Goal: Task Accomplishment & Management: Manage account settings

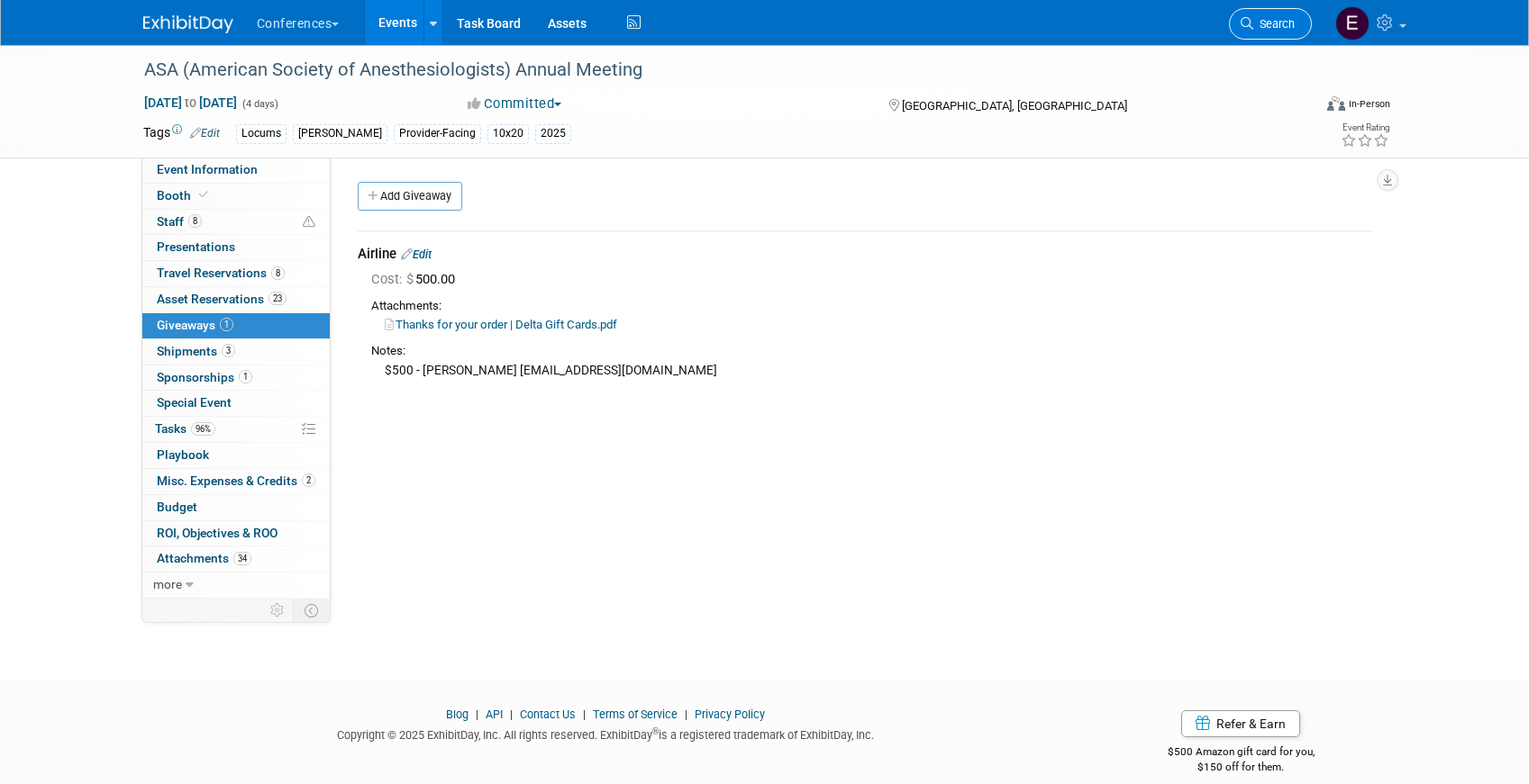
click at [1247, 23] on icon at bounding box center [1247, 23] width 13 height 13
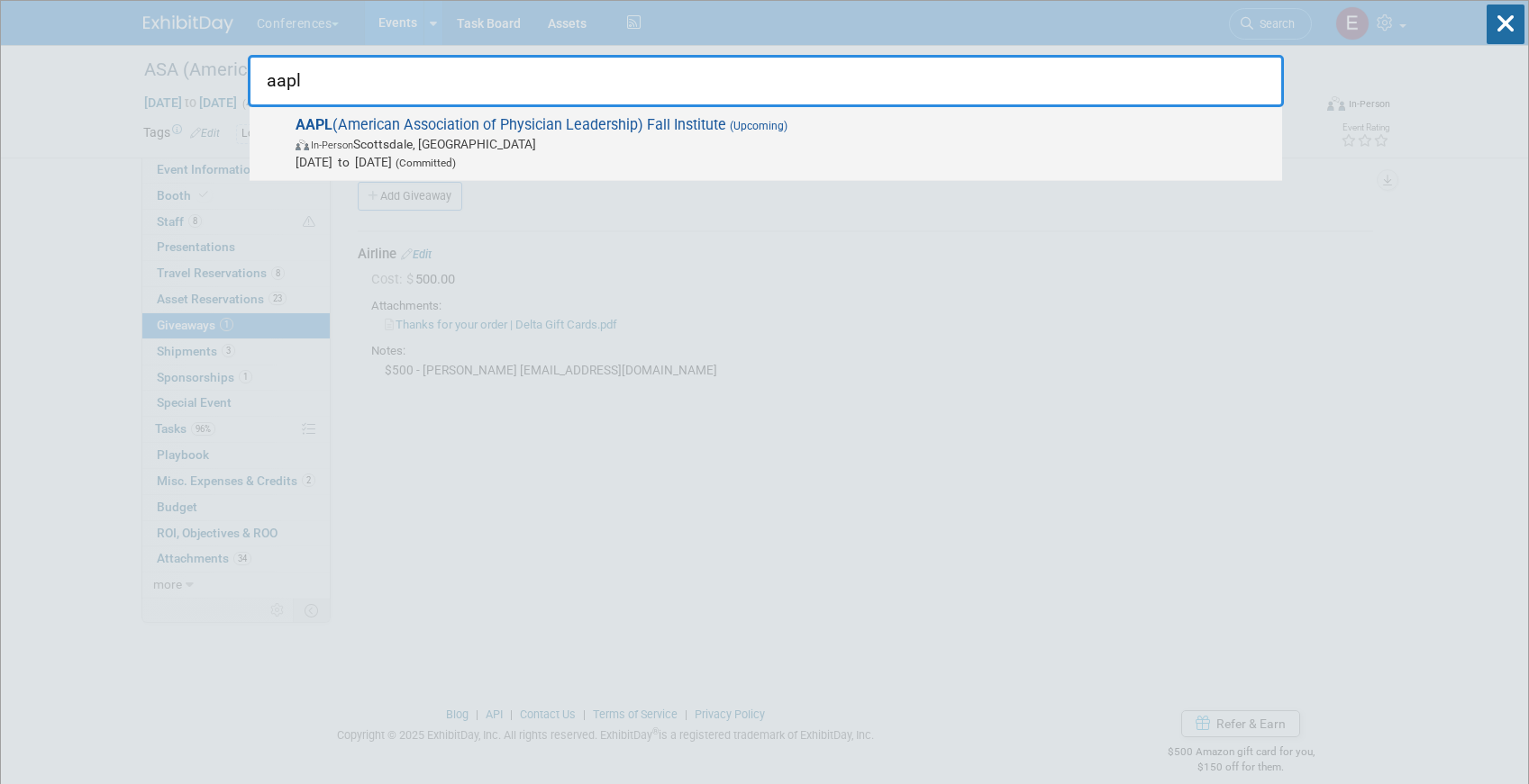
type input "aapl"
click at [480, 171] on div "AAPL (American Association of Physician Leadership) Fall Institute (Upcoming) I…" at bounding box center [766, 144] width 1032 height 74
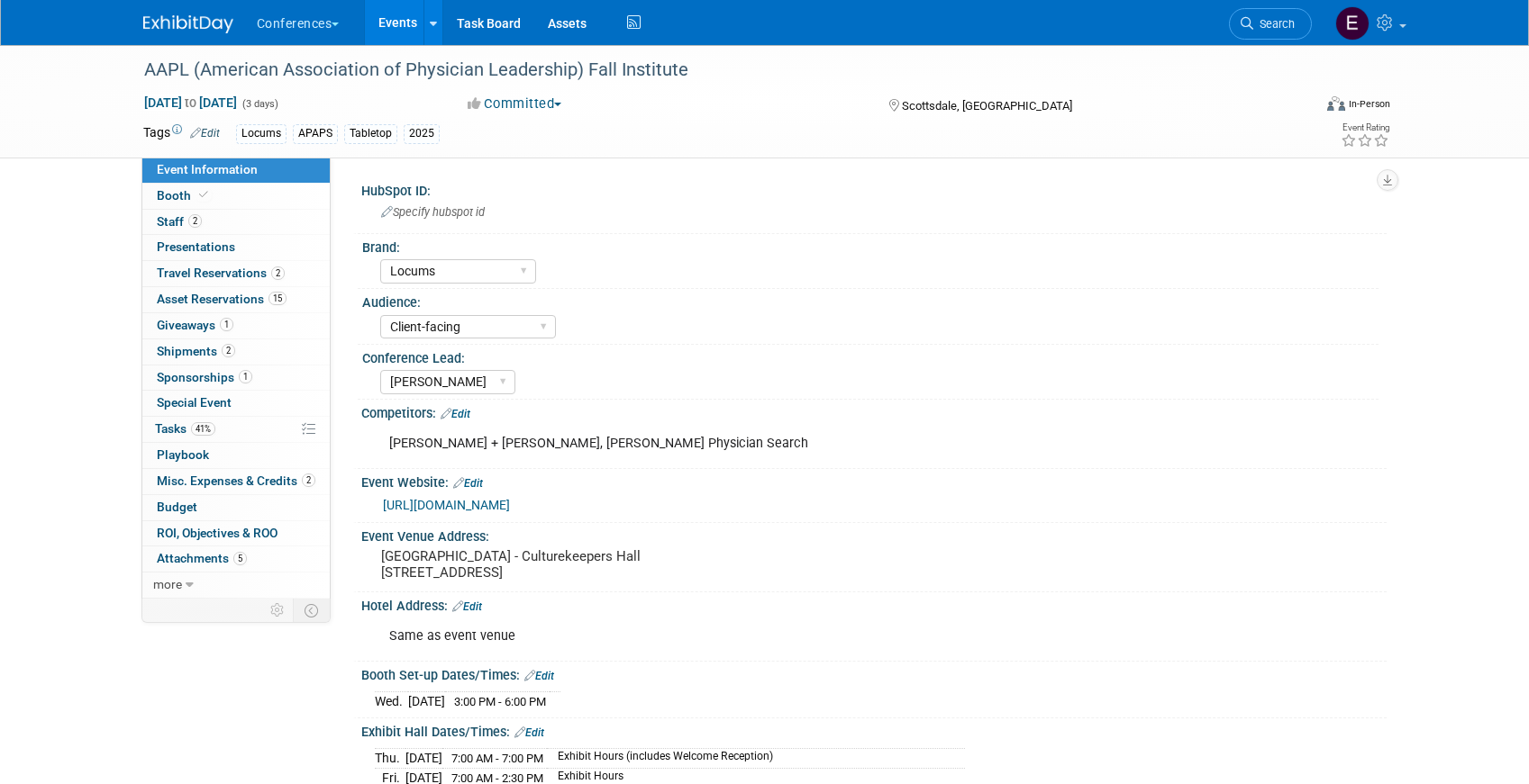
select select "Locums"
select select "Client-facing"
select select "[PERSON_NAME]"
click at [184, 424] on span "Tasks 41%" at bounding box center [185, 429] width 60 height 15
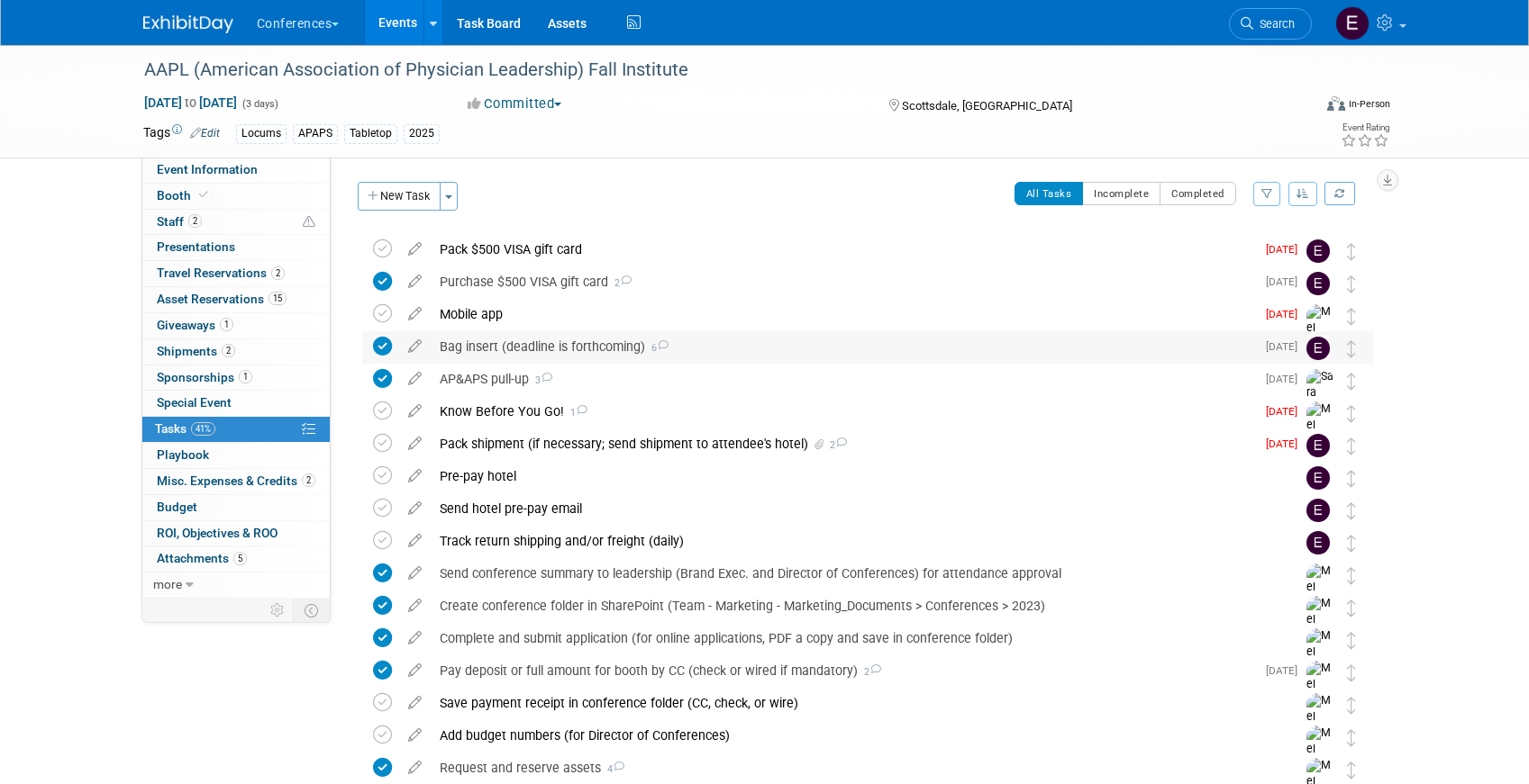
click at [508, 340] on div "Bag insert (deadline is forthcoming) 6" at bounding box center [843, 346] width 824 height 31
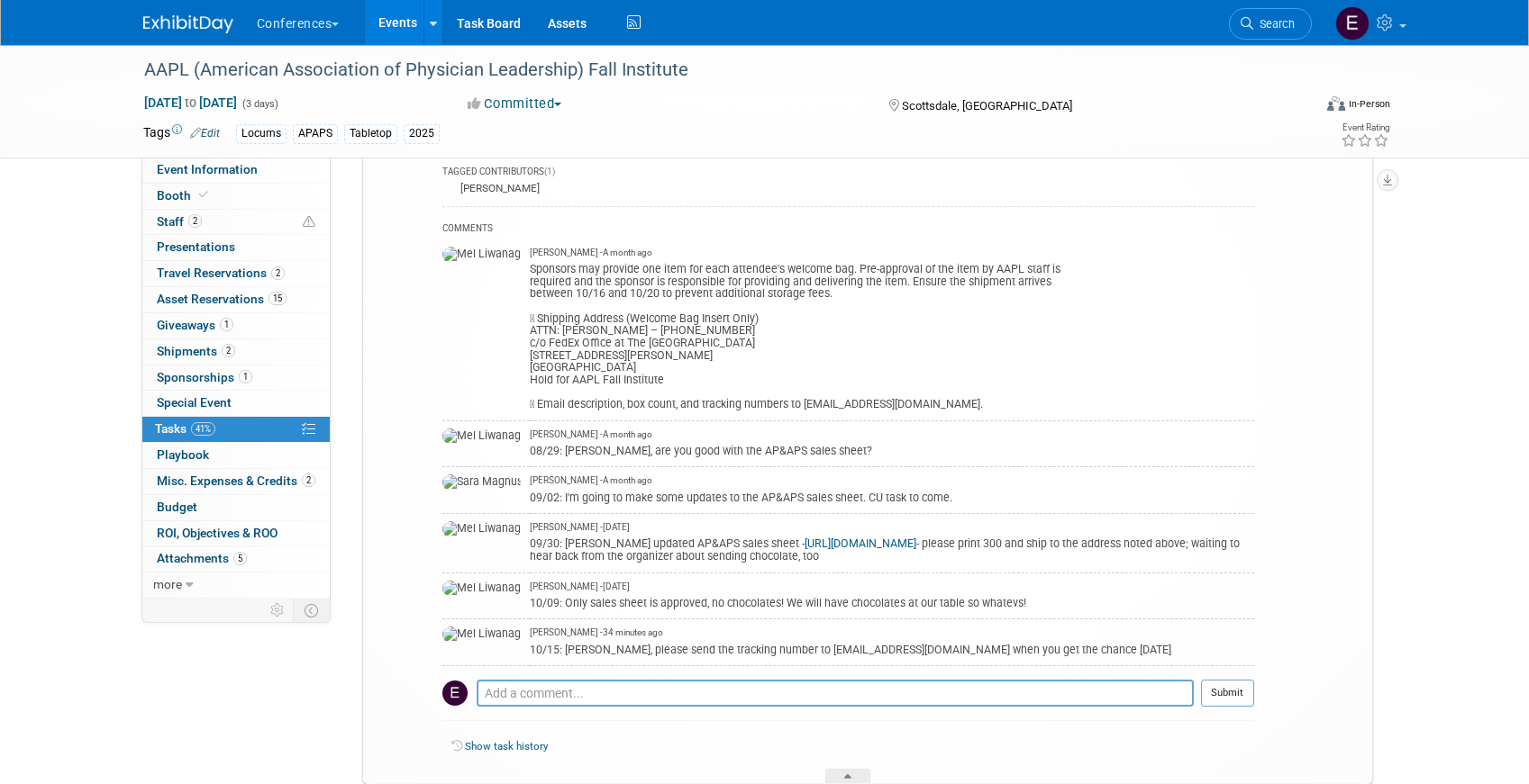
scroll to position [373, 0]
drag, startPoint x: 712, startPoint y: 662, endPoint x: 862, endPoint y: 665, distance: 150.0
click at [862, 656] on div "10/15: Erin, please send the tracking number to adubois@physicianleaders.org wh…" at bounding box center [892, 648] width 724 height 17
copy div "adubois@physicianleaders.org"
click at [218, 178] on link "Event Information" at bounding box center [236, 170] width 188 height 25
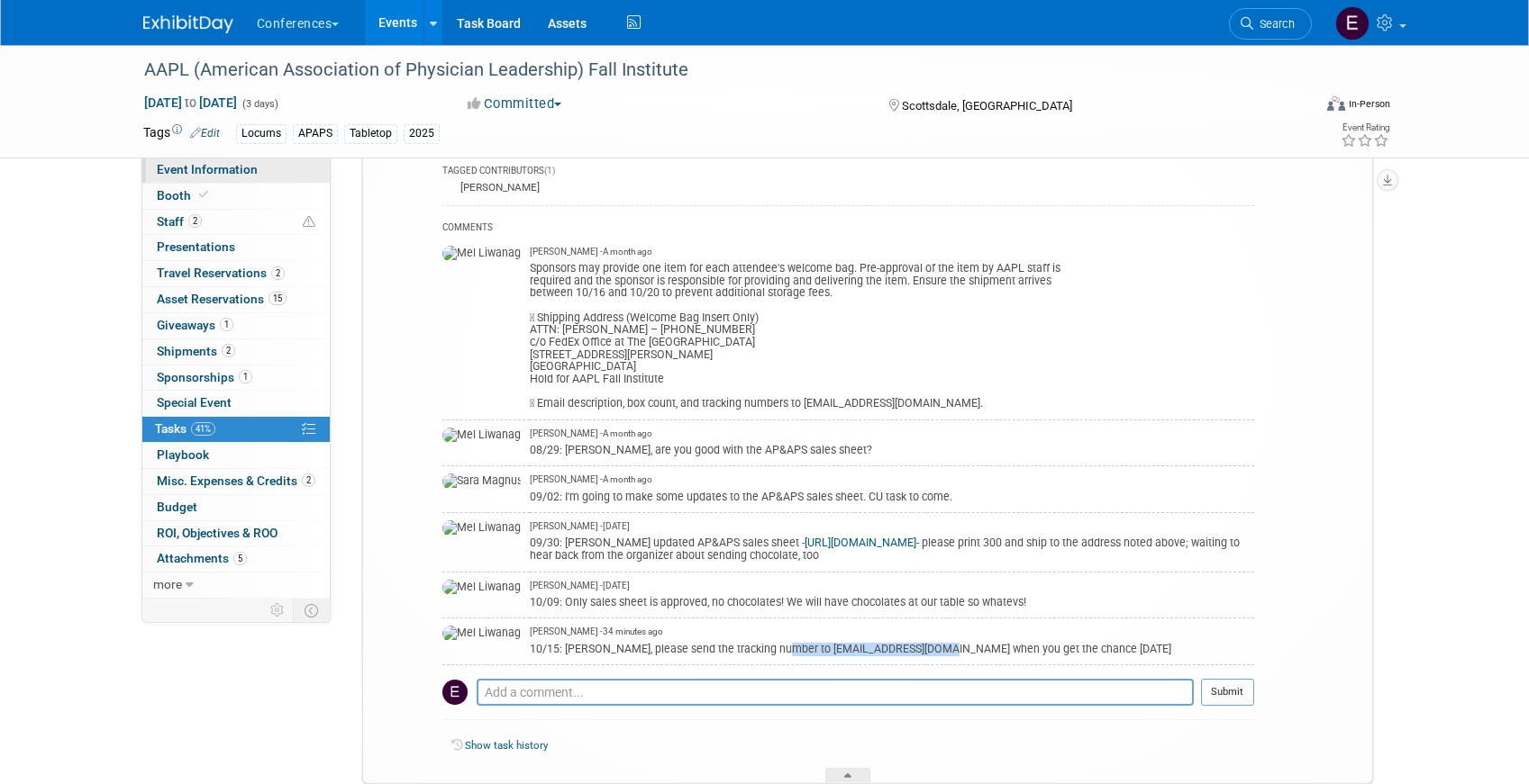
scroll to position [0, 0]
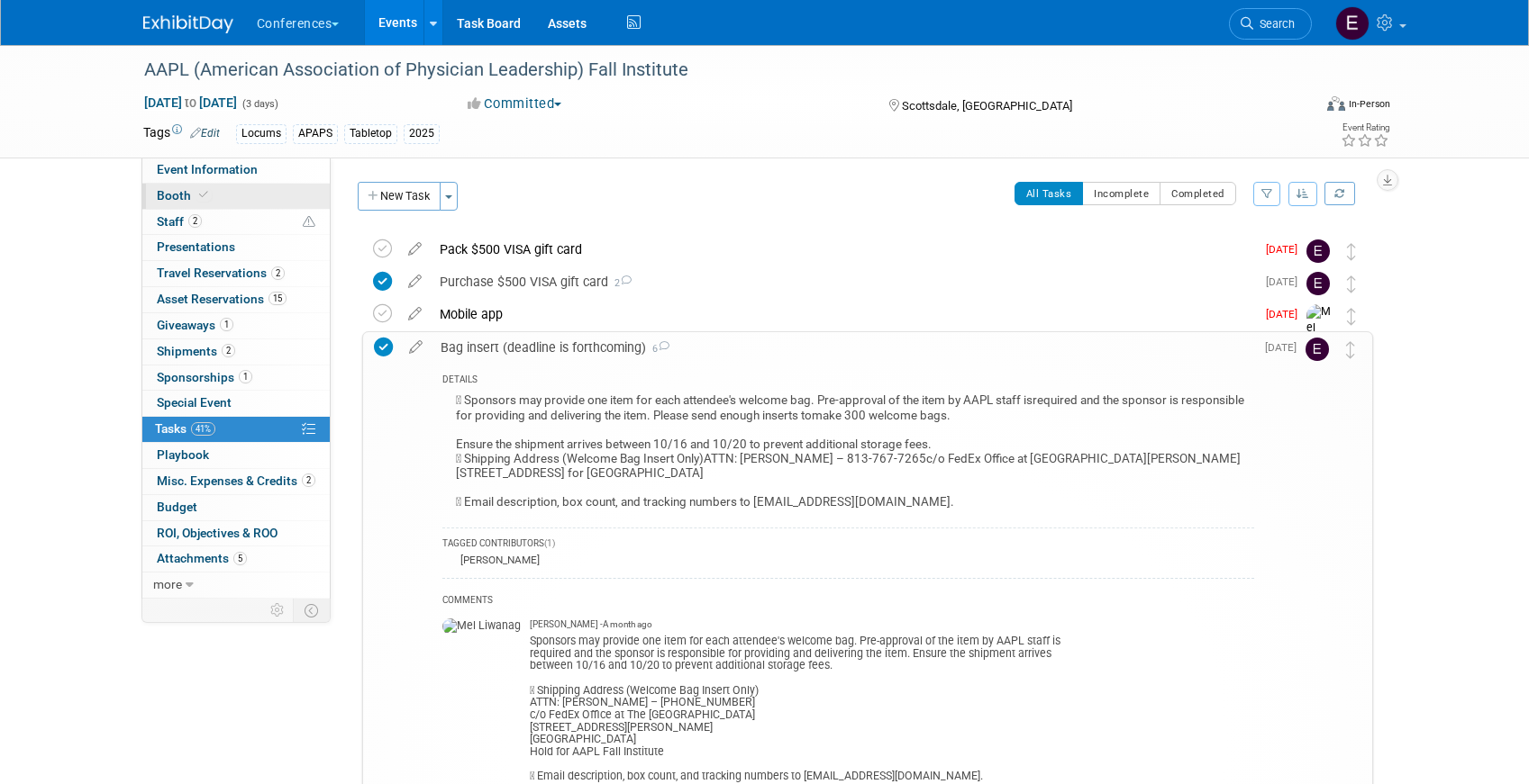
select select "Locums"
select select "Client-facing"
select select "[PERSON_NAME]"
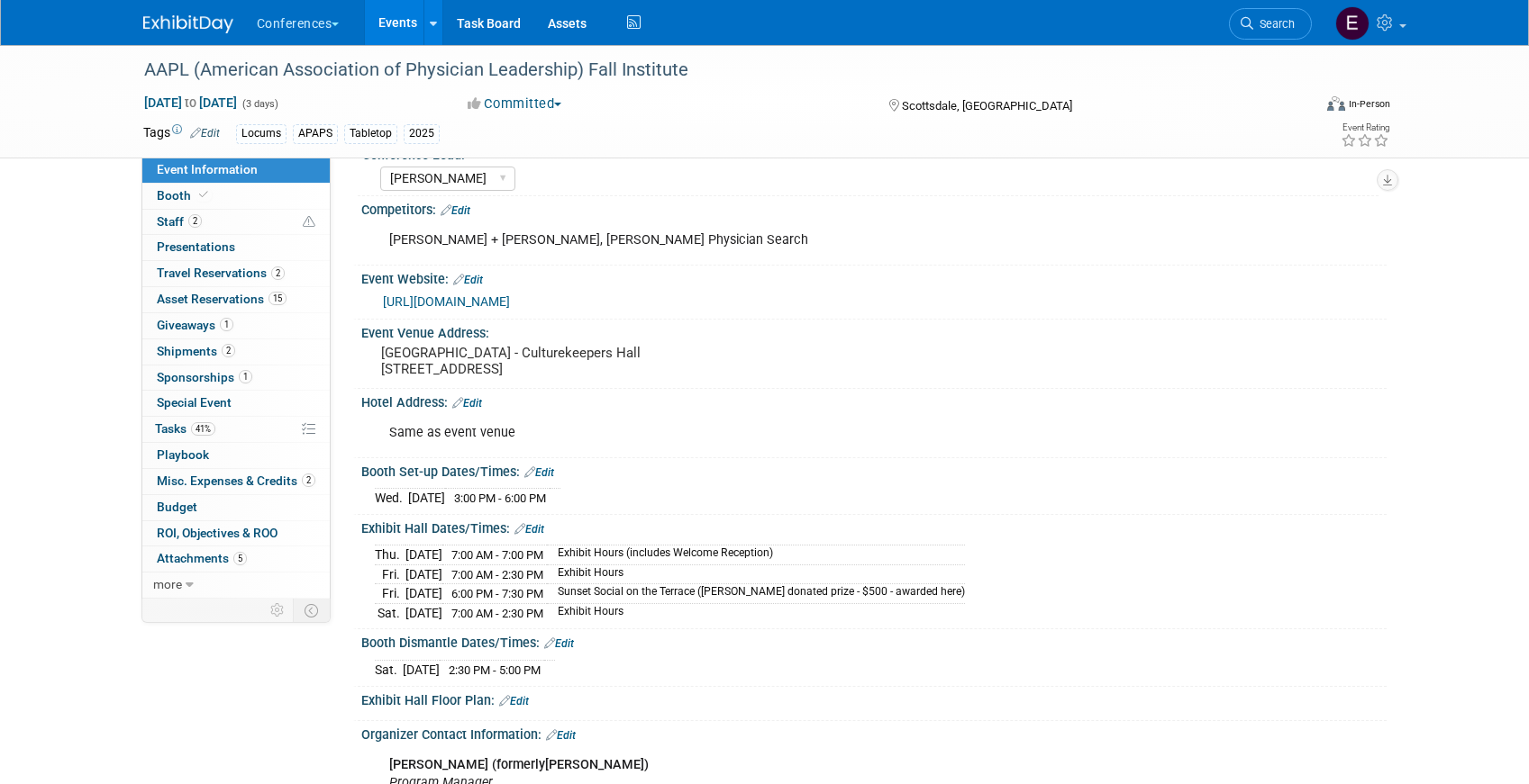
scroll to position [238, 0]
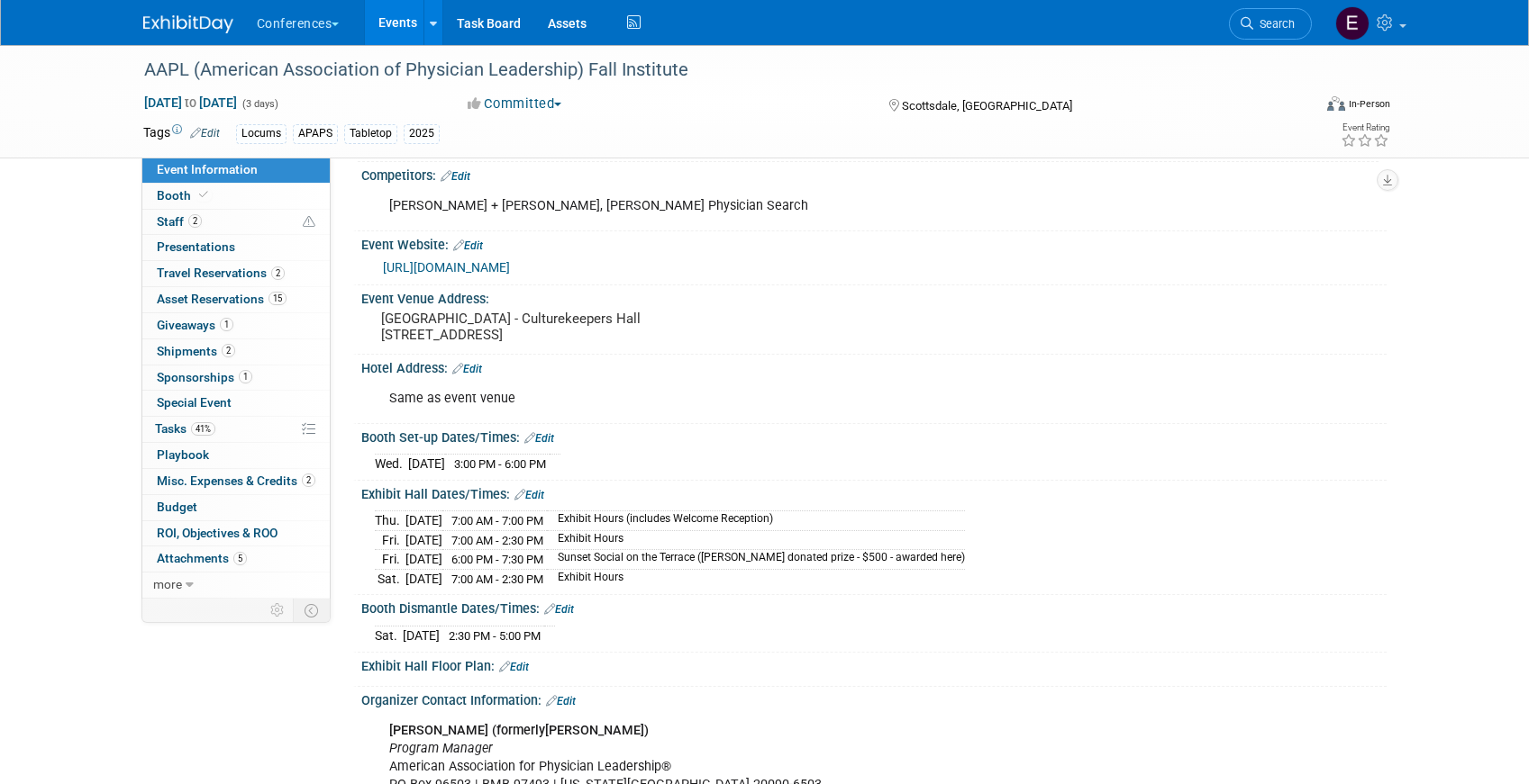
click at [510, 266] on link "[URL][DOMAIN_NAME]" at bounding box center [446, 267] width 127 height 15
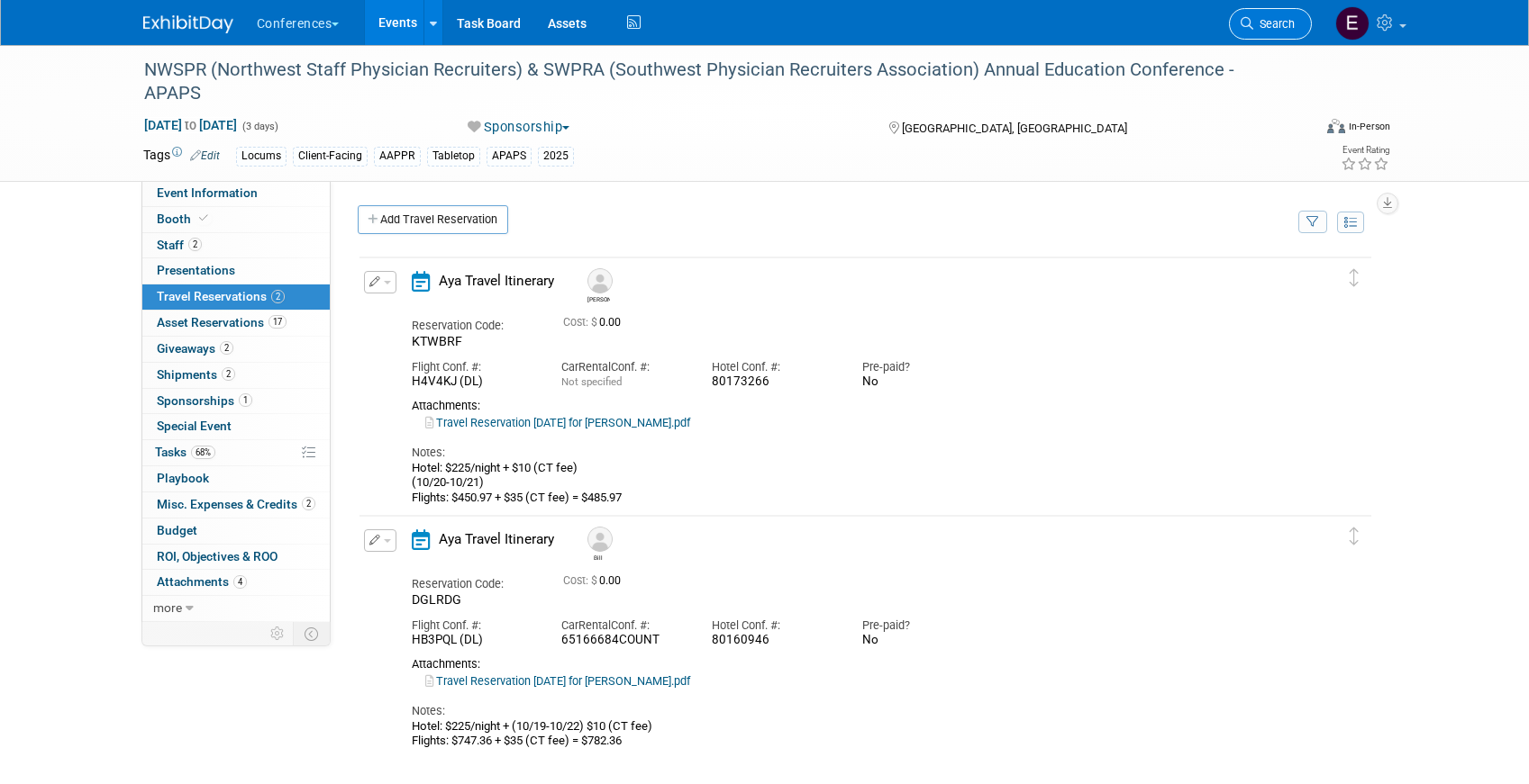
click at [1249, 26] on icon at bounding box center [1247, 23] width 13 height 13
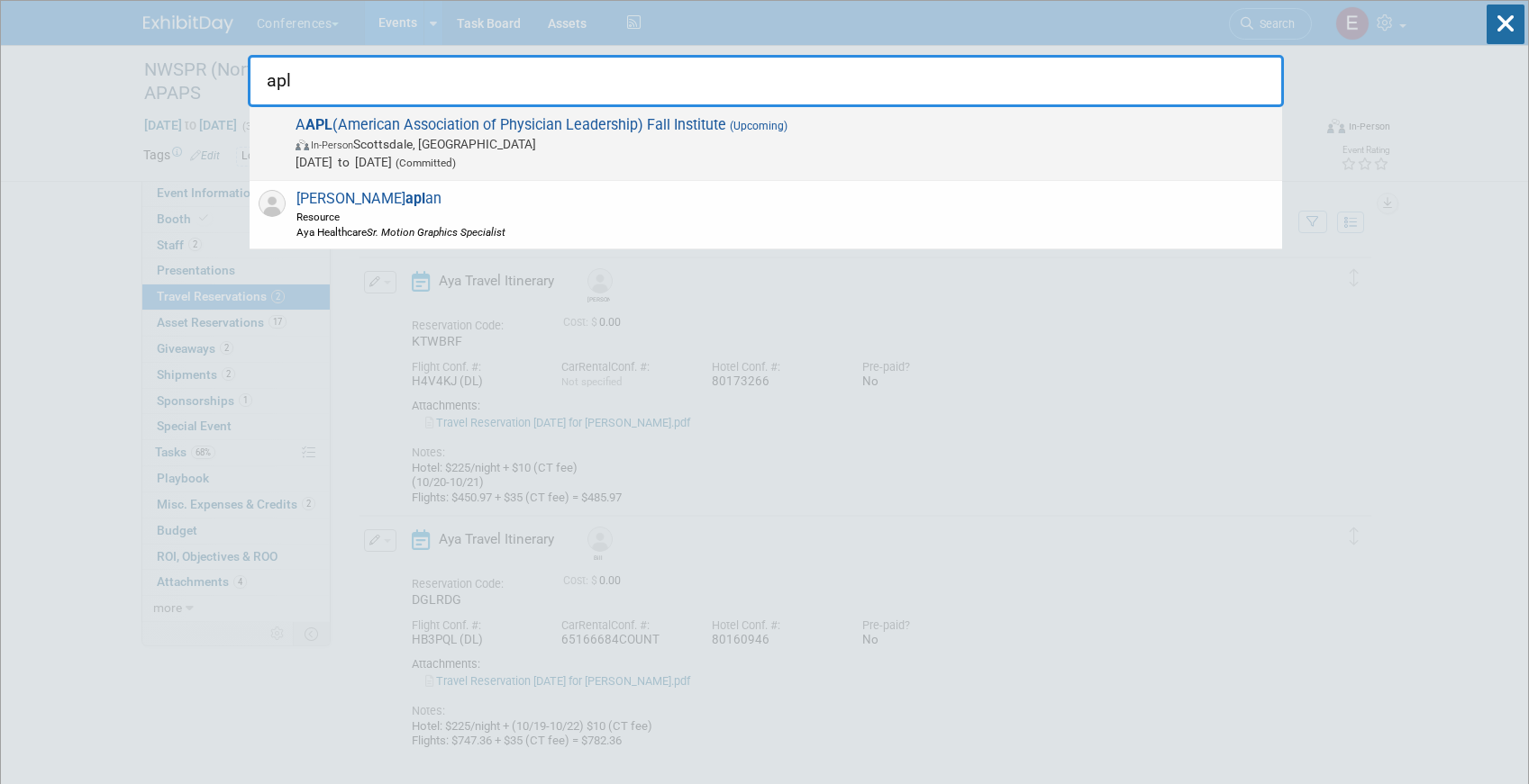
type input "apl"
click at [733, 148] on span "In-Person [GEOGRAPHIC_DATA], [GEOGRAPHIC_DATA]" at bounding box center [784, 144] width 978 height 18
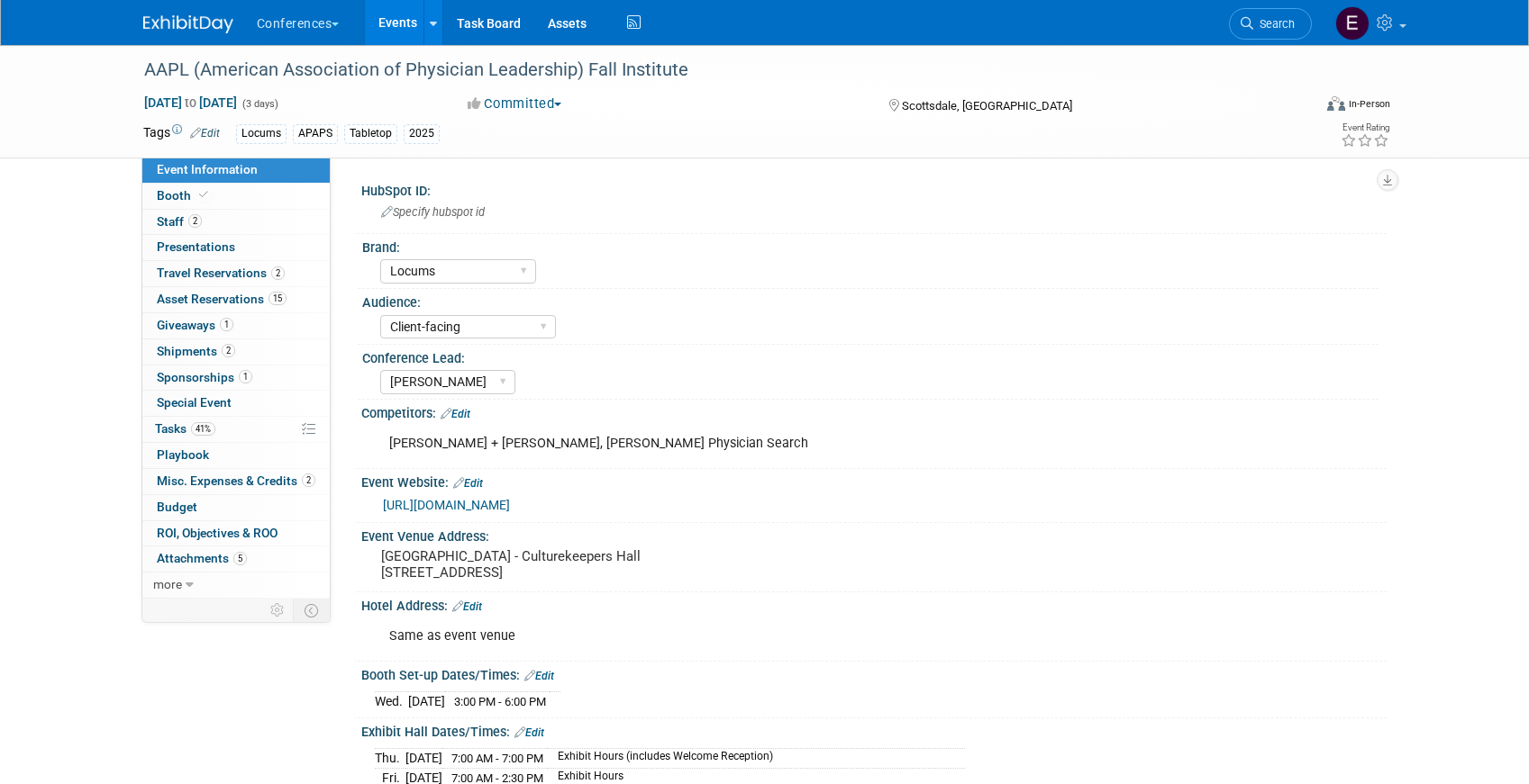
select select "Locums"
select select "Client-facing"
select select "[PERSON_NAME]"
click at [200, 353] on span "Shipments 2" at bounding box center [196, 352] width 78 height 15
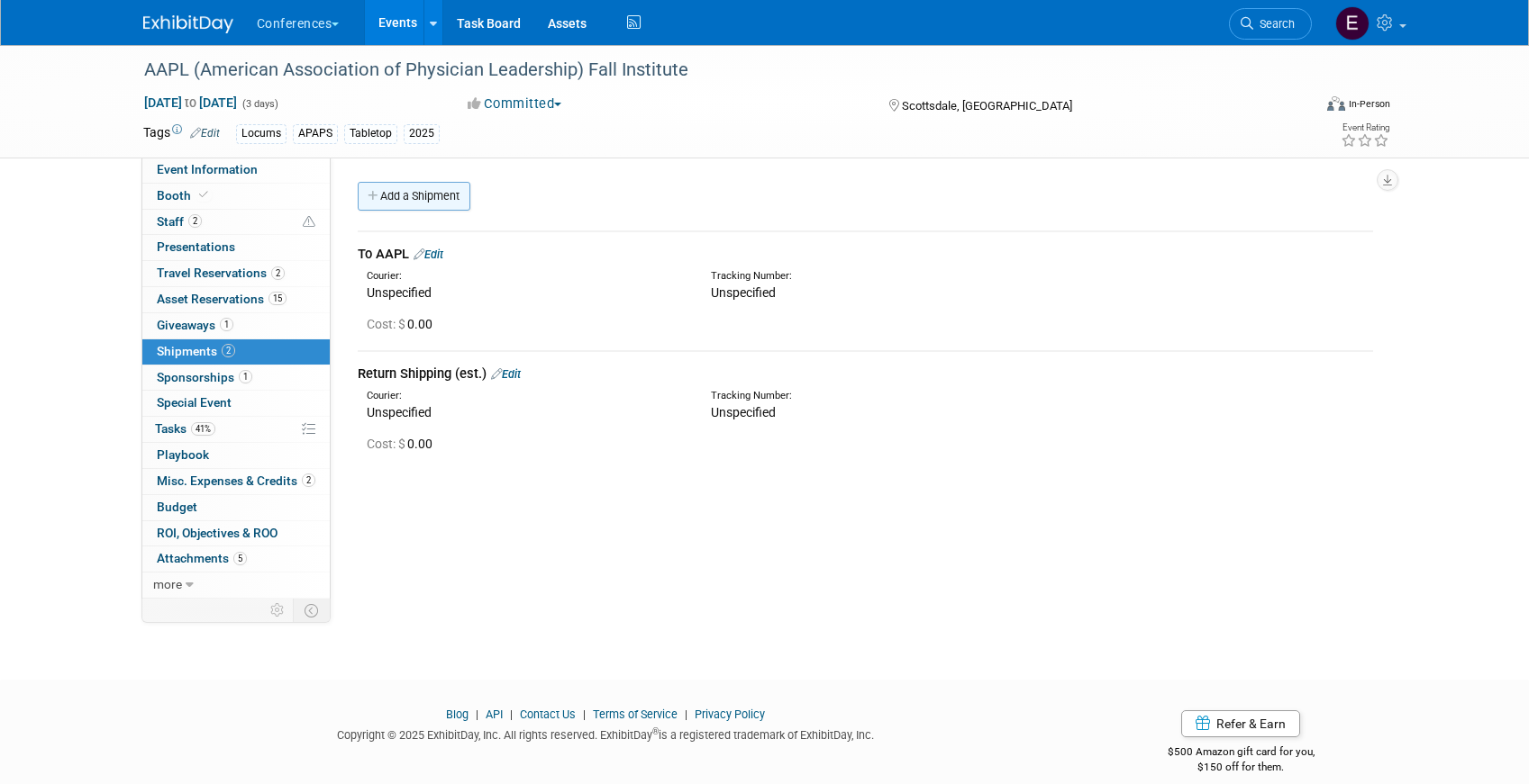
click at [420, 195] on link "Add a Shipment" at bounding box center [413, 196] width 112 height 29
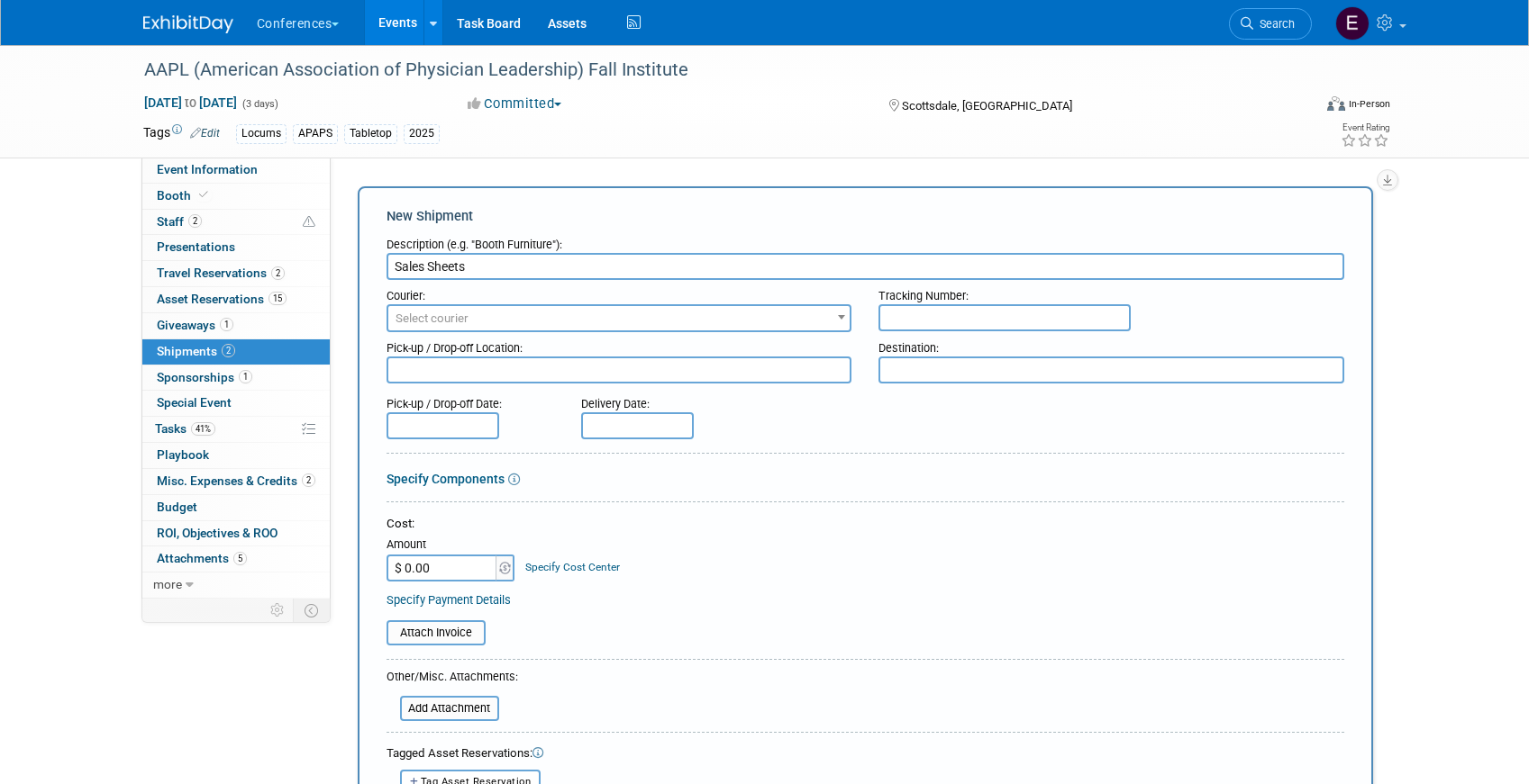
type input "Sales Sheets"
click at [428, 317] on span "Select courier" at bounding box center [432, 318] width 73 height 14
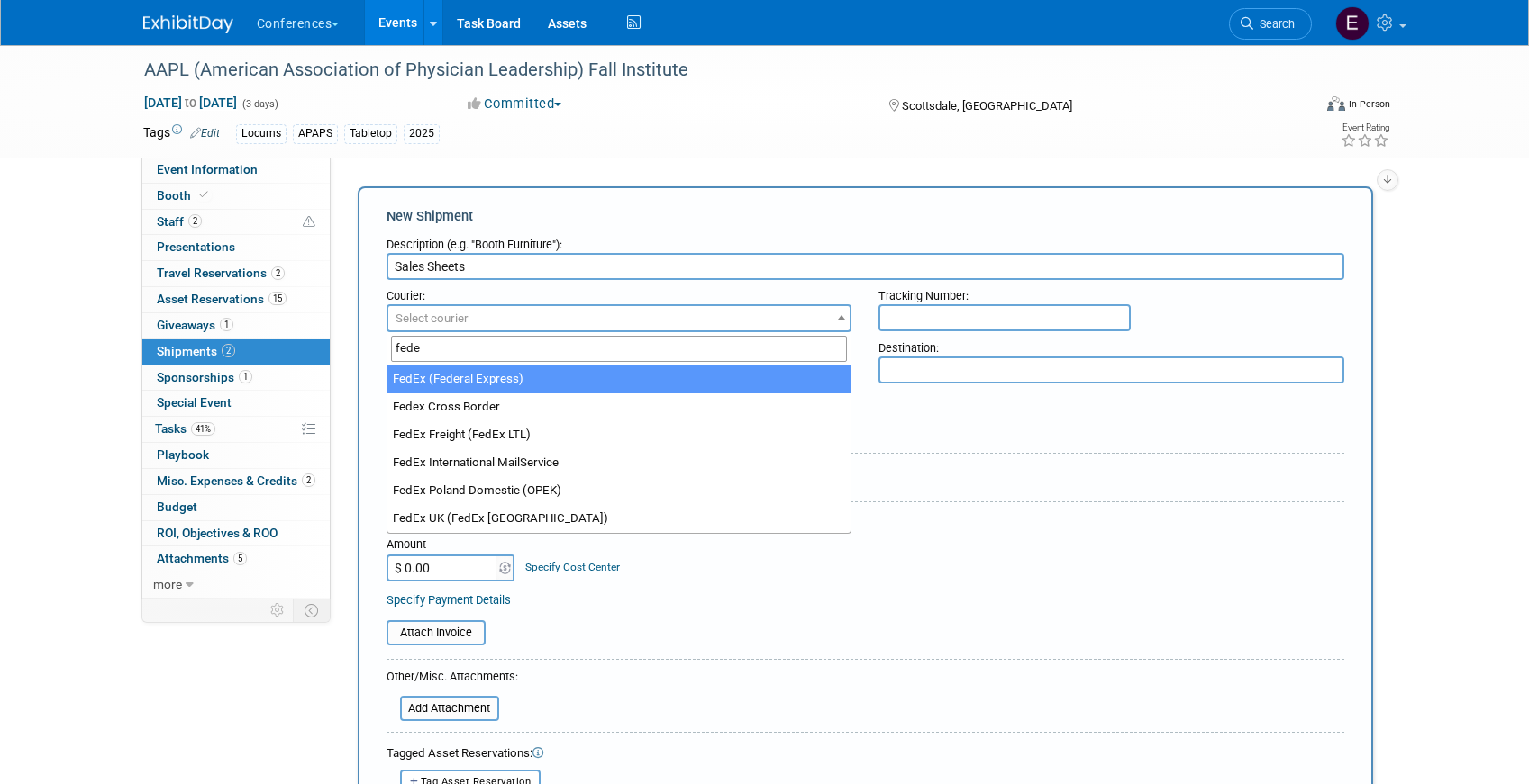
type input "fede"
select select "206"
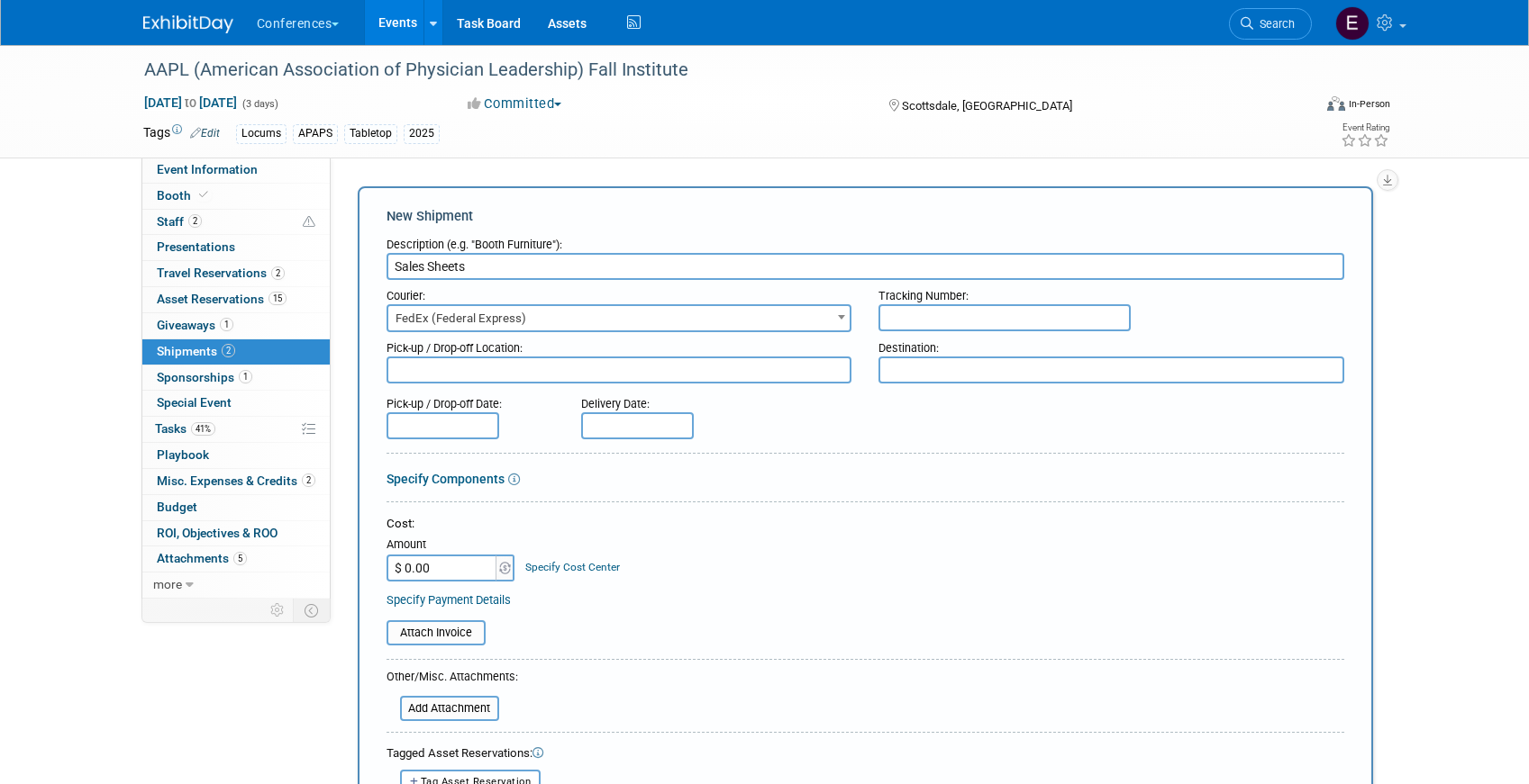
click at [906, 319] on input "text" at bounding box center [1004, 317] width 253 height 27
paste input "885180140501"
type input "885180140501"
click at [453, 574] on input "$ 0.00" at bounding box center [442, 568] width 112 height 27
type input "$ 21.05"
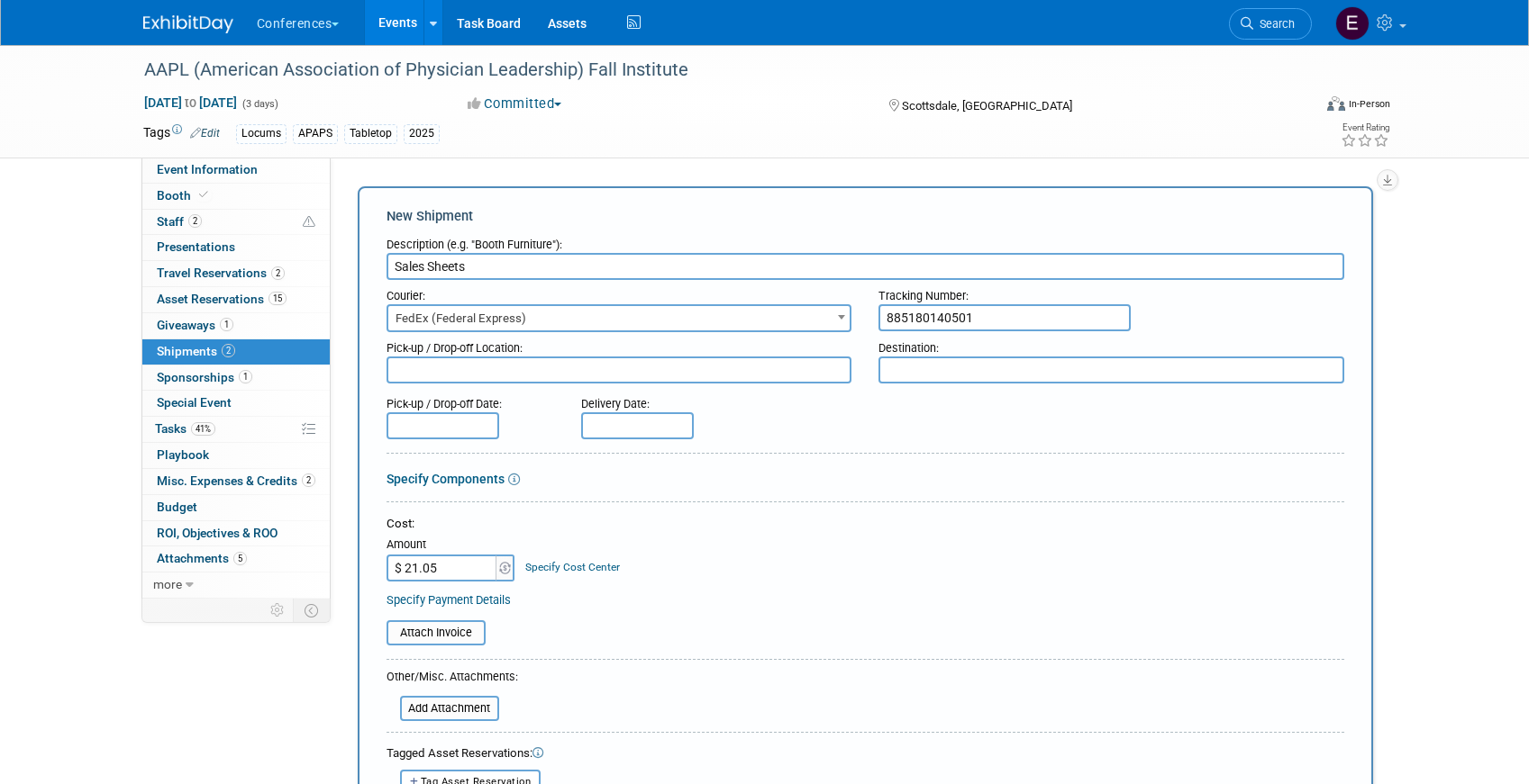
click at [567, 562] on link "Specify Cost Center" at bounding box center [573, 568] width 95 height 13
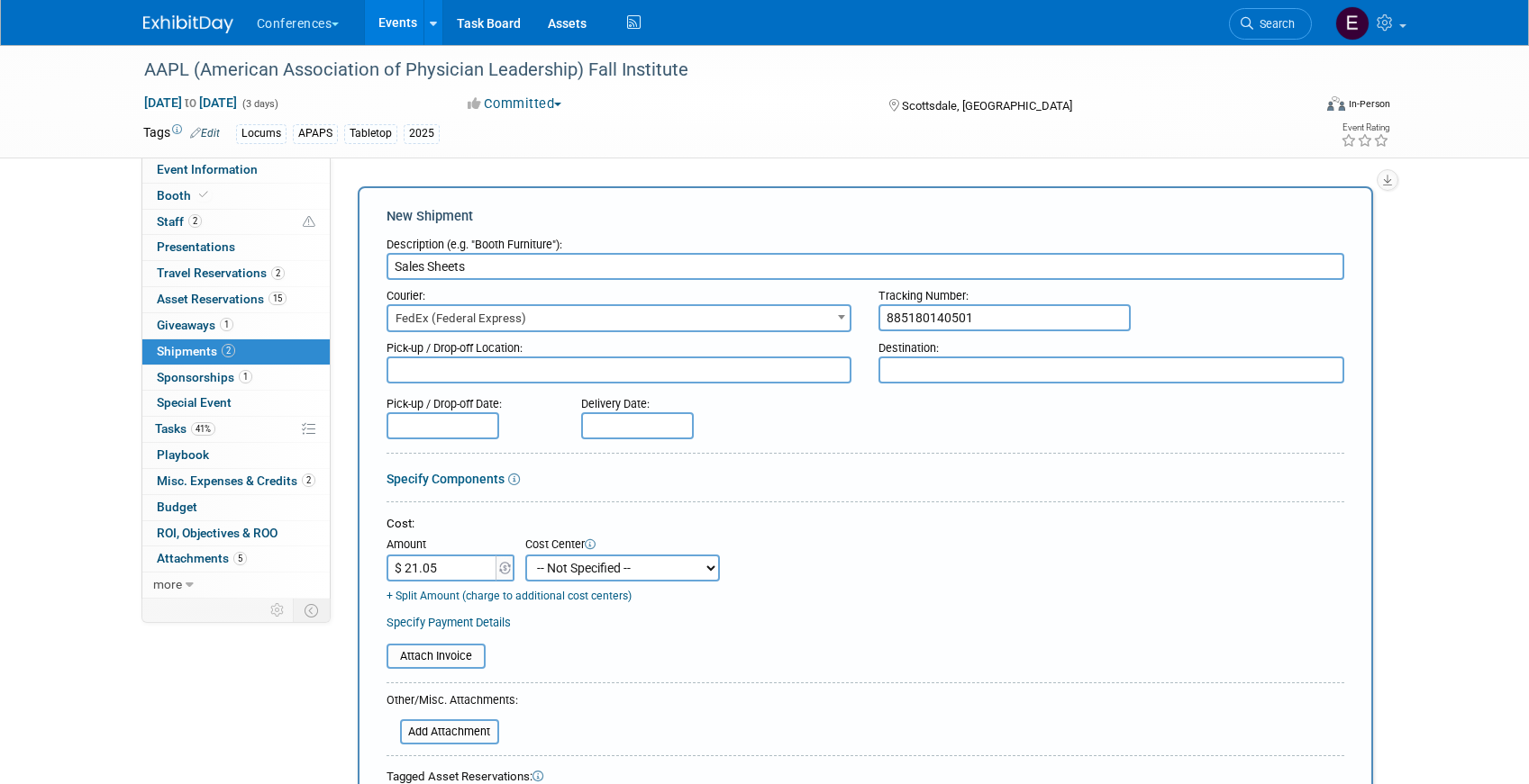
click at [567, 578] on select "-- Not Specified -- Aya Education Aya Healthcare Aya Locums Bespoke Corporate D…" at bounding box center [623, 568] width 195 height 27
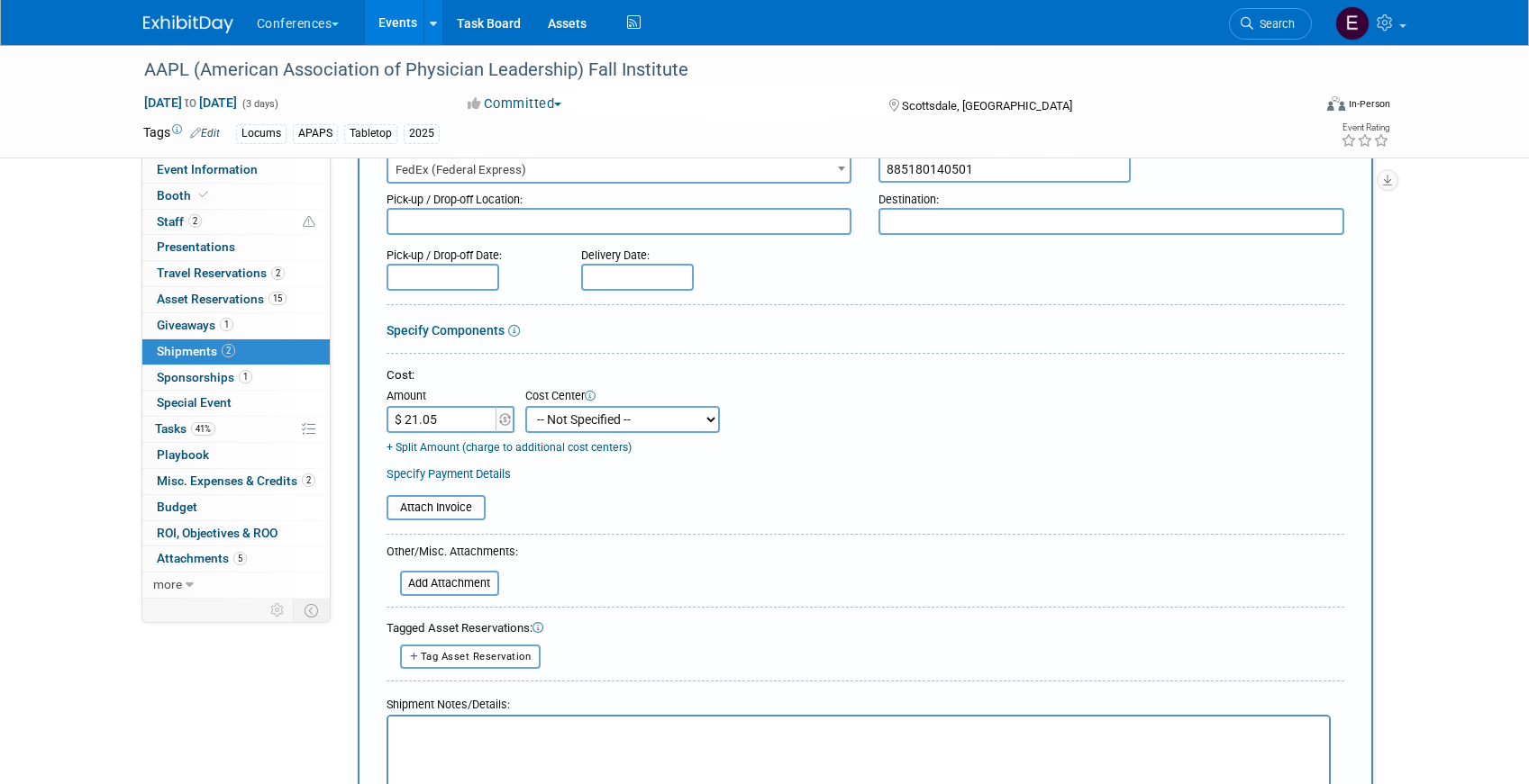
scroll to position [173, 0]
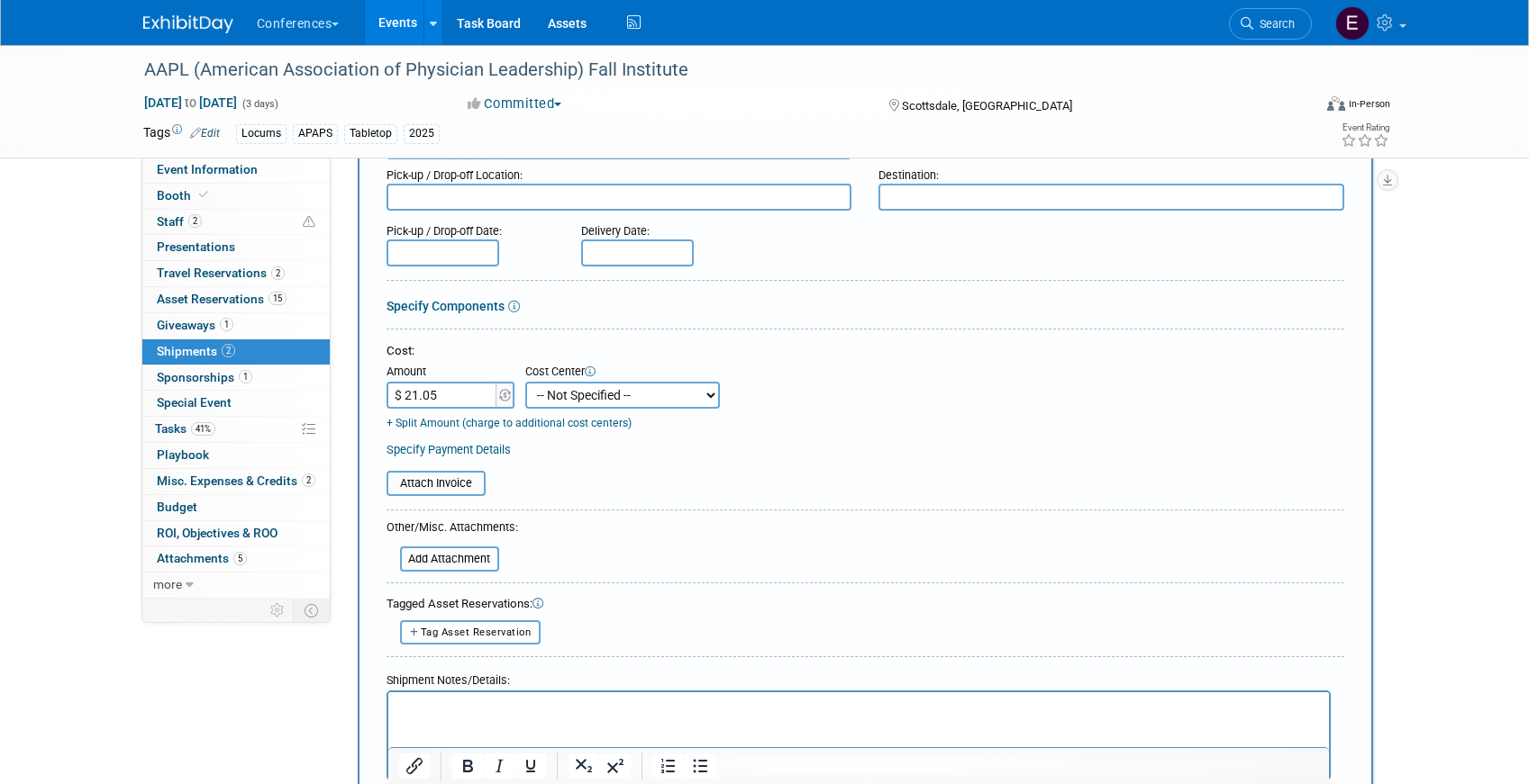
click at [592, 401] on select "-- Not Specified -- Aya Education Aya Healthcare Aya Locums Bespoke Corporate D…" at bounding box center [623, 394] width 195 height 27
select select "18965874"
click at [525, 381] on select "-- Not Specified -- Aya Education Aya Healthcare Aya Locums Bespoke Corporate D…" at bounding box center [623, 394] width 195 height 27
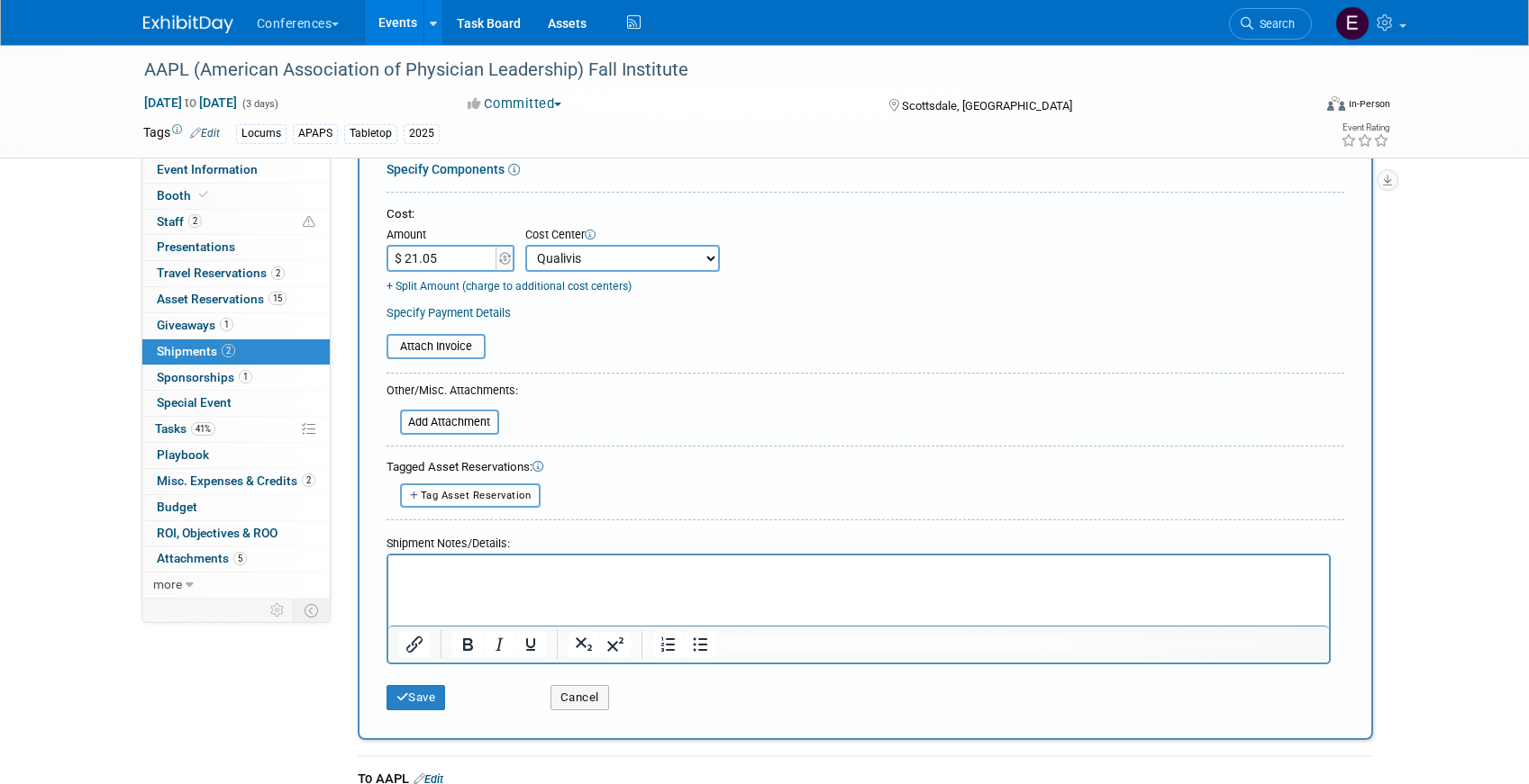
scroll to position [325, 0]
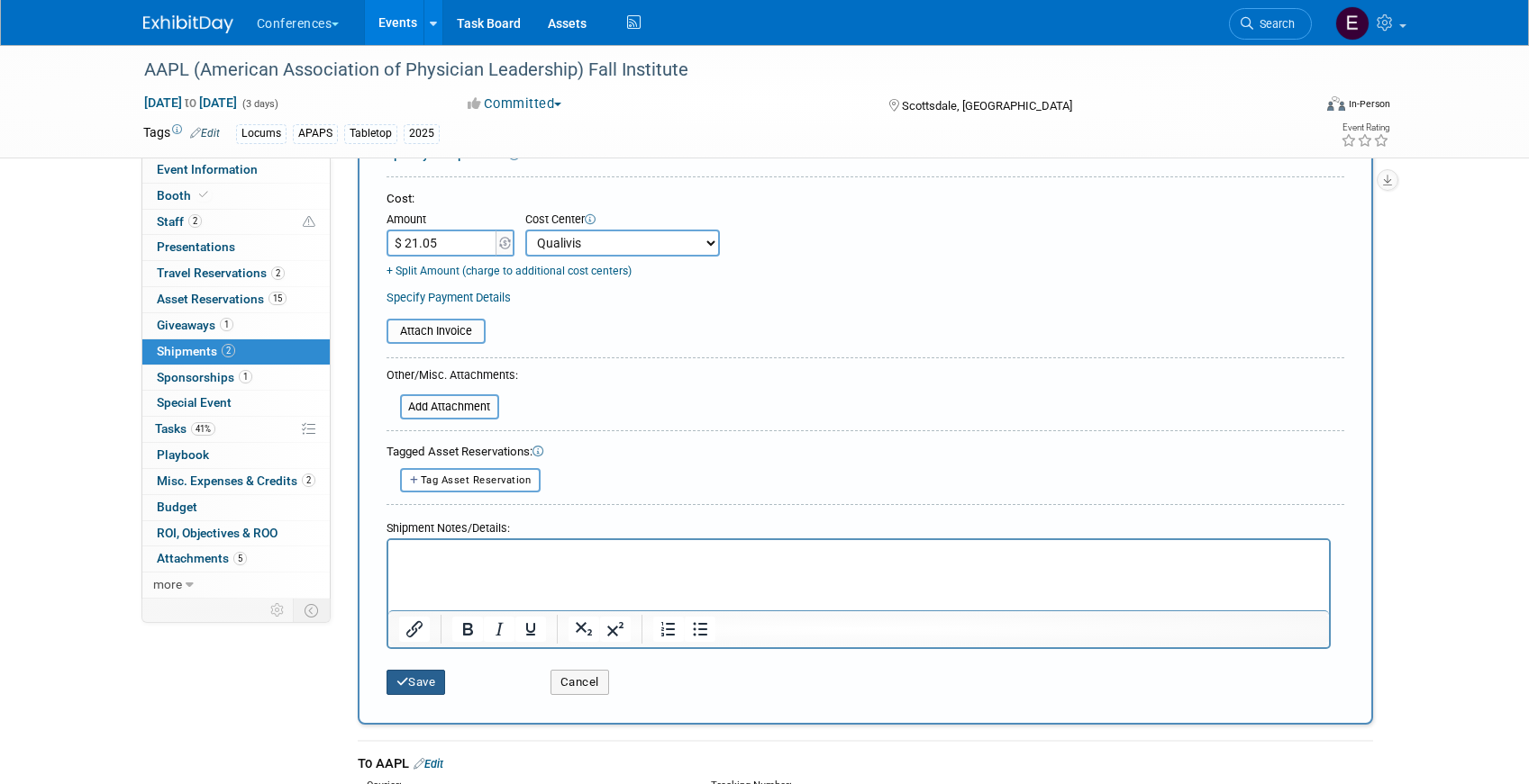
click at [409, 687] on button "Save" at bounding box center [416, 682] width 59 height 25
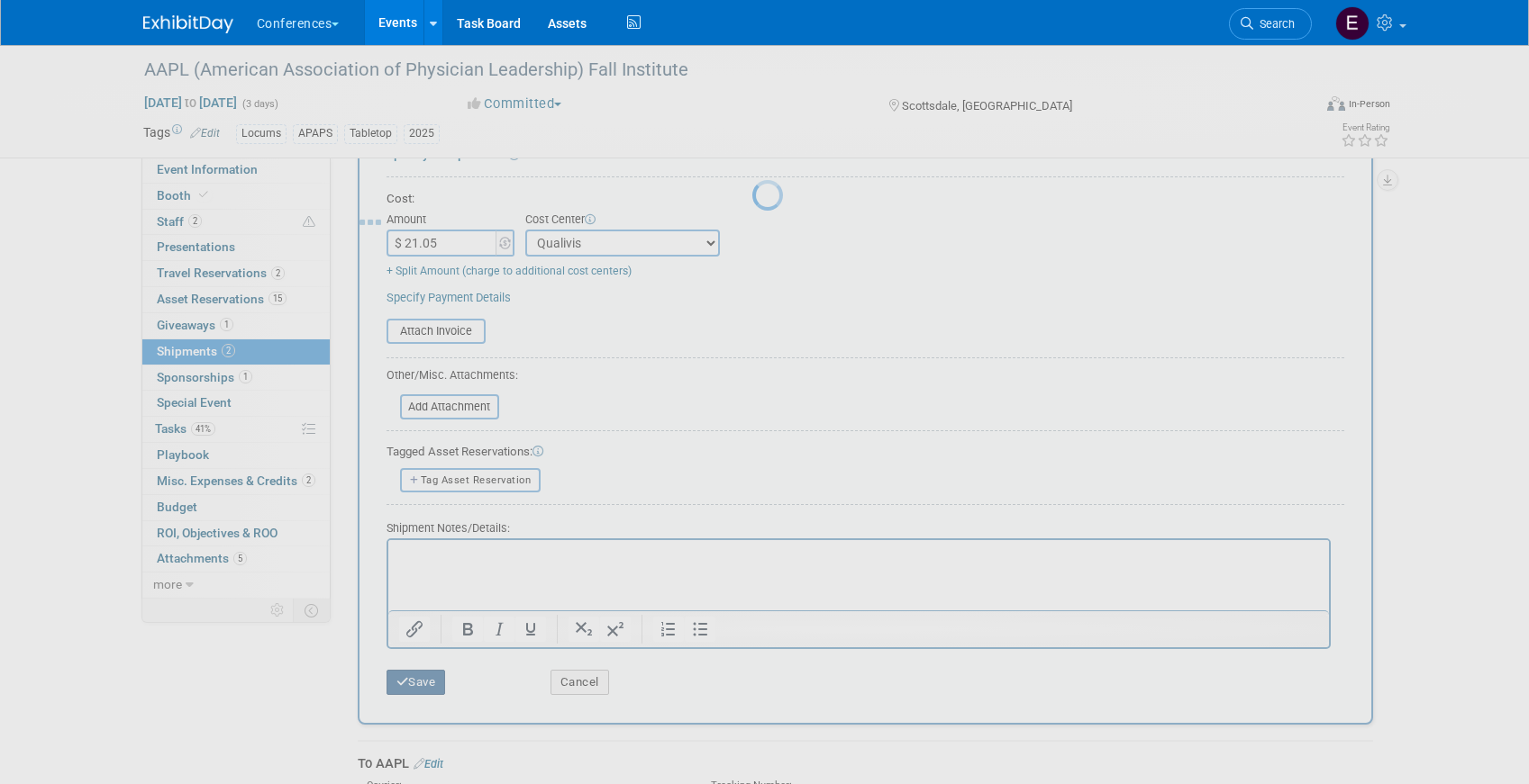
scroll to position [20, 0]
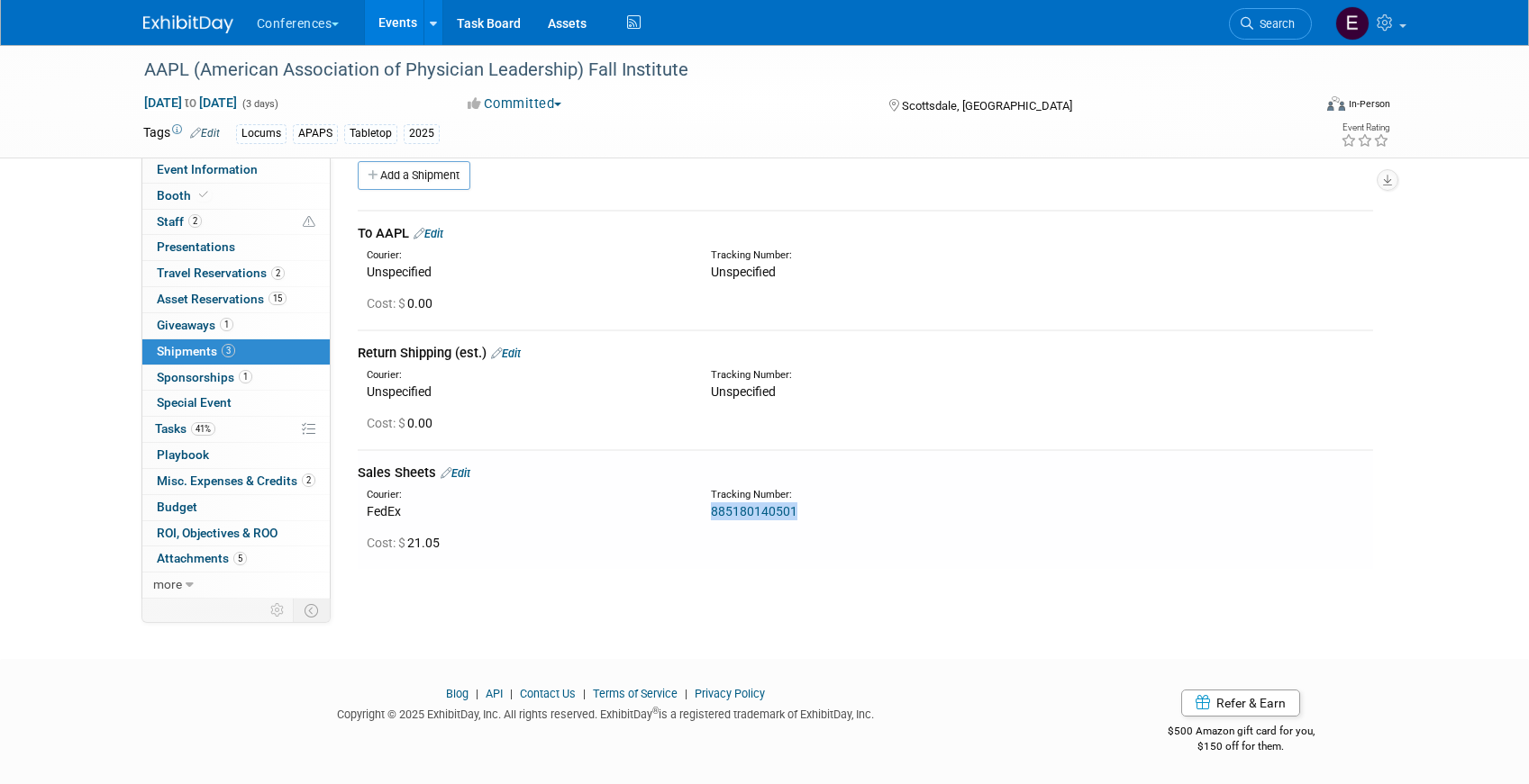
drag, startPoint x: 802, startPoint y: 513, endPoint x: 703, endPoint y: 513, distance: 99.0
click at [703, 513] on div "Tracking Number: 885180140501" at bounding box center [913, 504] width 431 height 32
copy link "885180140501"
click at [728, 511] on link "885180140501" at bounding box center [754, 511] width 86 height 15
click at [222, 421] on link "41% Tasks 41%" at bounding box center [236, 429] width 188 height 25
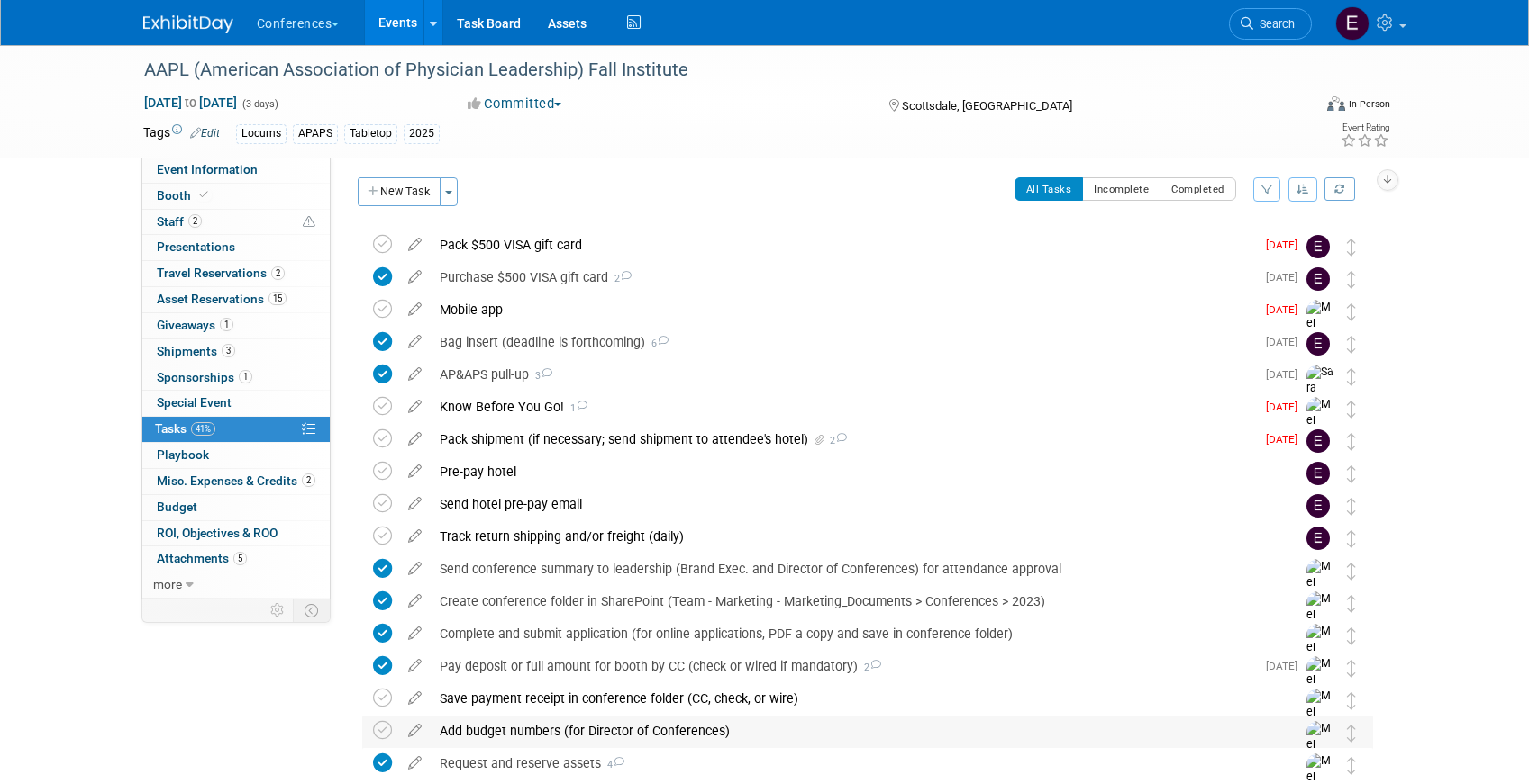
scroll to position [0, 0]
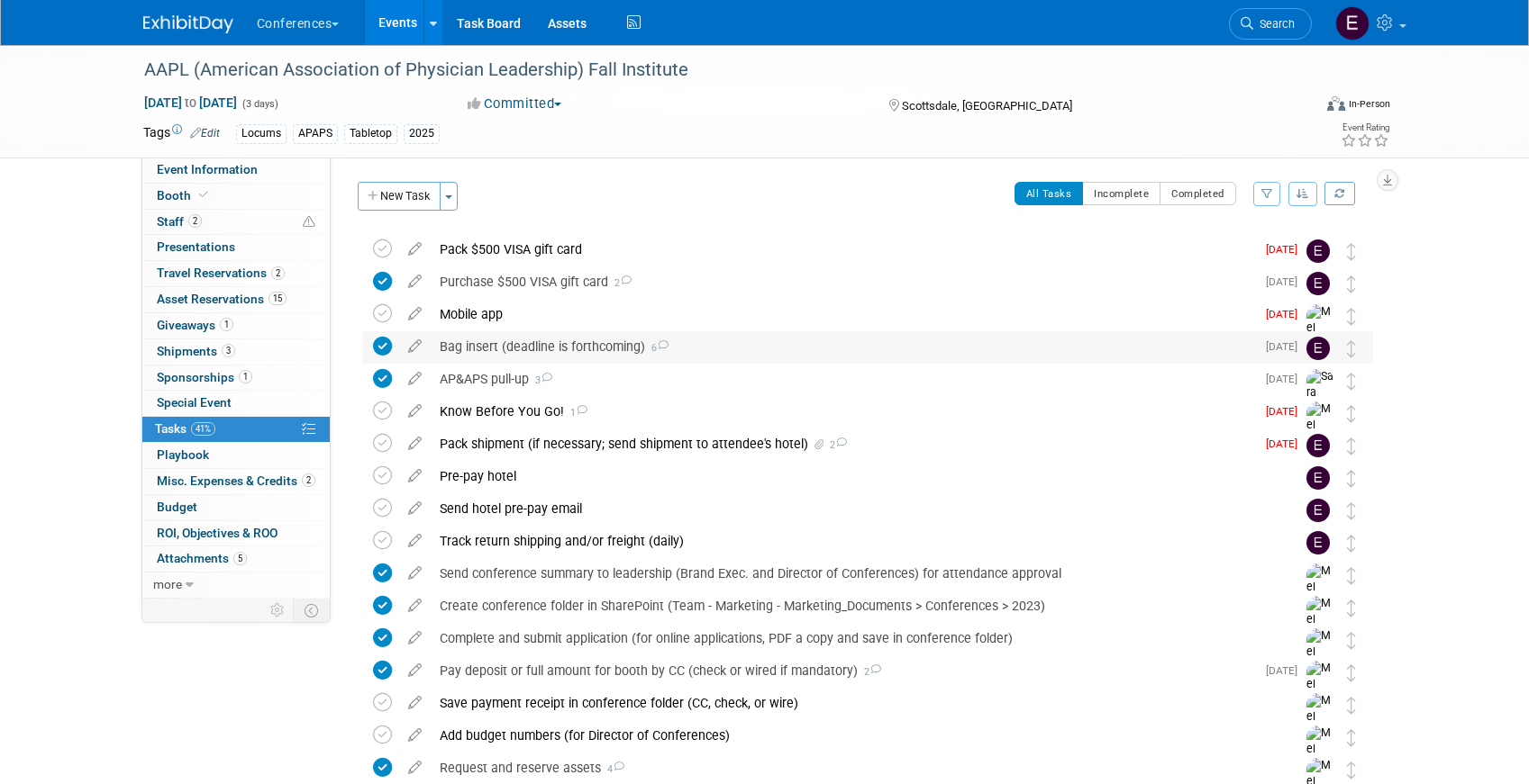
click at [519, 351] on div "Bag insert (deadline is forthcoming) 6" at bounding box center [843, 346] width 824 height 31
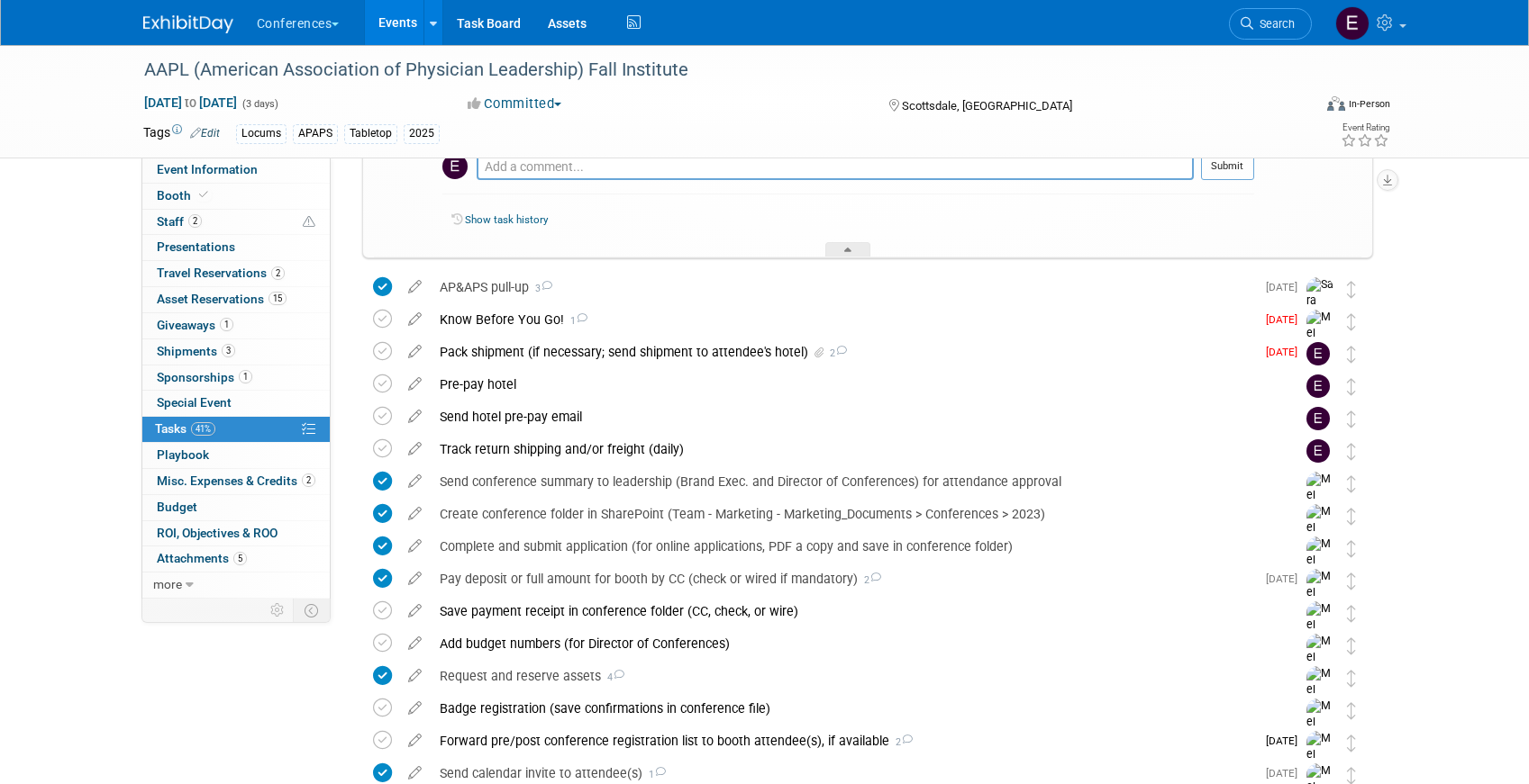
scroll to position [900, 0]
click at [599, 359] on div "Pack shipment (if necessary; send shipment to attendee's hotel) 2" at bounding box center [843, 350] width 824 height 31
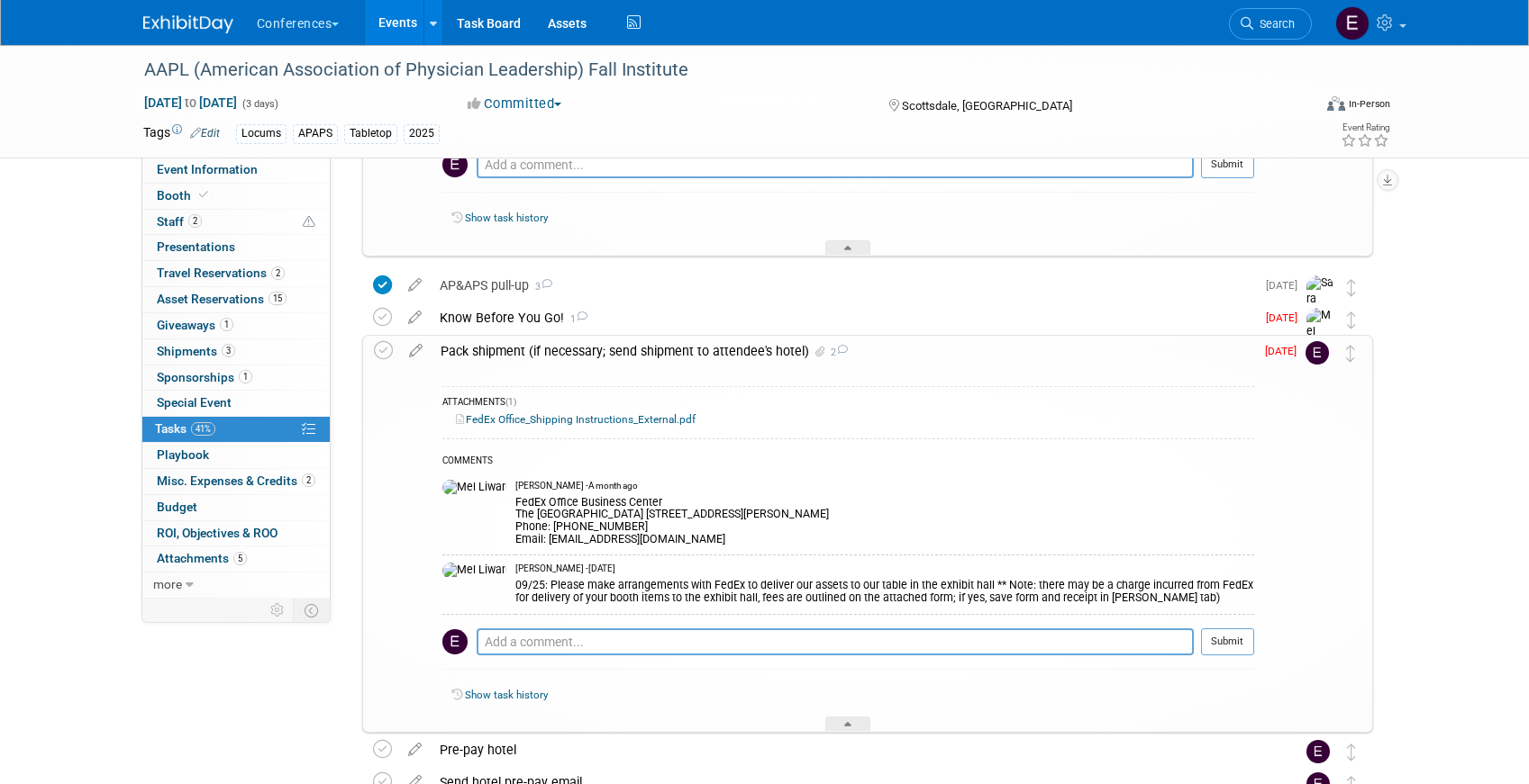
click at [524, 421] on link "FedEx Office_Shipping Instructions_External.pdf" at bounding box center [576, 419] width 240 height 13
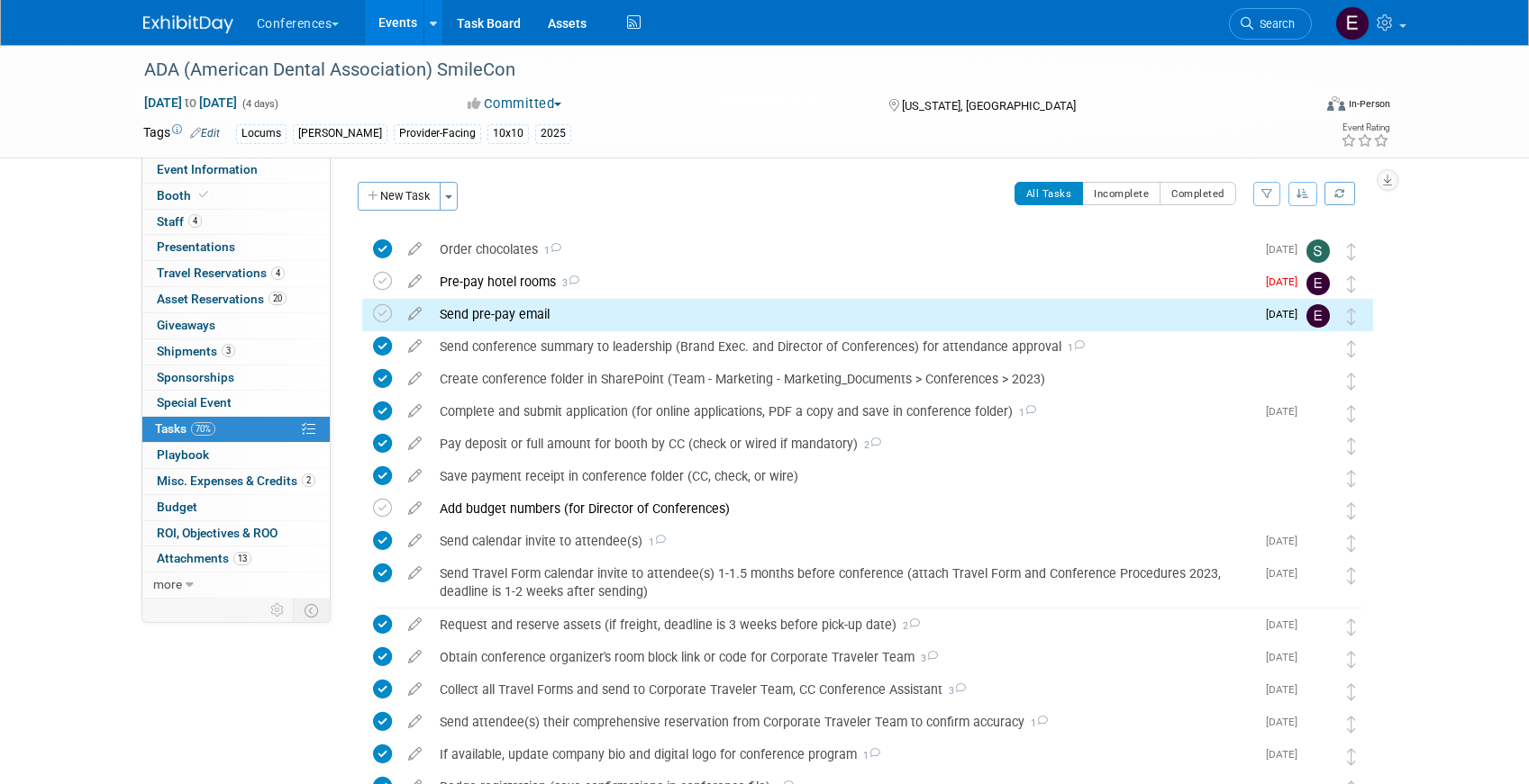
scroll to position [5, 0]
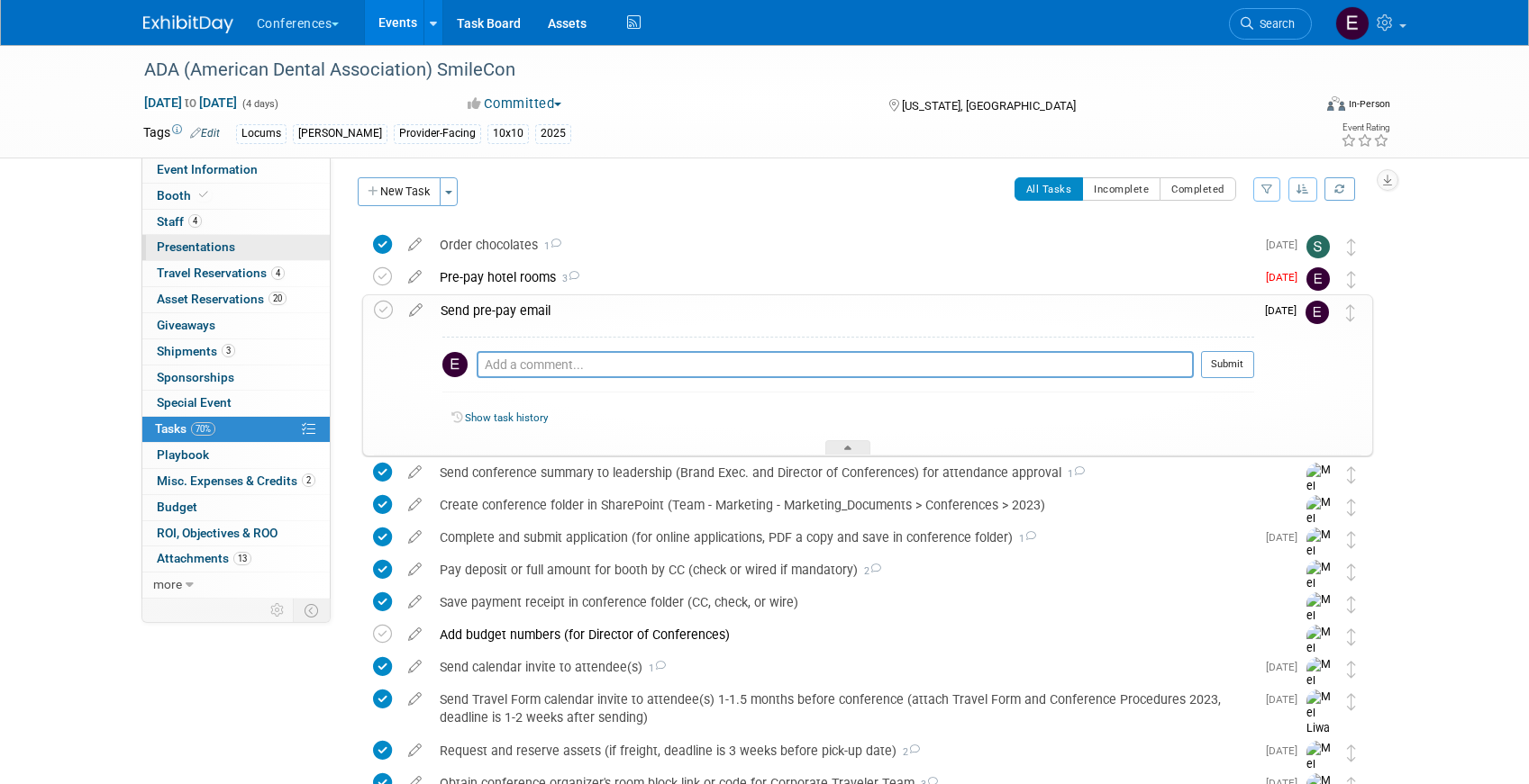
click at [249, 238] on link "0 Presentations 0" at bounding box center [236, 247] width 188 height 25
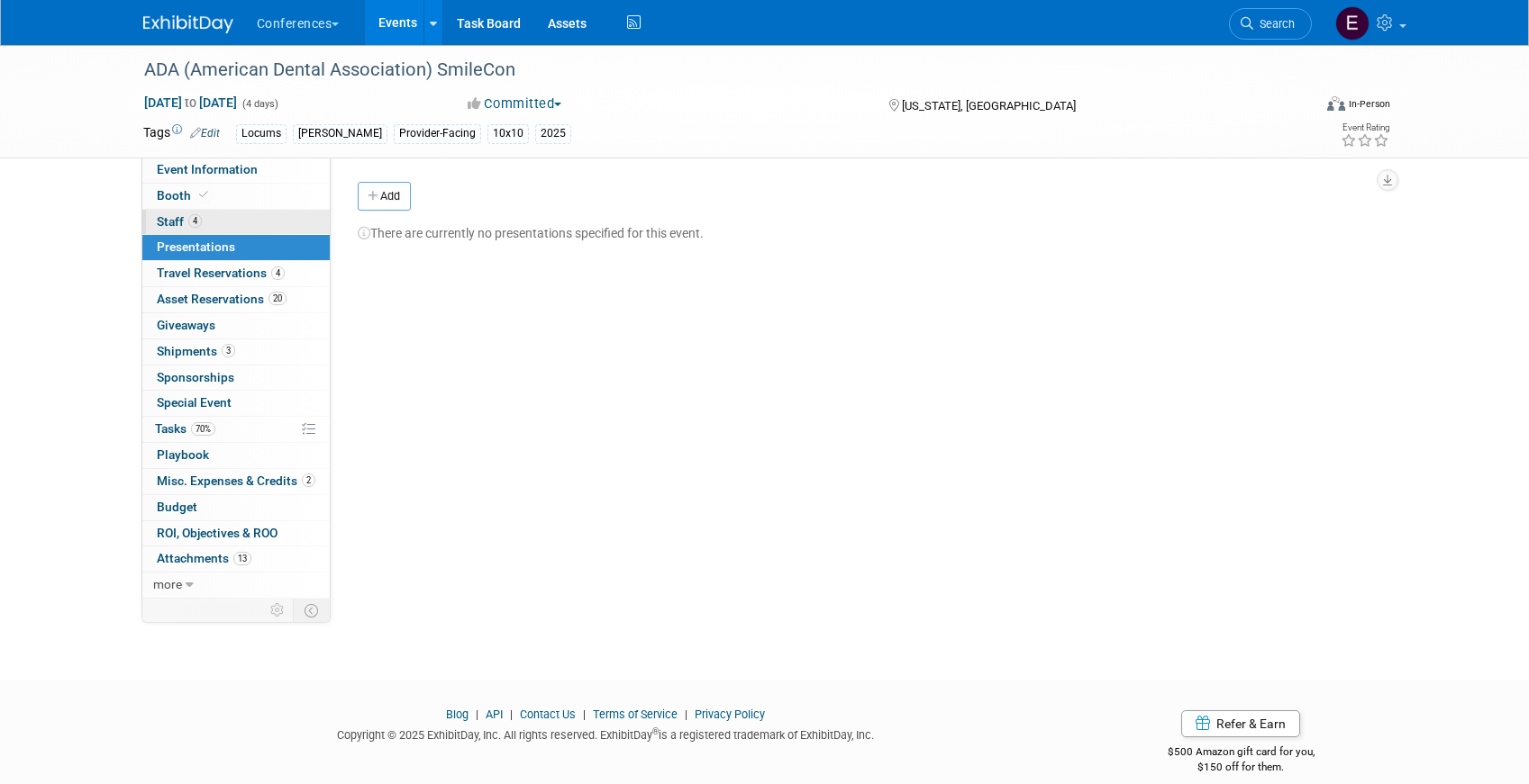
click at [252, 211] on link "4 Staff 4" at bounding box center [236, 222] width 188 height 25
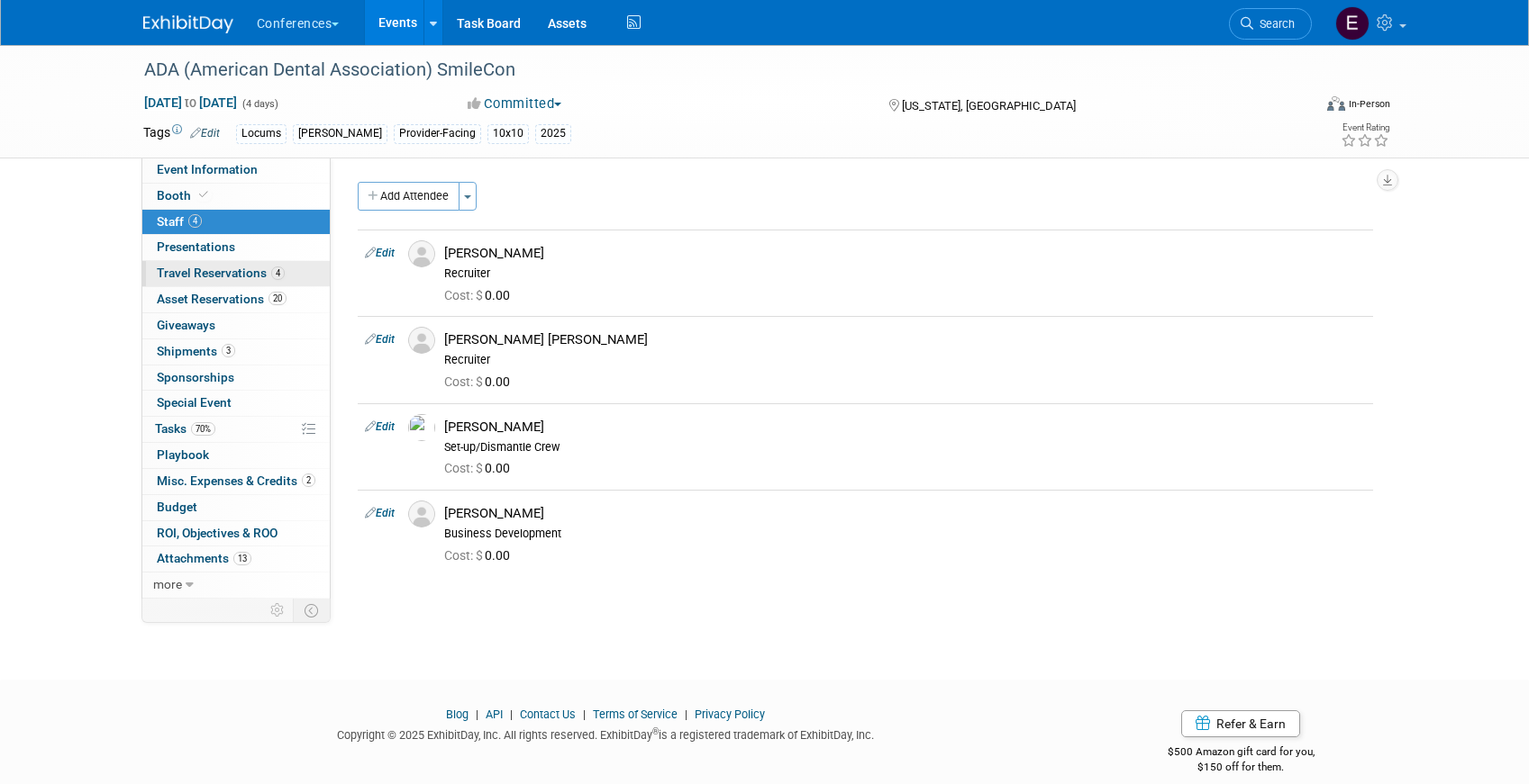
click at [248, 270] on span "Travel Reservations 4" at bounding box center [221, 273] width 128 height 15
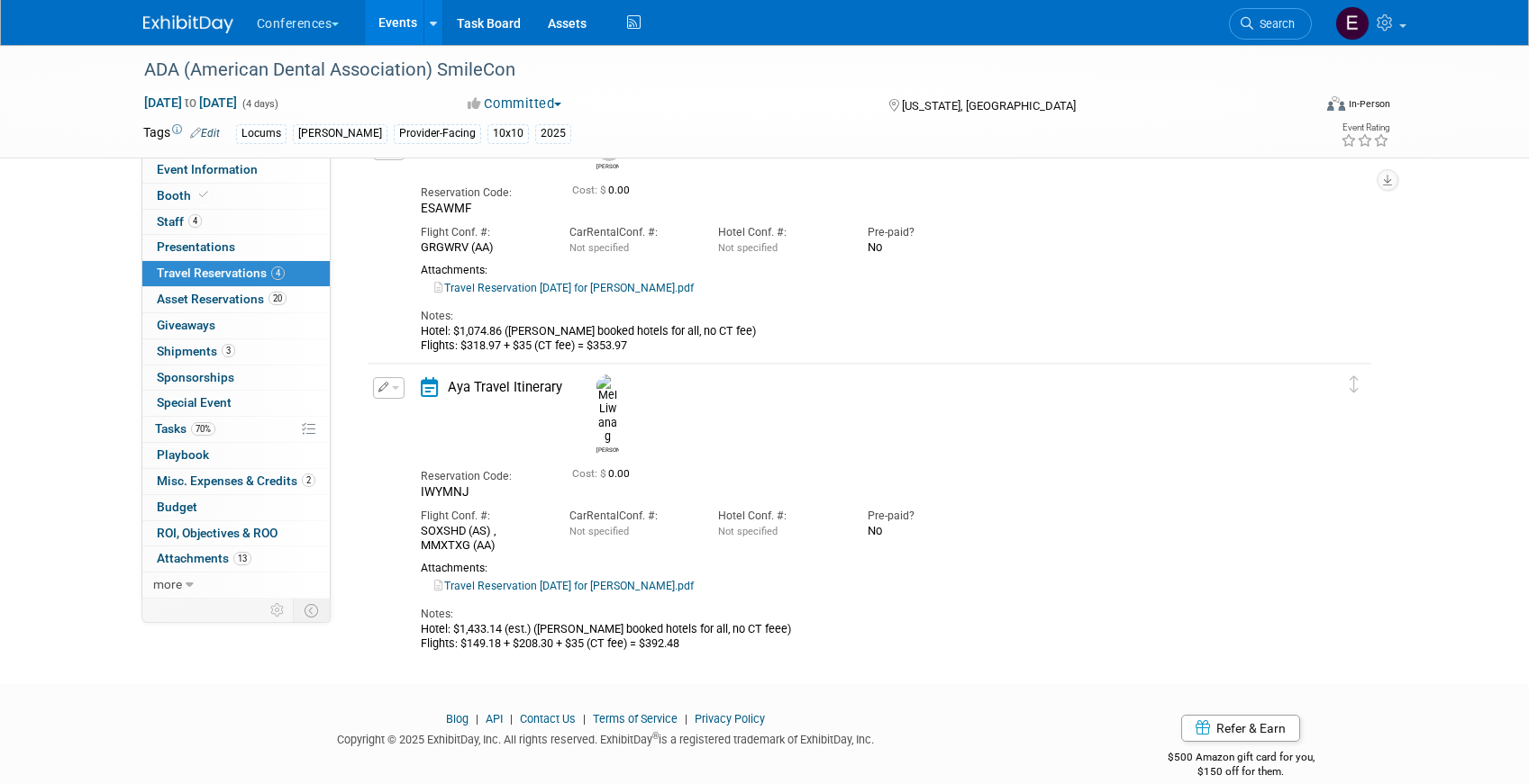
scroll to position [593, 0]
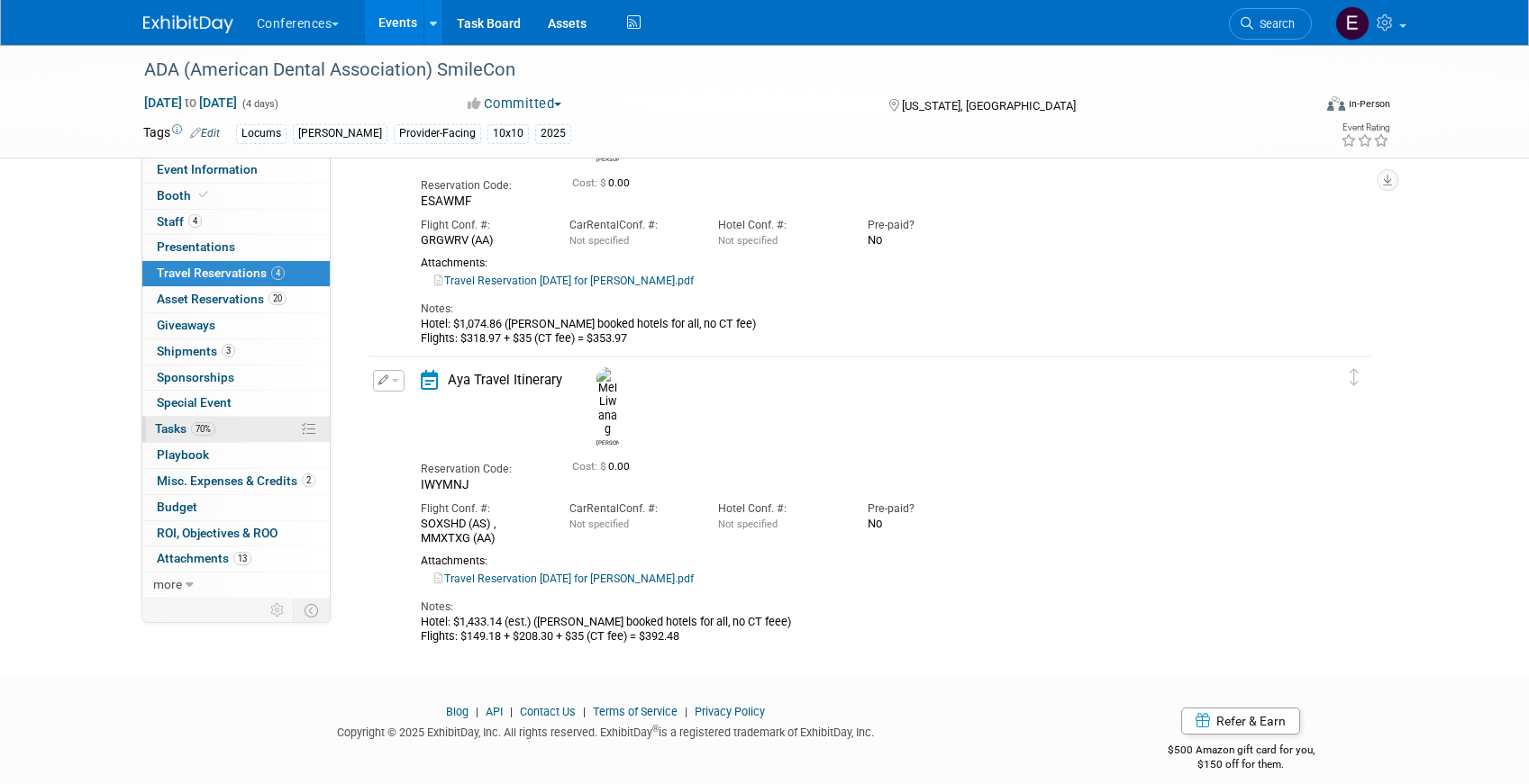
click at [198, 431] on span "70%" at bounding box center [203, 429] width 24 height 14
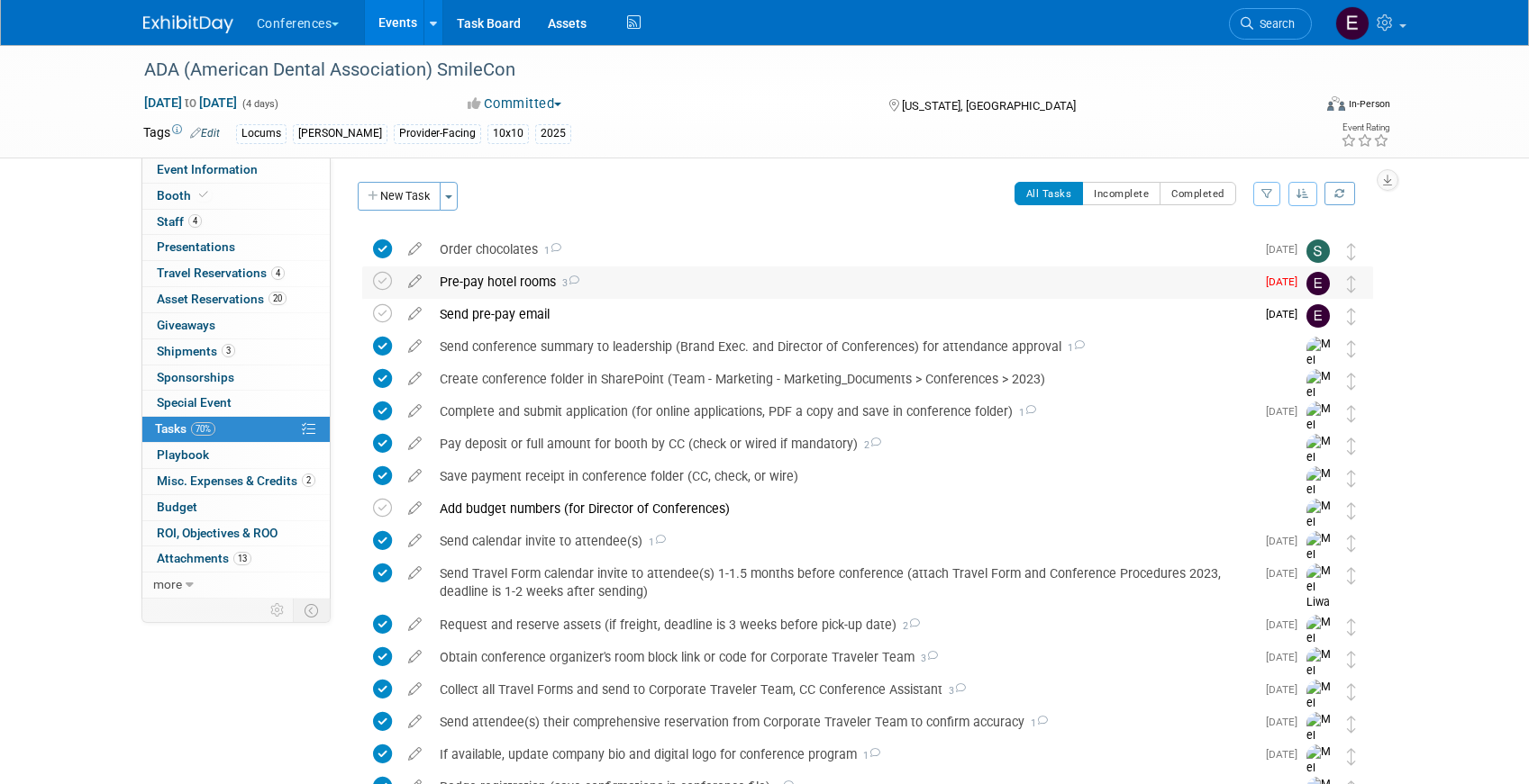
click at [517, 284] on div "Pre-pay hotel rooms 3" at bounding box center [843, 281] width 824 height 31
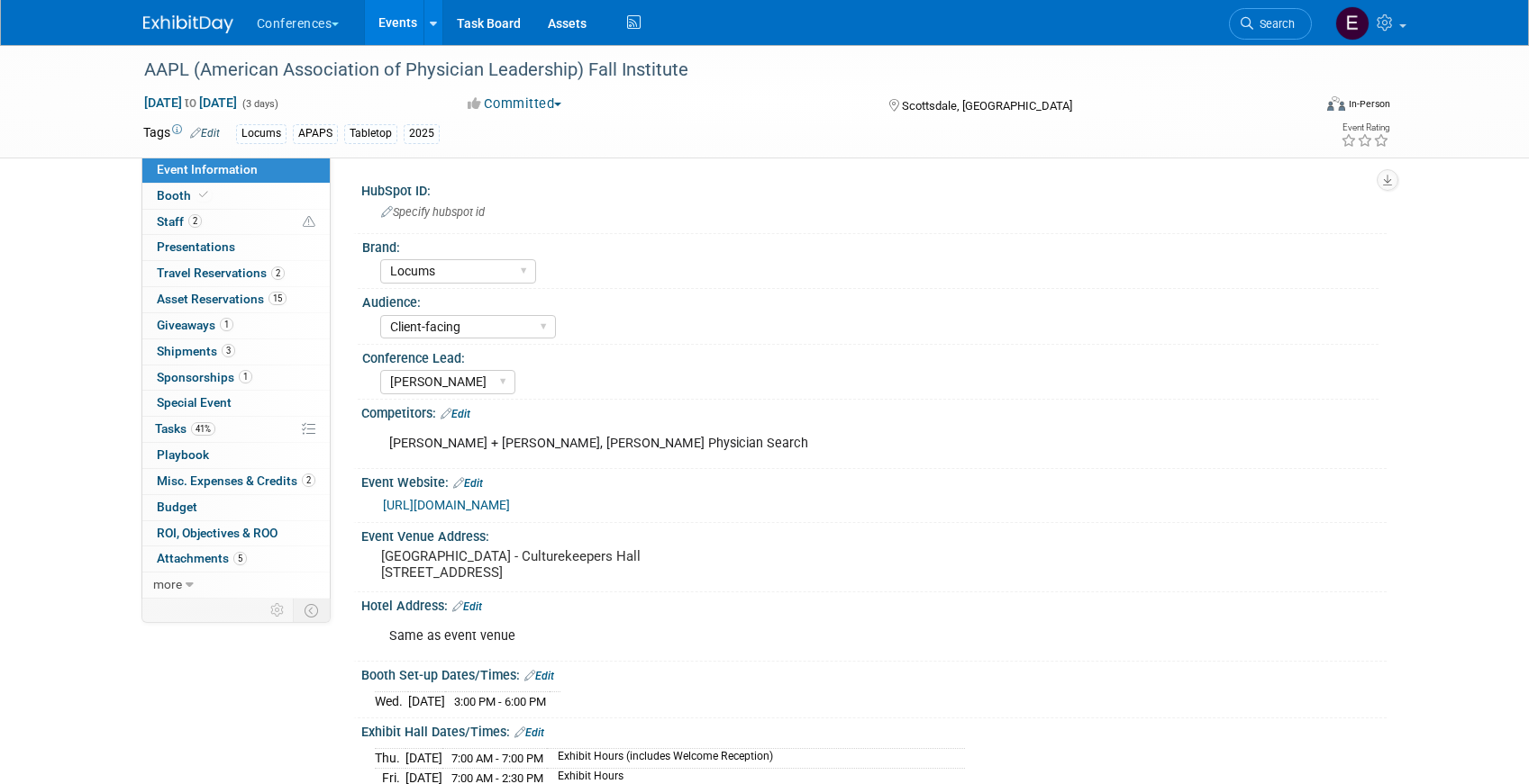
select select "Locums"
select select "Client-facing"
select select "[PERSON_NAME]"
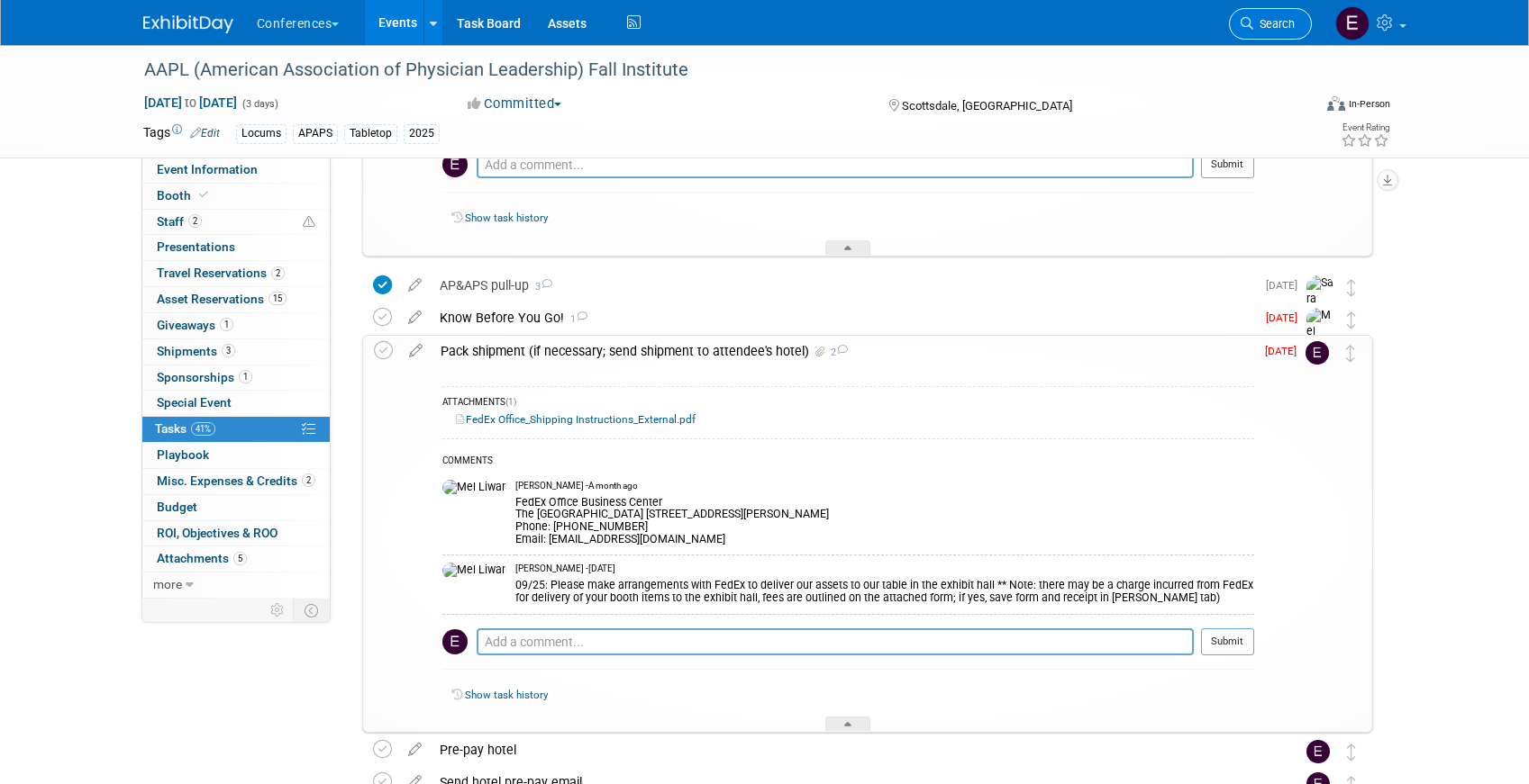
click at [1294, 23] on link "Search" at bounding box center [1270, 24] width 83 height 32
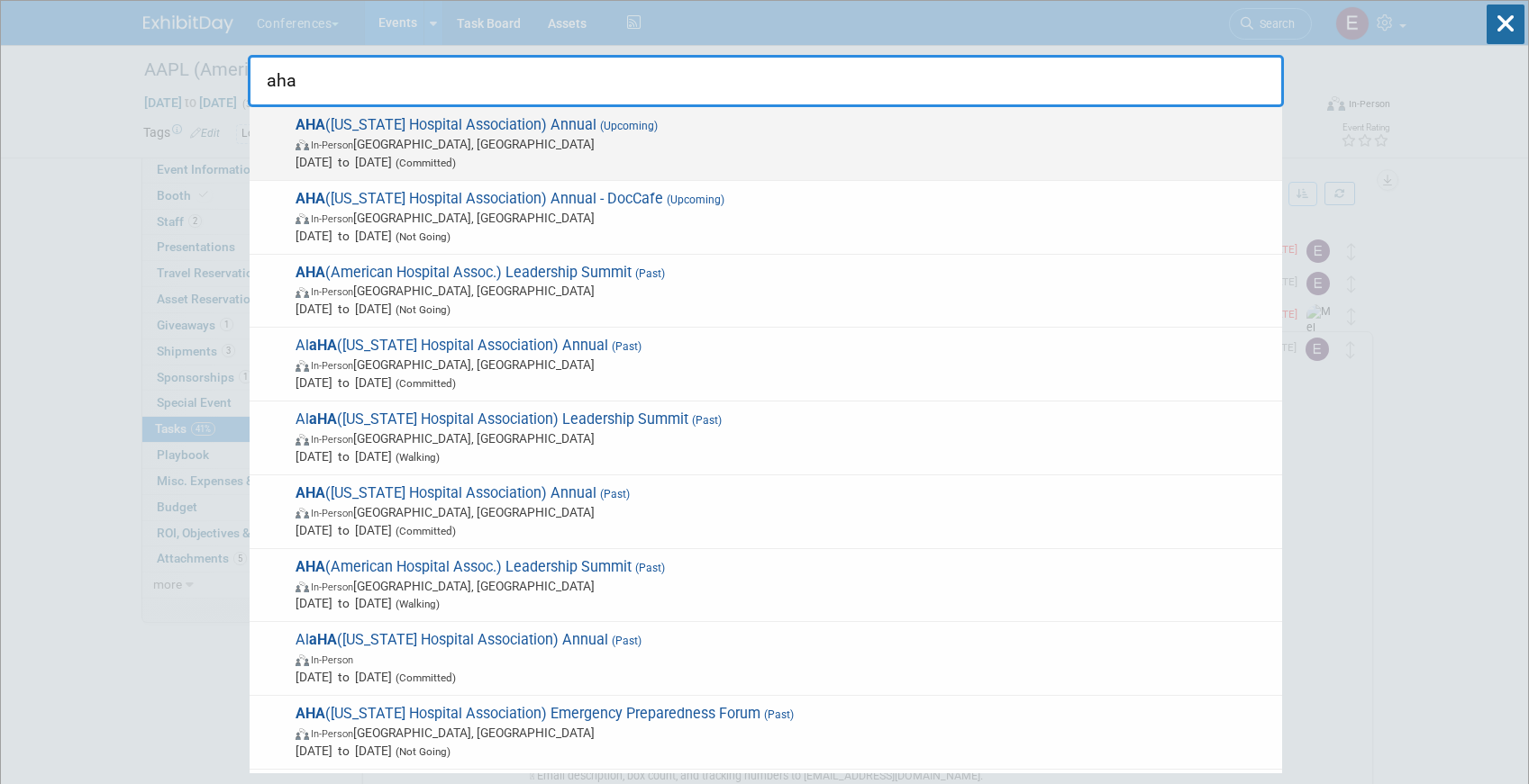
type input "aha"
click at [632, 151] on span "In-Person Little Rock, AR" at bounding box center [784, 144] width 978 height 18
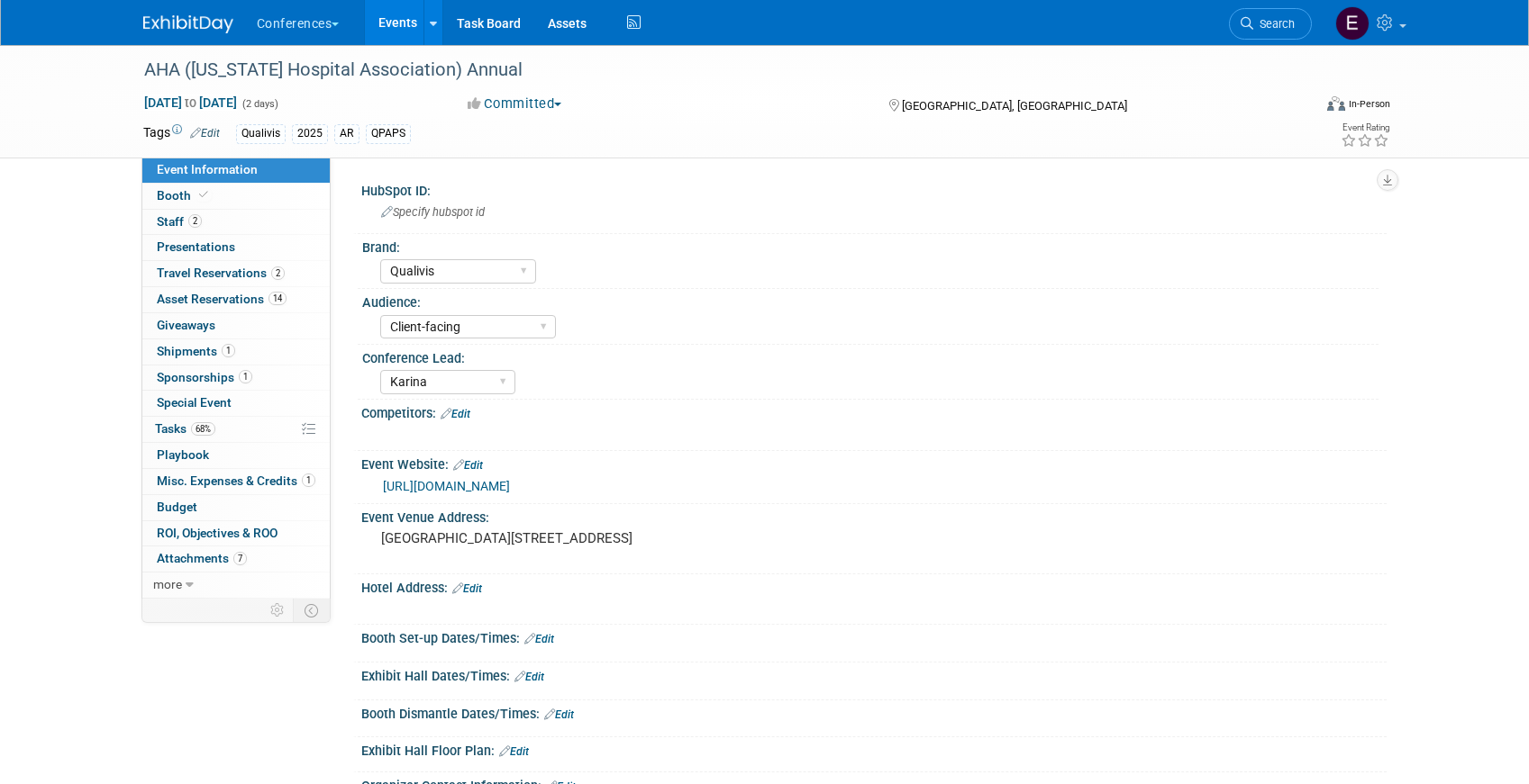
select select "Qualivis"
select select "Client-facing"
select select "Karina"
click at [227, 275] on span "Travel Reservations 2" at bounding box center [221, 273] width 128 height 15
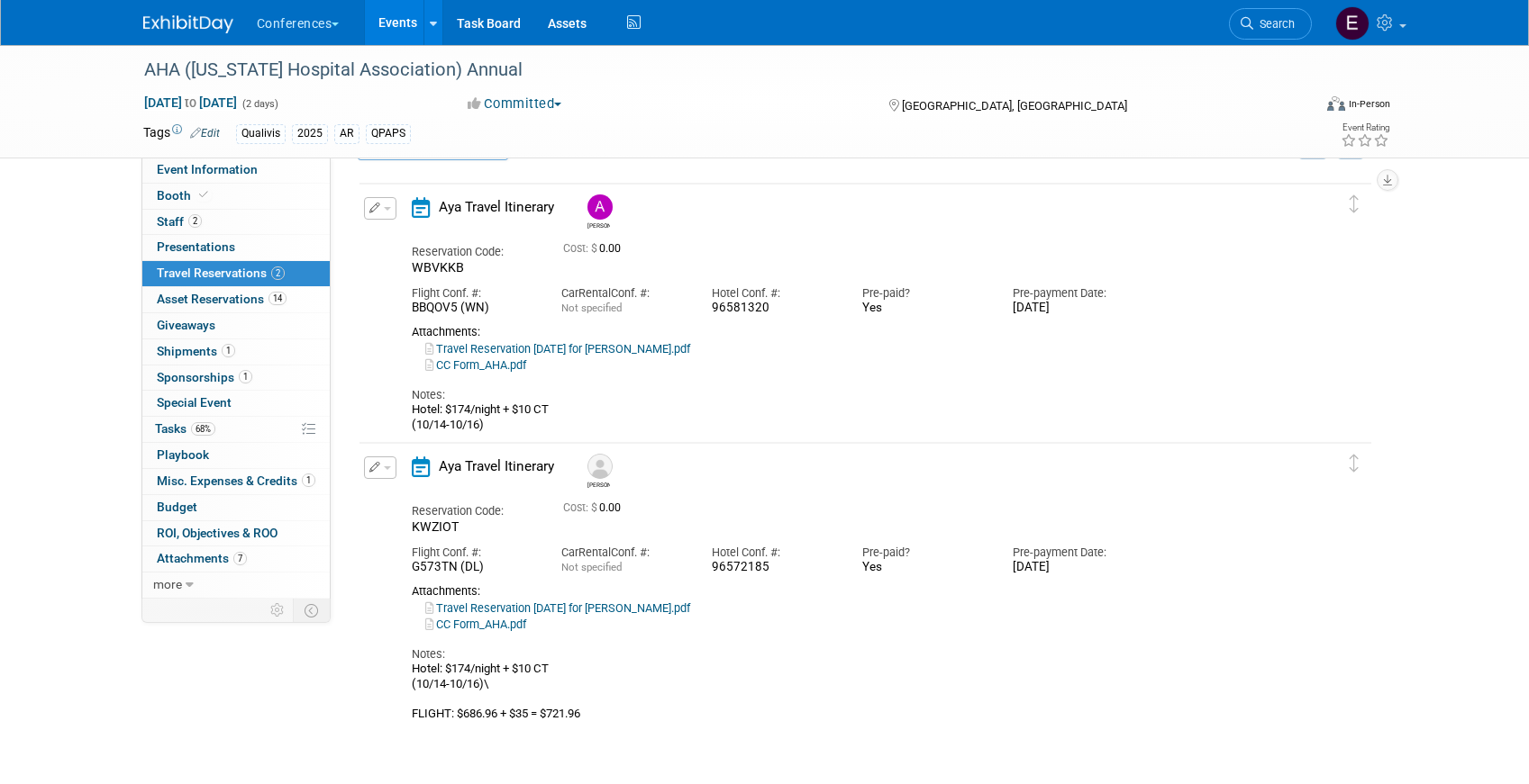
scroll to position [54, 0]
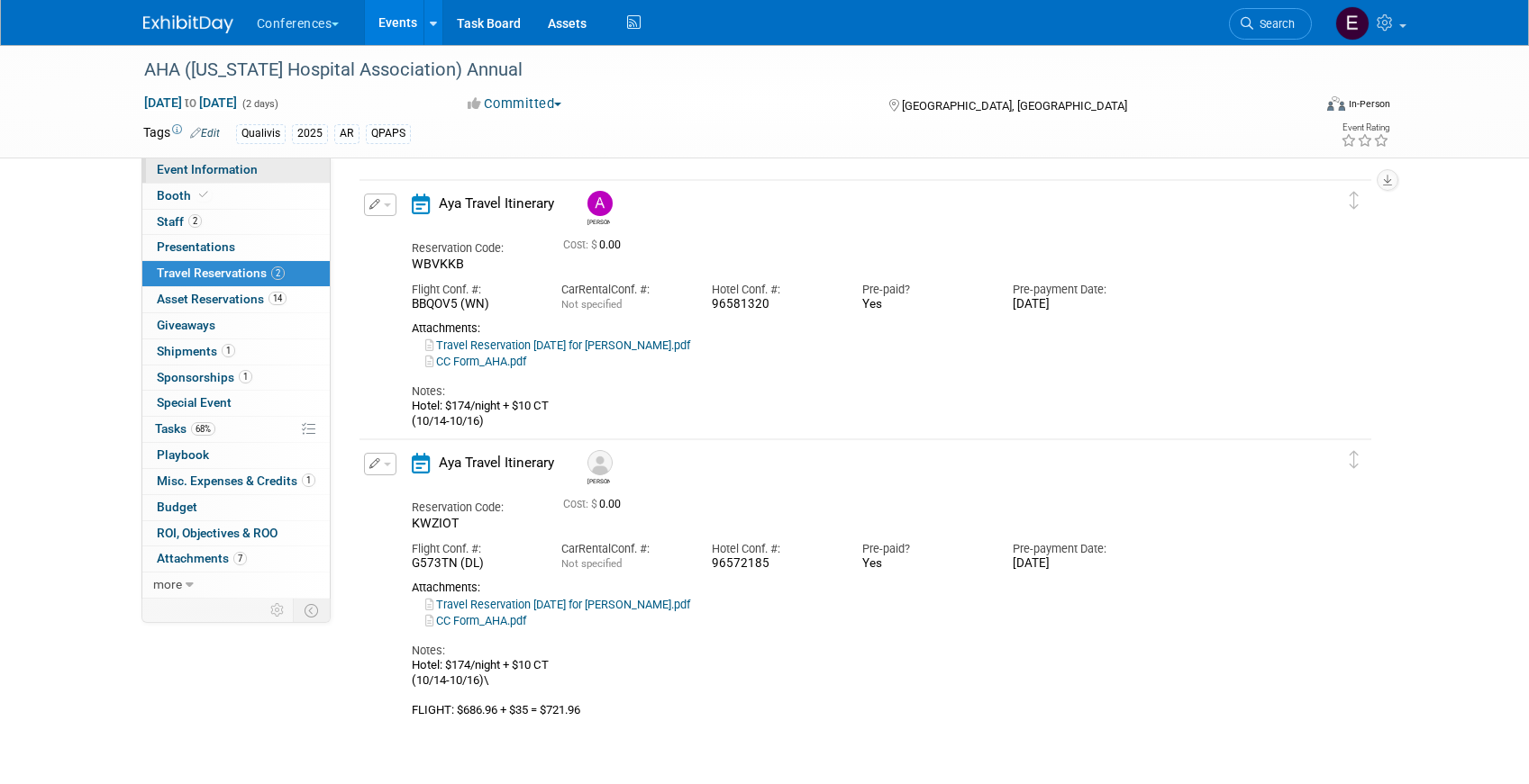
click at [276, 164] on link "Event Information" at bounding box center [236, 170] width 188 height 25
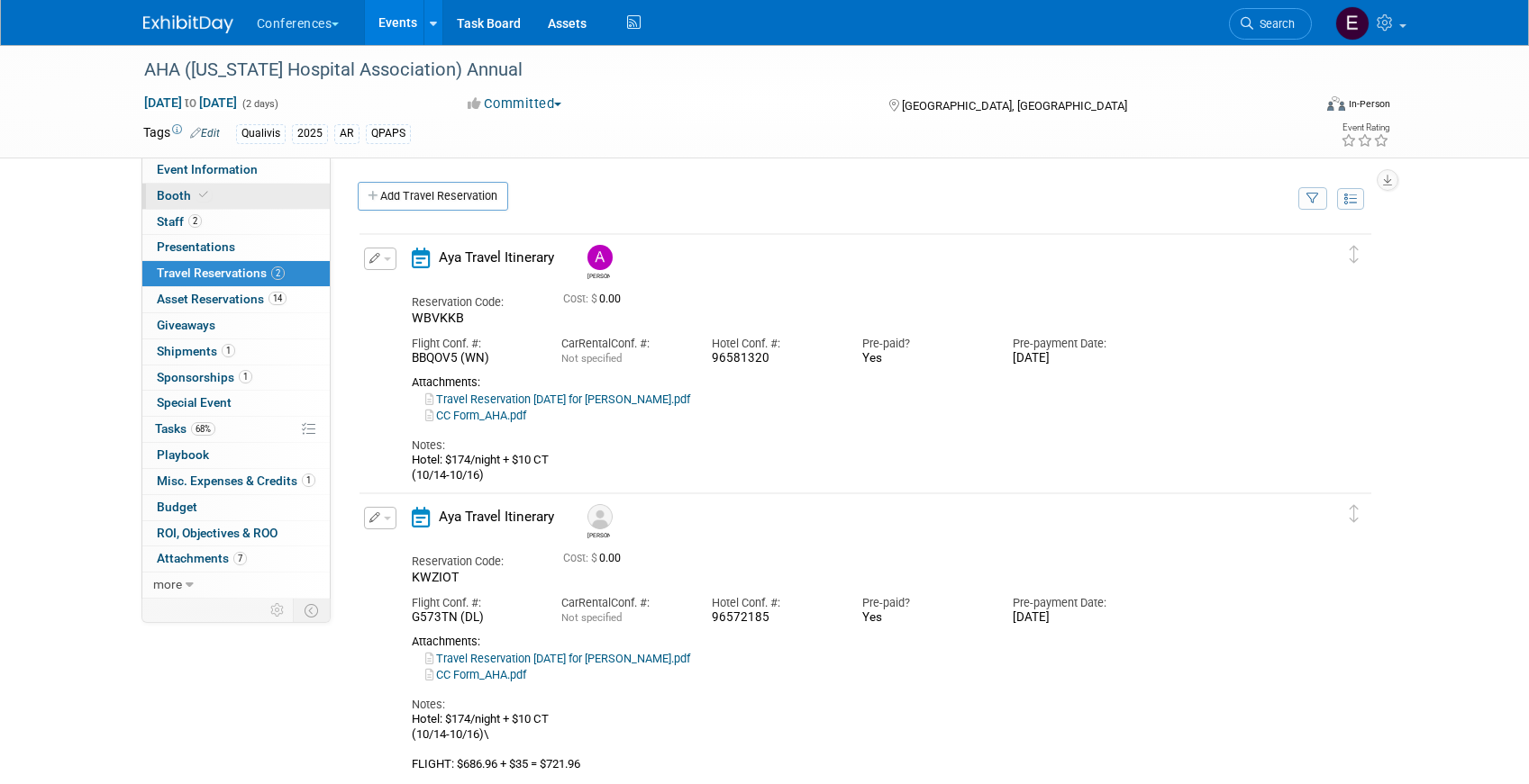
select select "Qualivis"
select select "Client-facing"
select select "Karina"
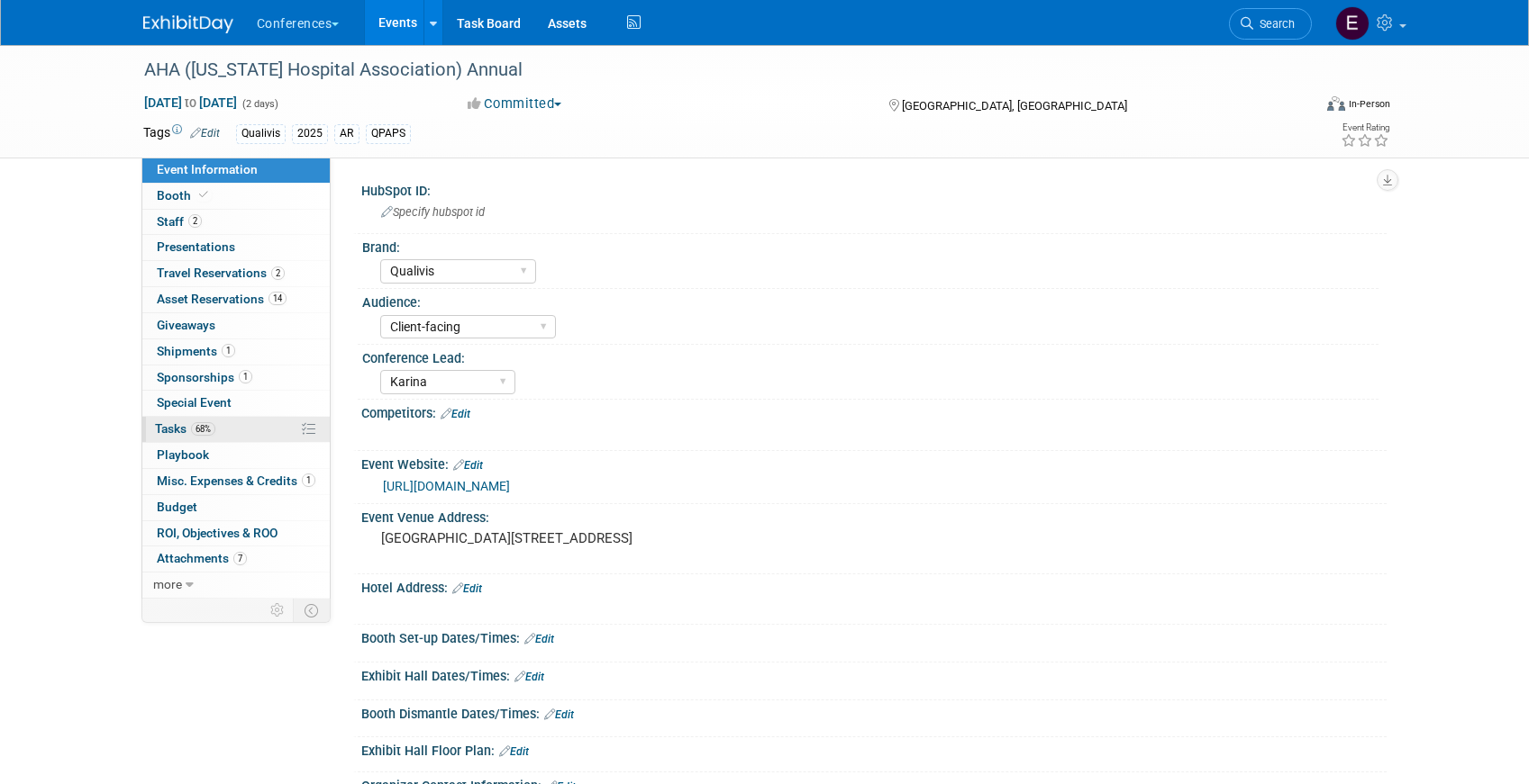
click at [226, 431] on link "68% Tasks 68%" at bounding box center [236, 429] width 188 height 25
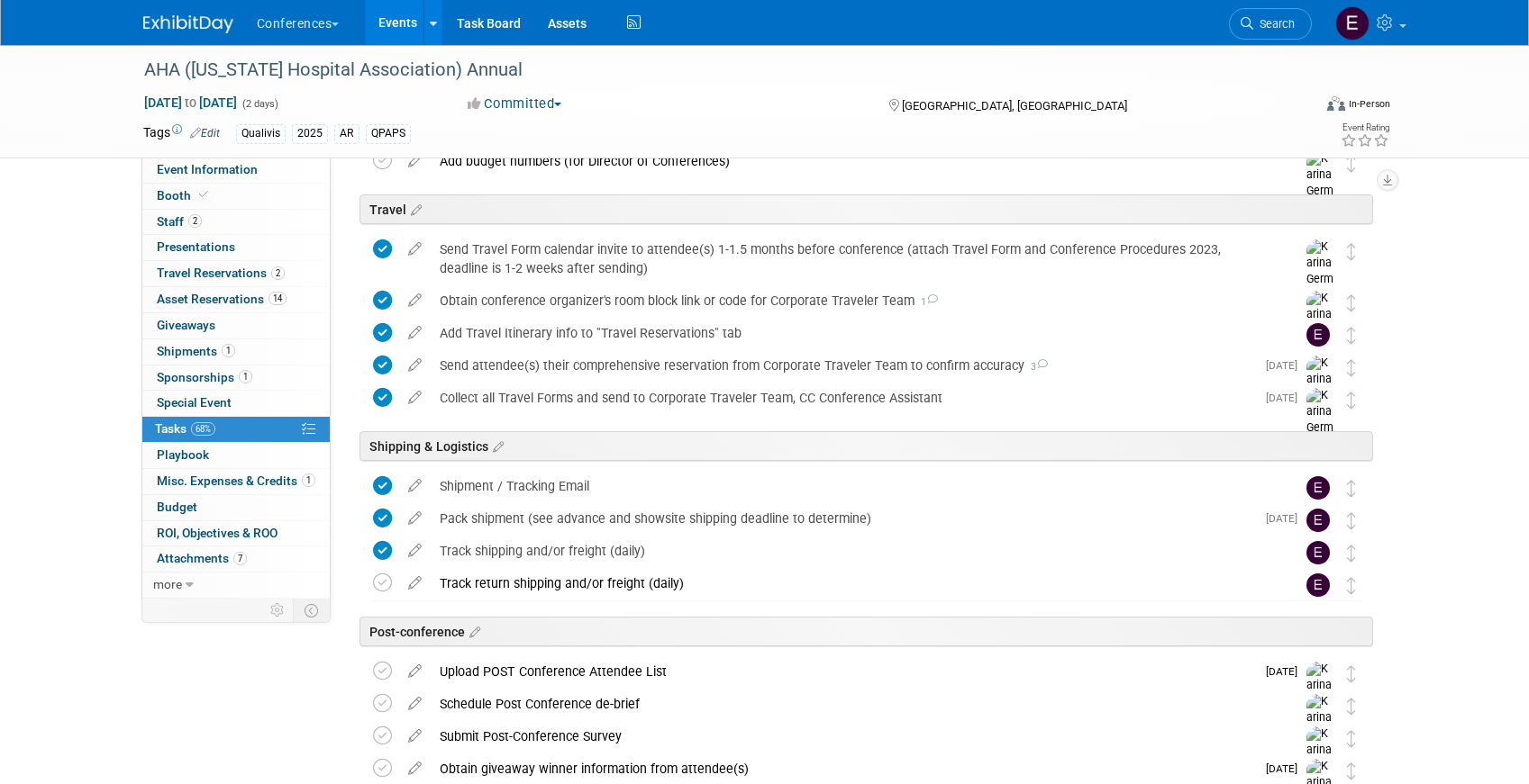
scroll to position [748, 0]
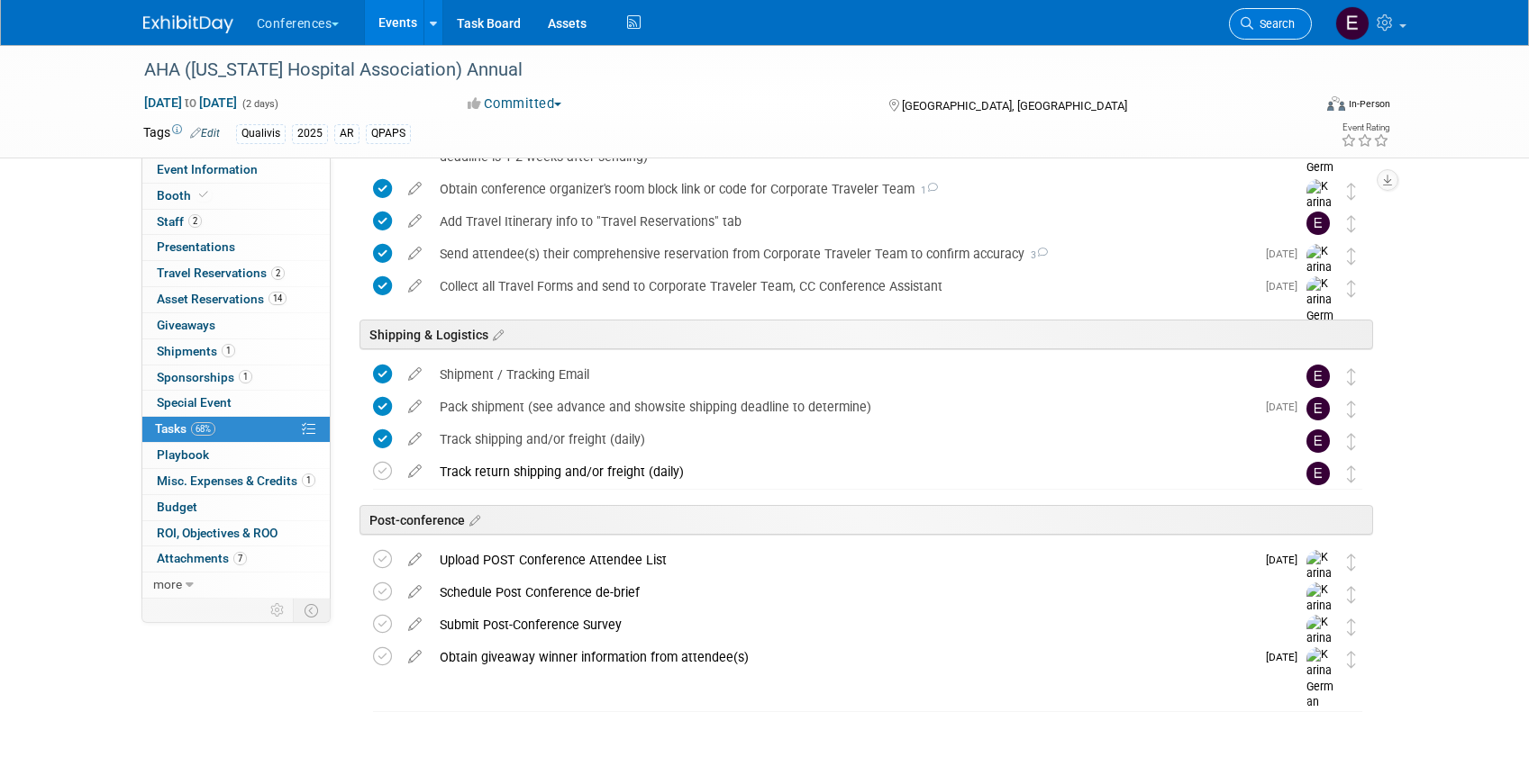
click at [1278, 19] on span "Search" at bounding box center [1274, 23] width 42 height 14
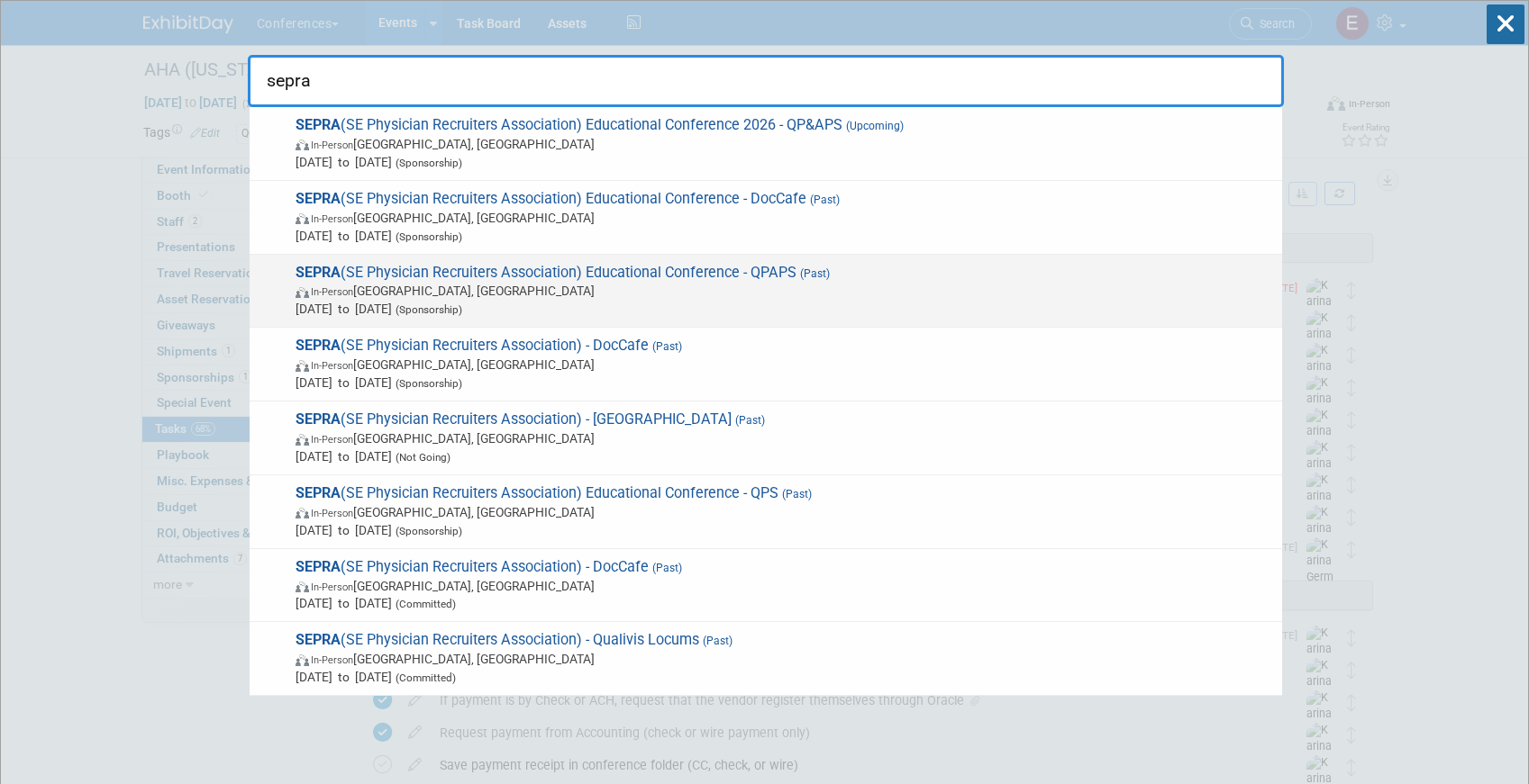
type input "sepra"
click at [628, 287] on span "In-Person FL, United States" at bounding box center [784, 290] width 978 height 18
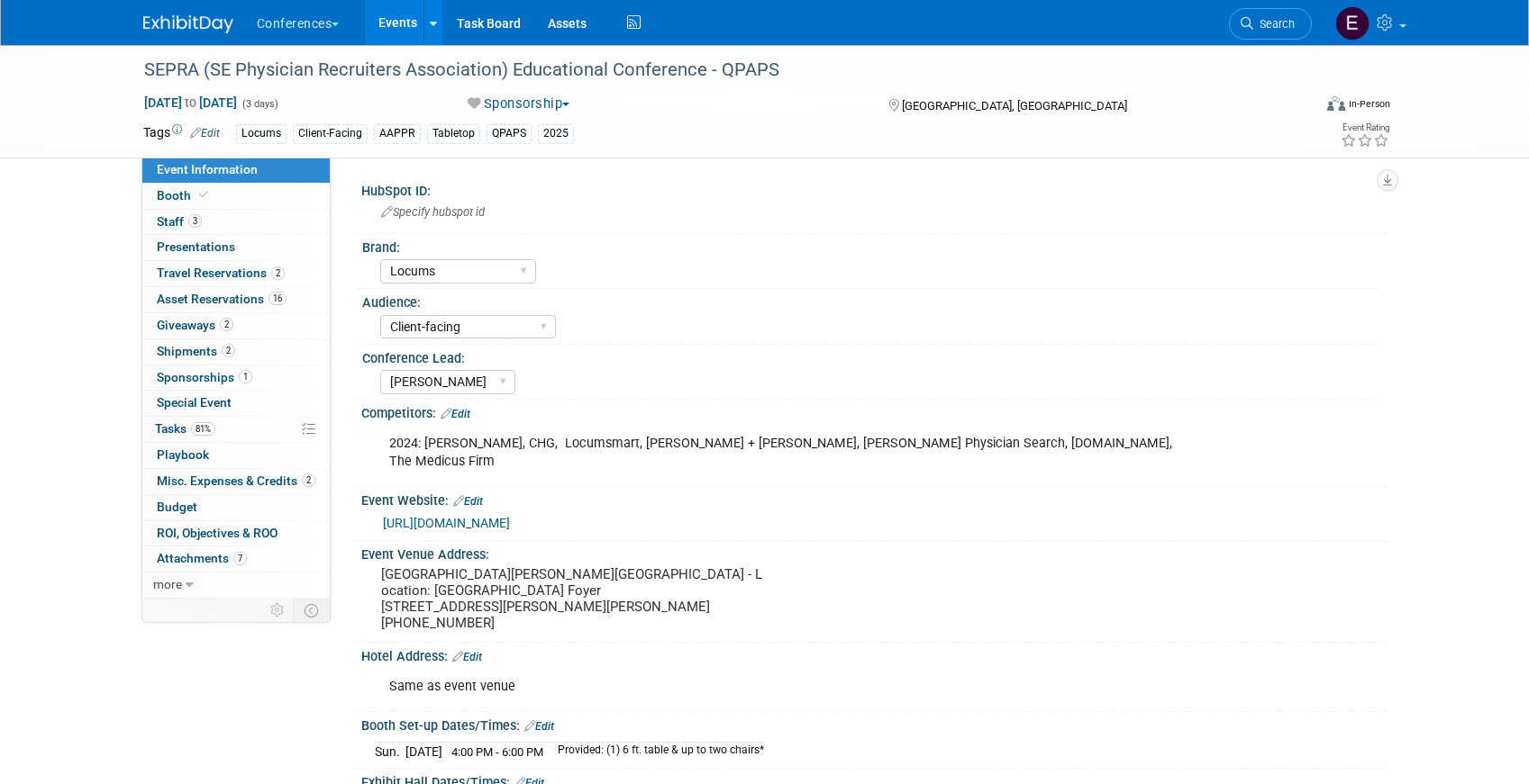
select select "Locums"
select select "Client-facing"
select select "[PERSON_NAME]"
click at [177, 350] on span "Shipments 2" at bounding box center [196, 352] width 78 height 15
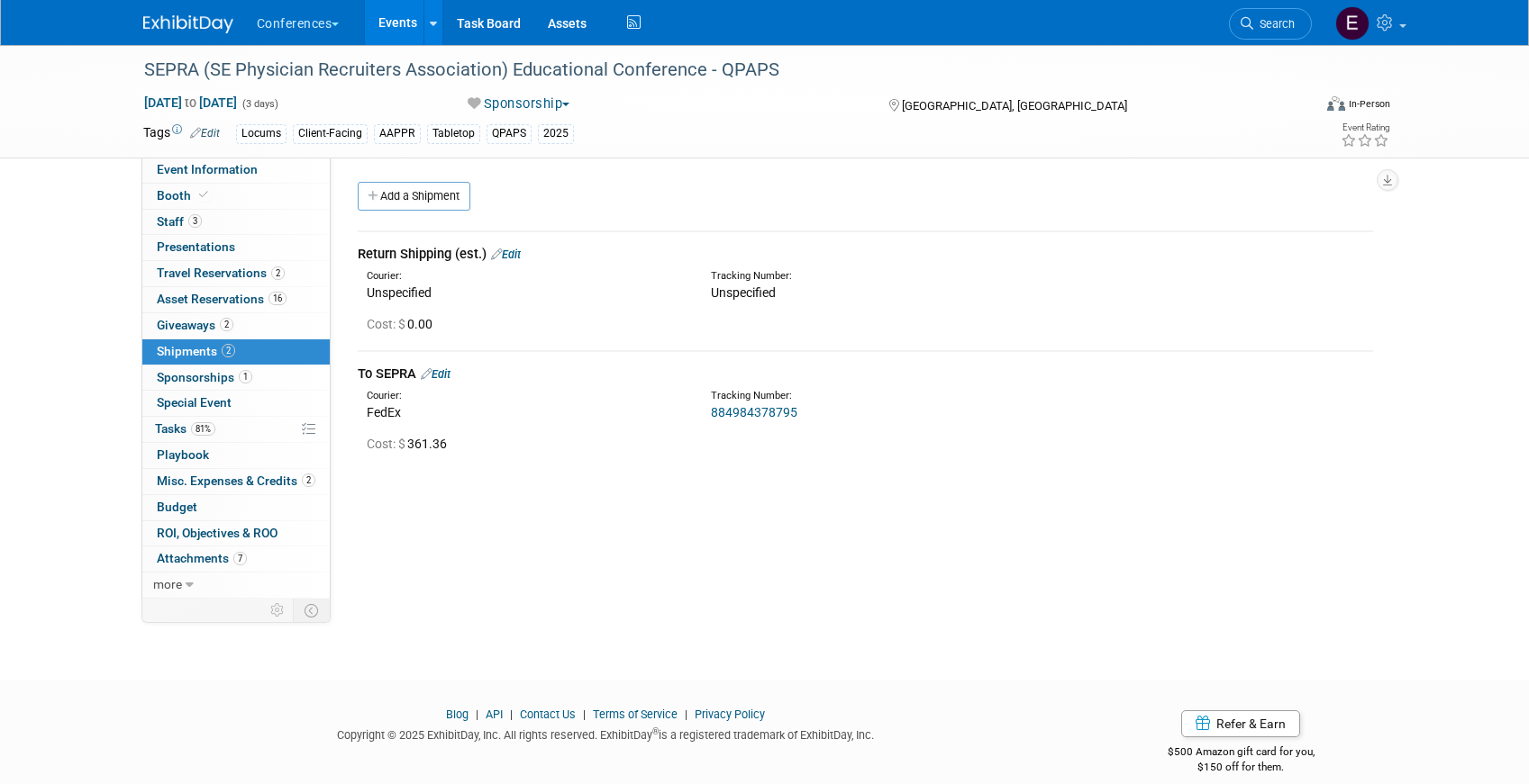
click at [519, 253] on link "Edit" at bounding box center [506, 254] width 30 height 14
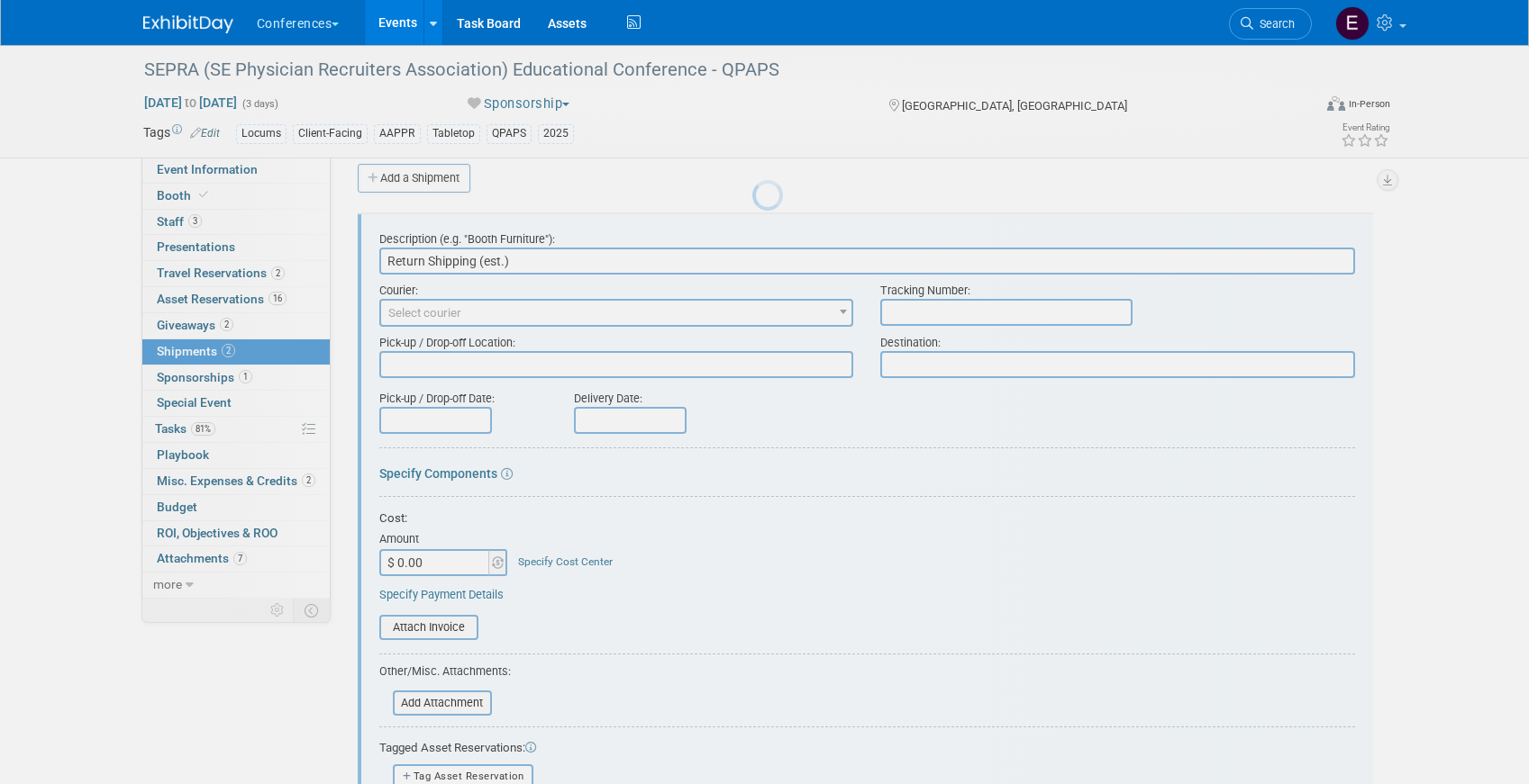
scroll to position [27, 0]
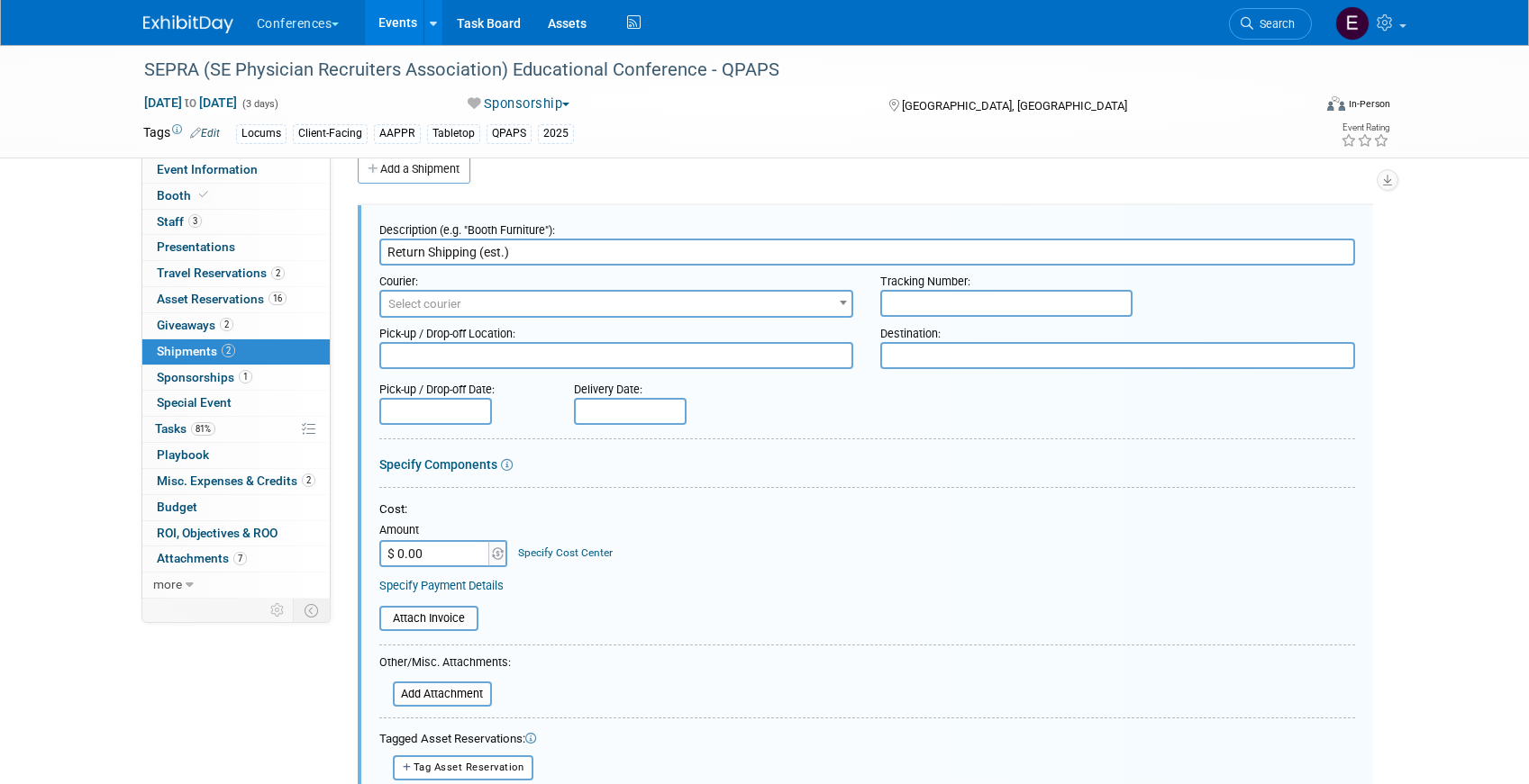
click at [926, 305] on input "text" at bounding box center [1006, 302] width 253 height 27
drag, startPoint x: 1021, startPoint y: 309, endPoint x: 841, endPoint y: 300, distance: 180.2
click at [841, 301] on div "Courier: 007EX 17 Post Service (17PostService) 2GO (Negros Navigation) 360 Lion…" at bounding box center [867, 291] width 1003 height 52
click at [988, 301] on input "817962658940" at bounding box center [1006, 302] width 253 height 27
paste input "817962658940"
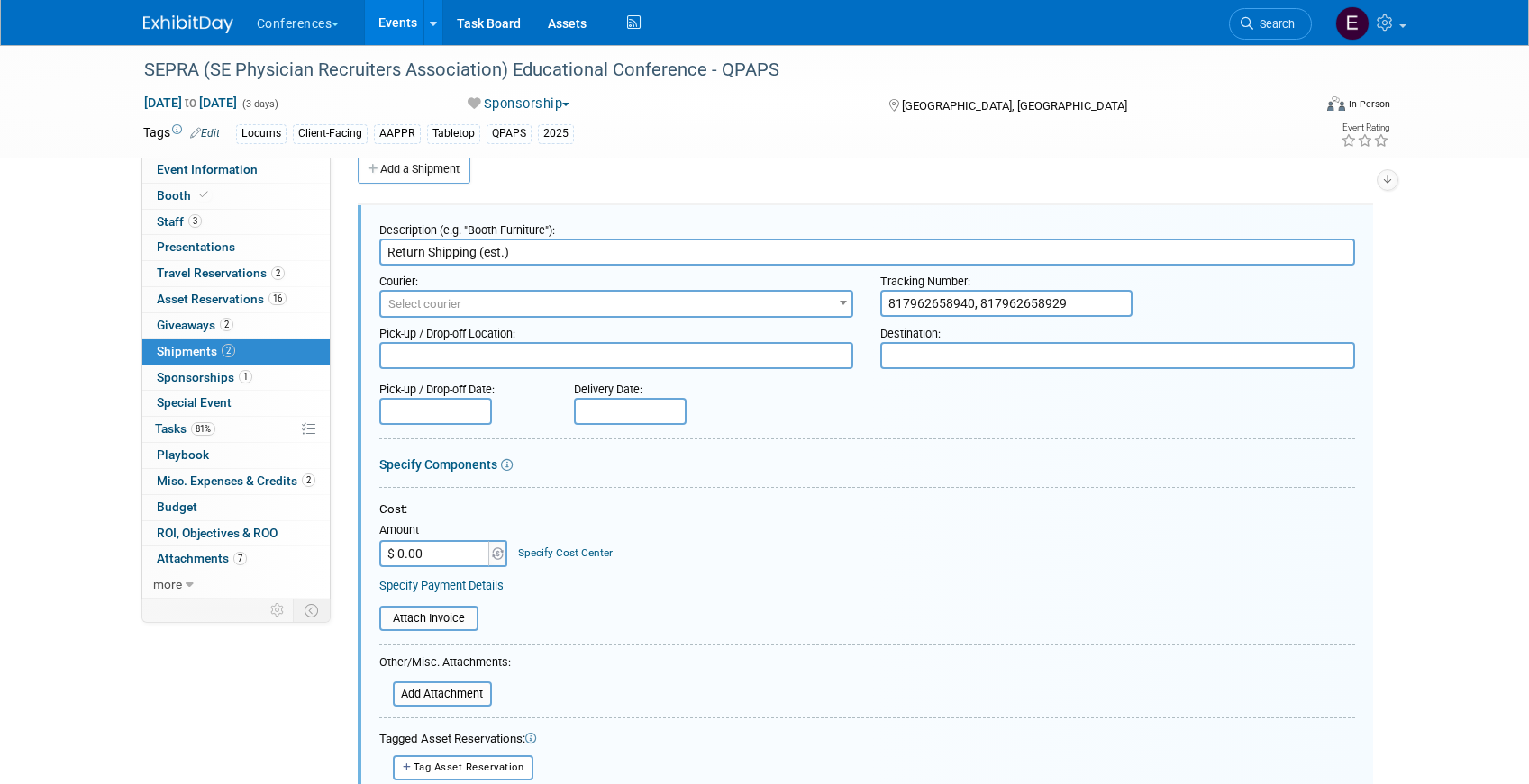
type input "817962658940, 817962658929"
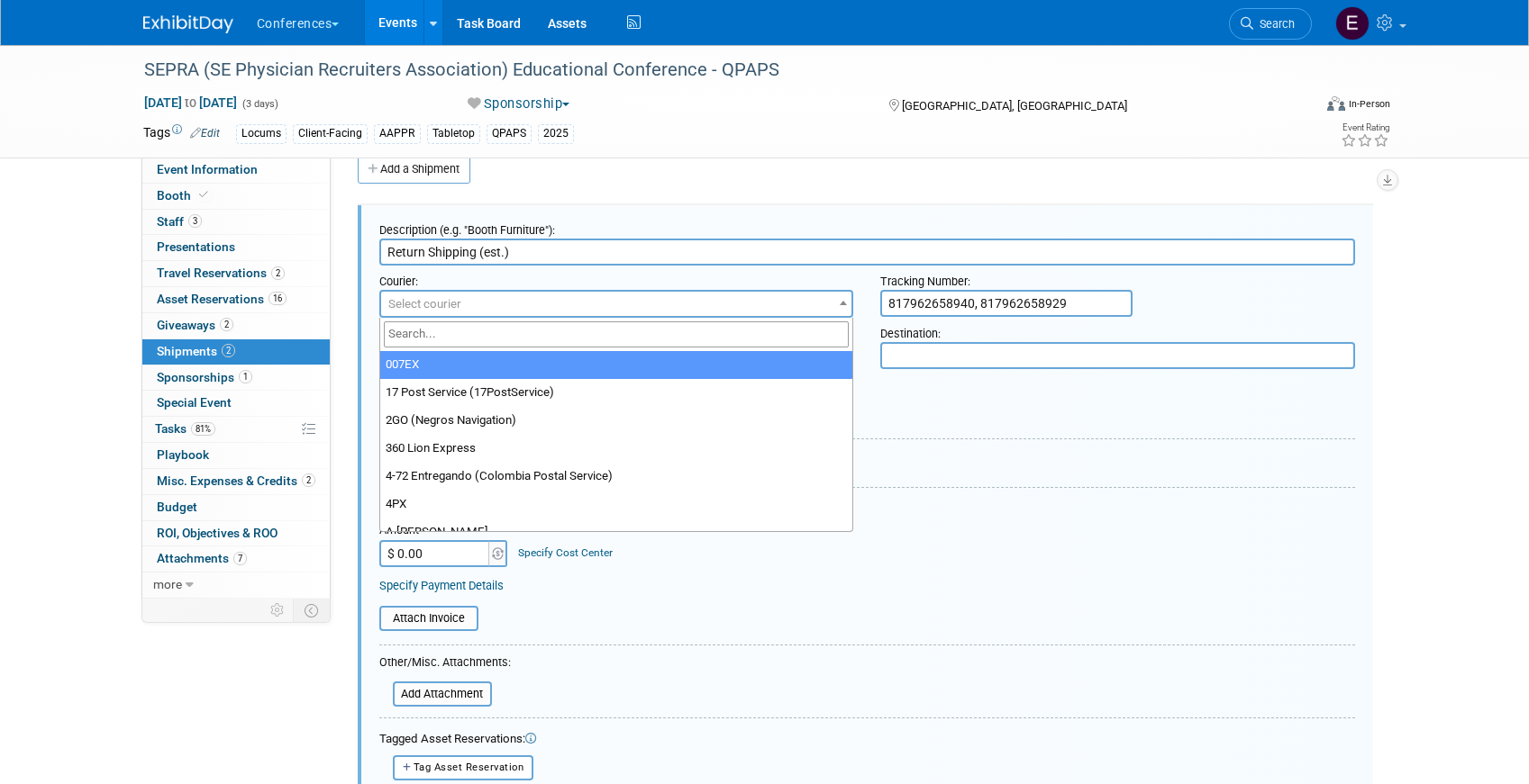
click at [559, 305] on span "Select courier" at bounding box center [616, 303] width 472 height 25
type input "fede"
select select "206"
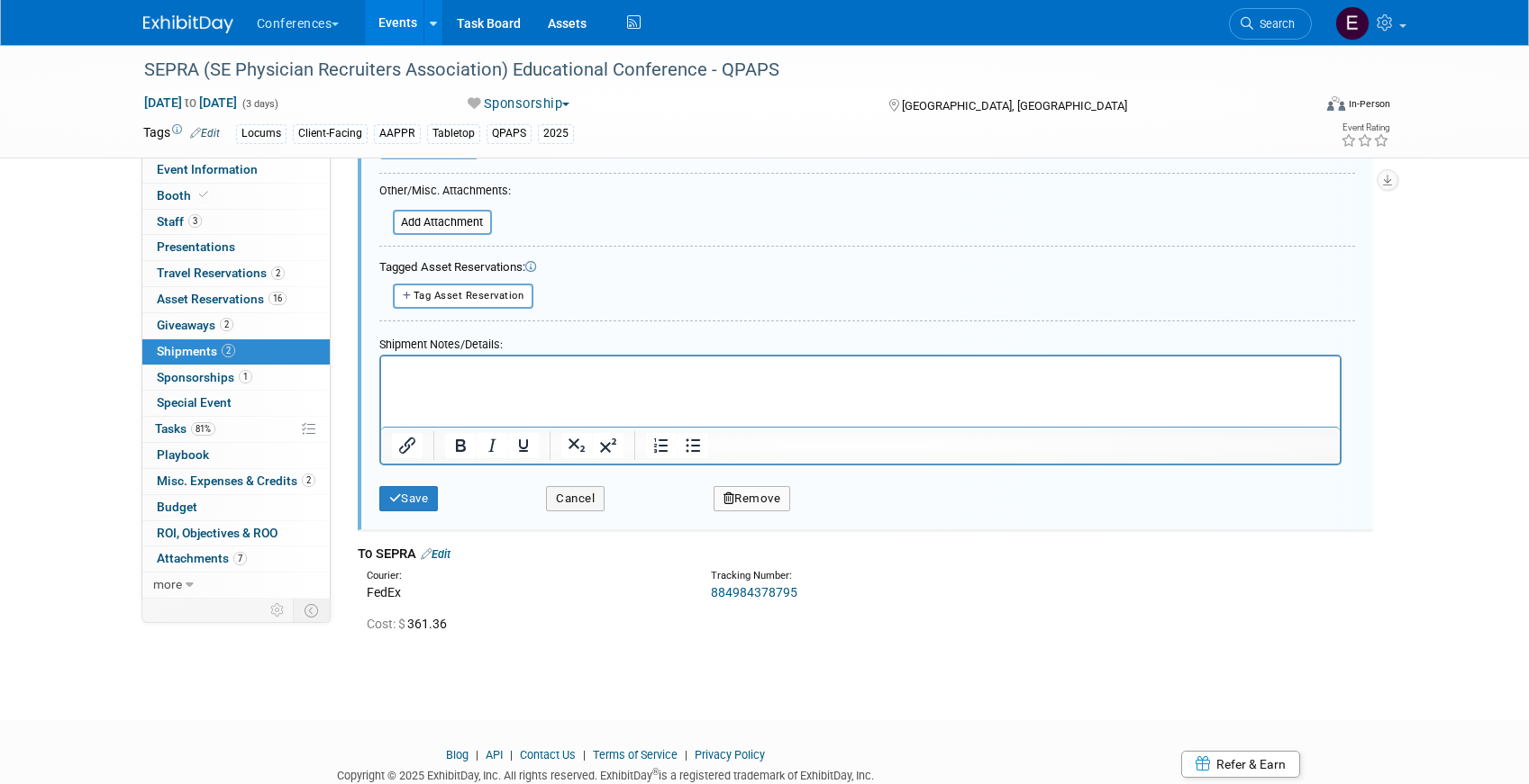
scroll to position [560, 0]
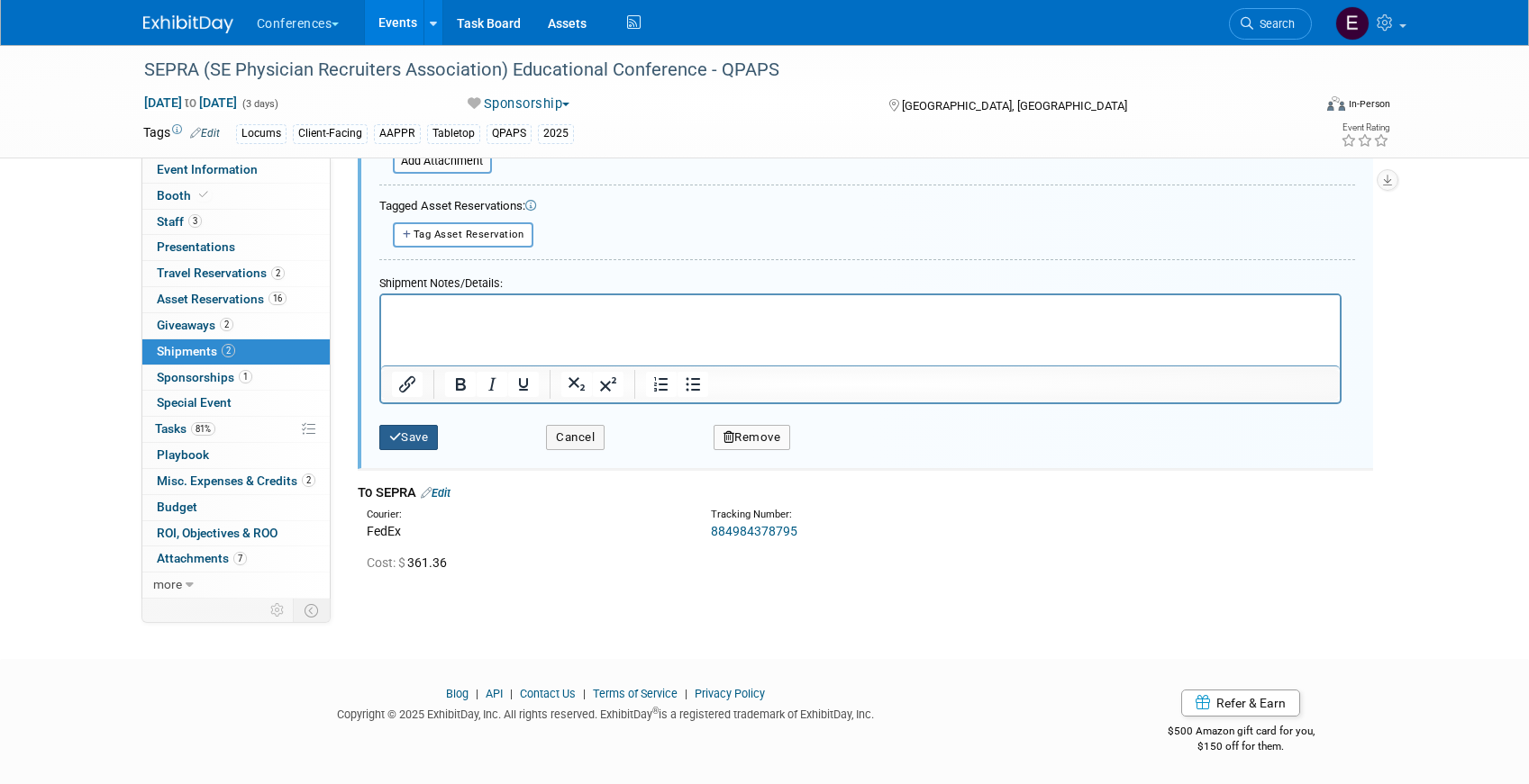
click at [408, 440] on button "Save" at bounding box center [409, 437] width 59 height 25
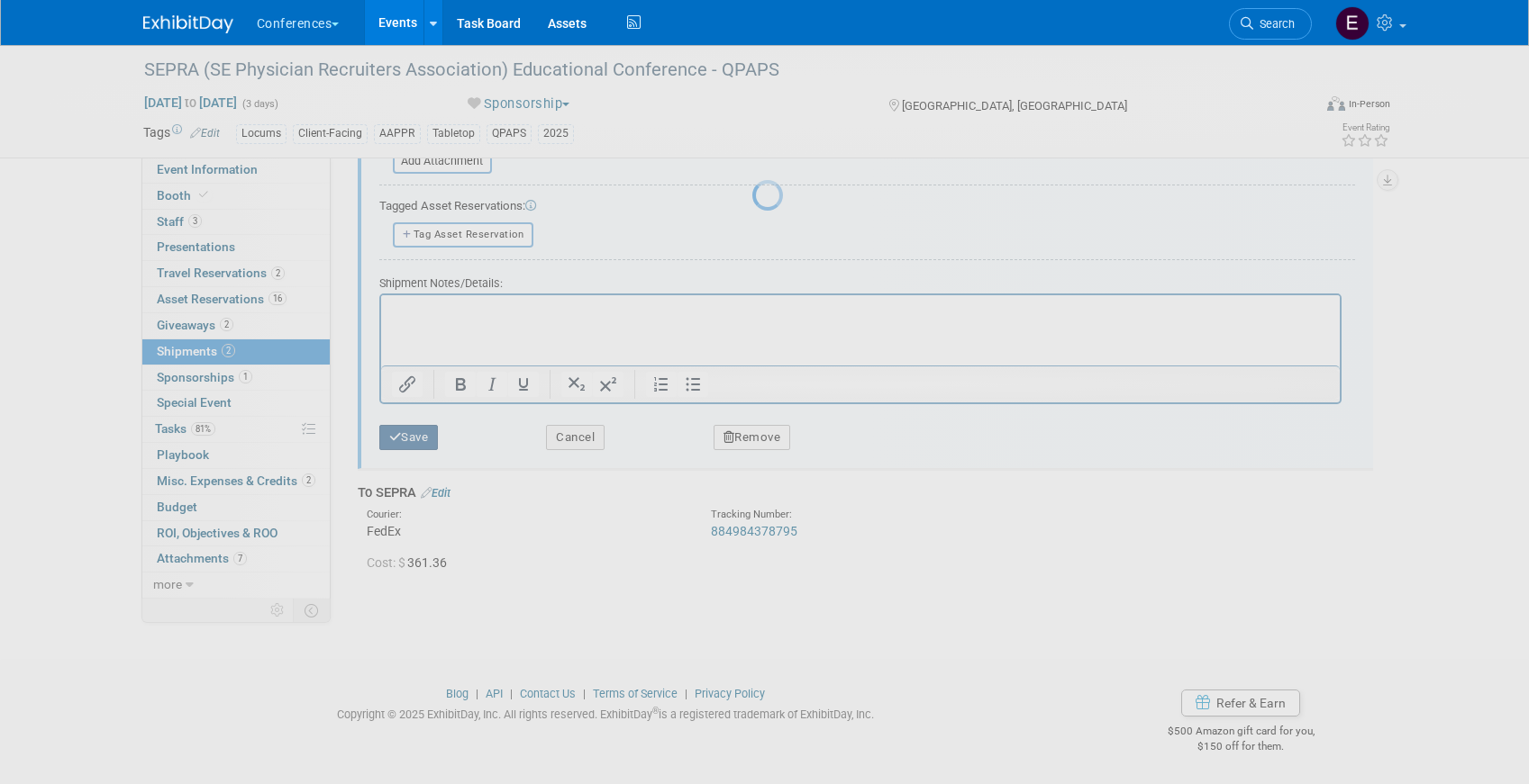
scroll to position [20, 0]
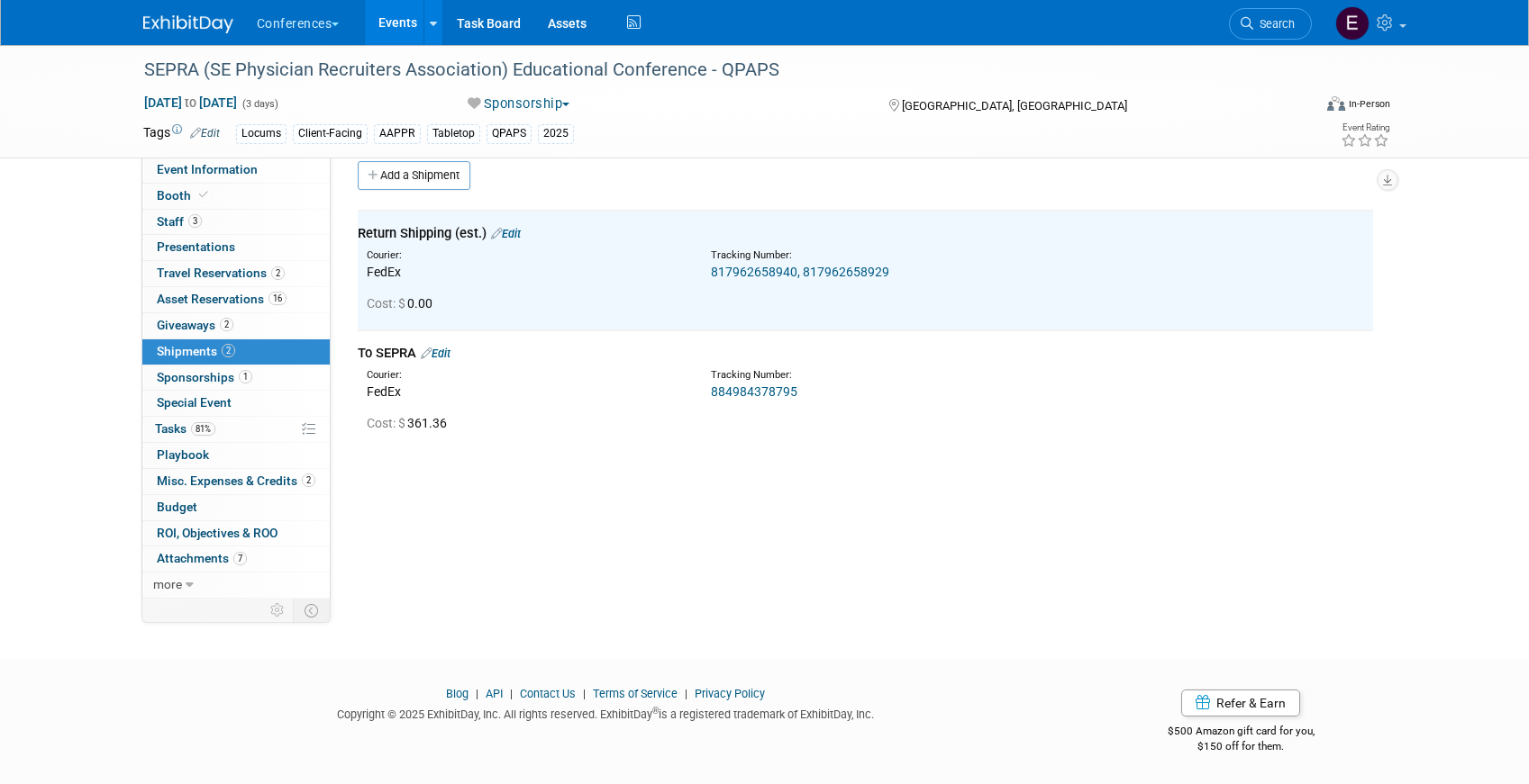
click at [758, 271] on link "817962658940, 817962658929" at bounding box center [800, 272] width 178 height 15
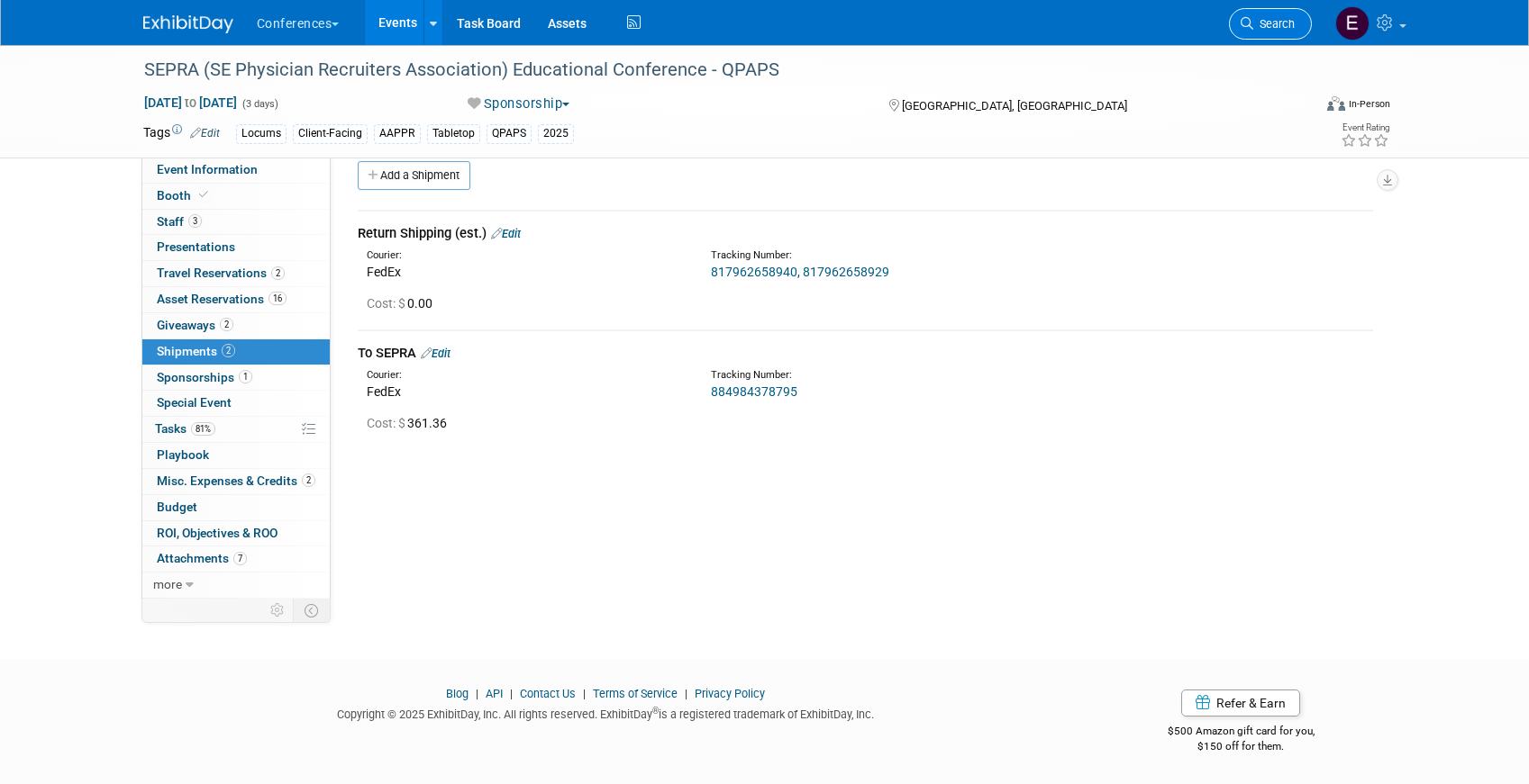
click at [1276, 17] on span "Search" at bounding box center [1274, 23] width 42 height 14
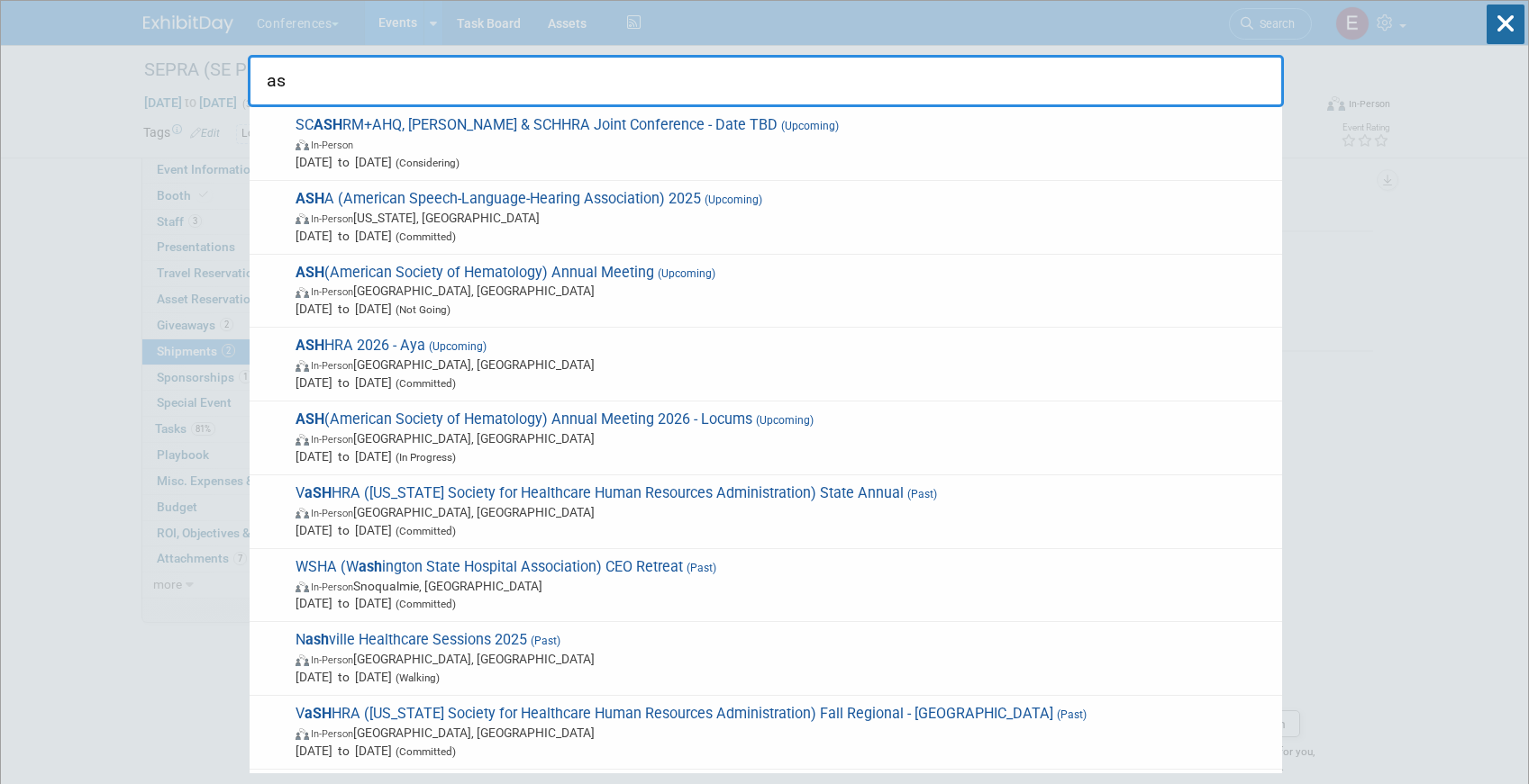
type input "a"
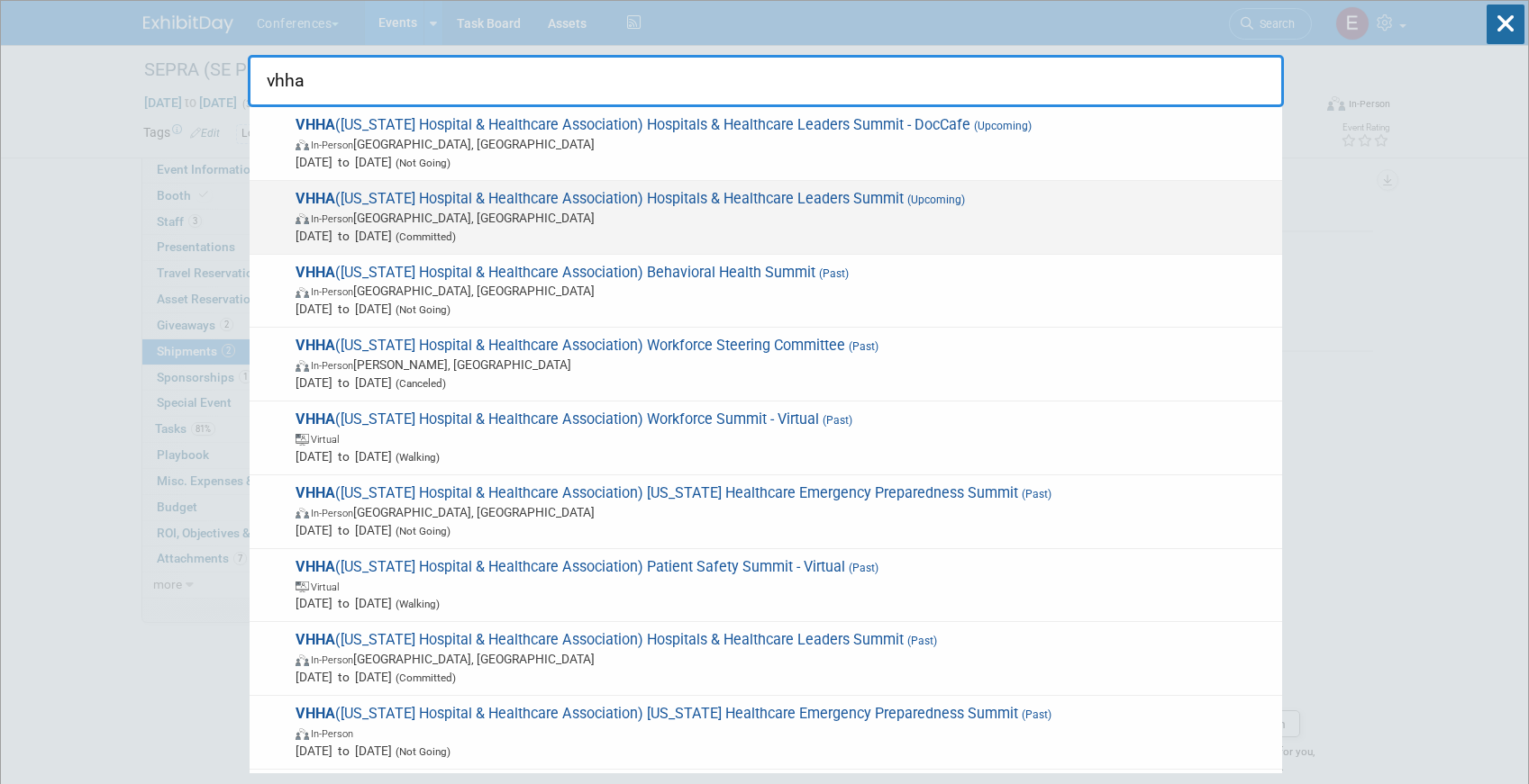
type input "vhha"
click at [620, 214] on span "In-Person Hot Springs, VA" at bounding box center [784, 217] width 978 height 18
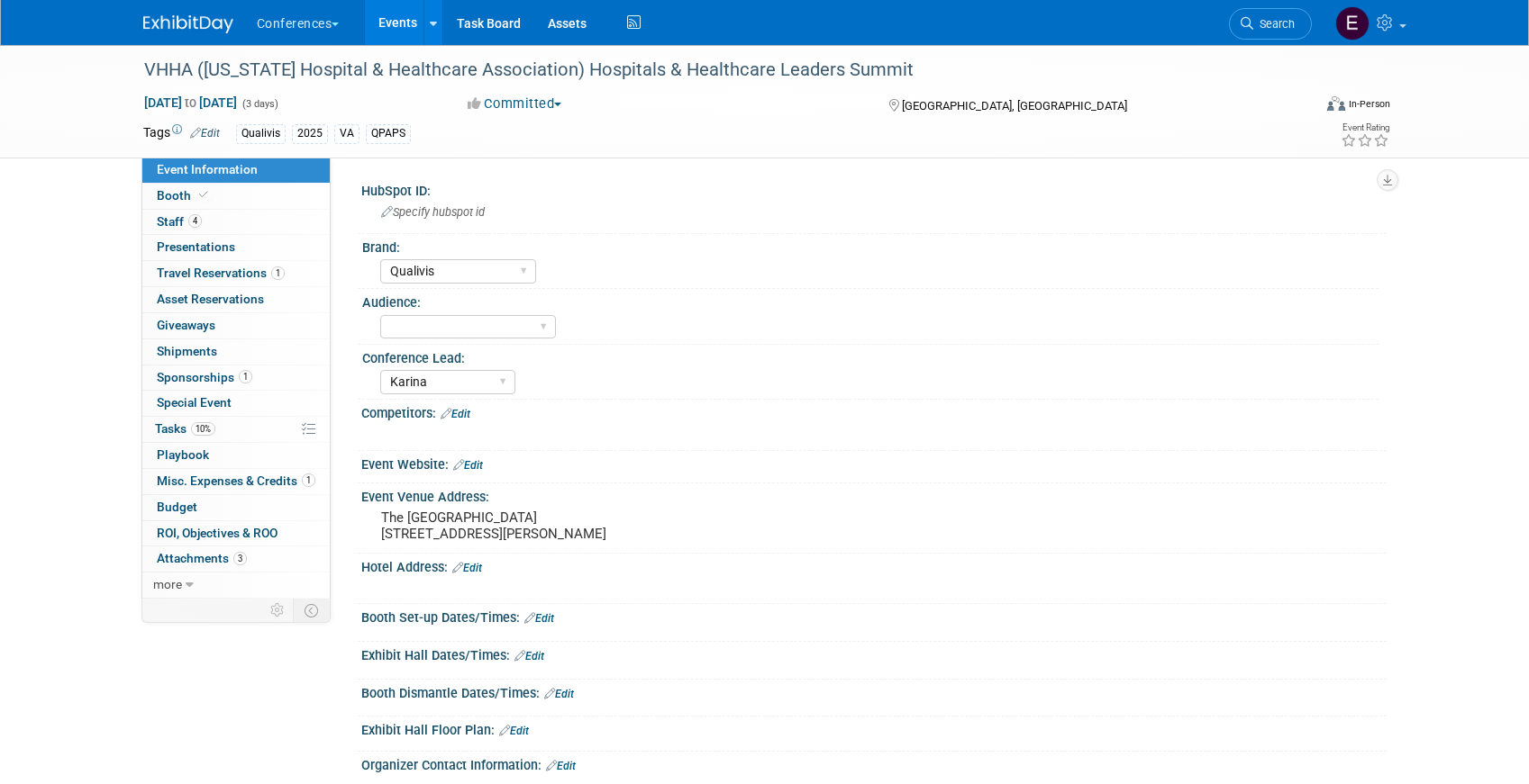
select select "Qualivis"
select select "Karina"
click at [264, 426] on link "10% Tasks 10%" at bounding box center [236, 429] width 188 height 25
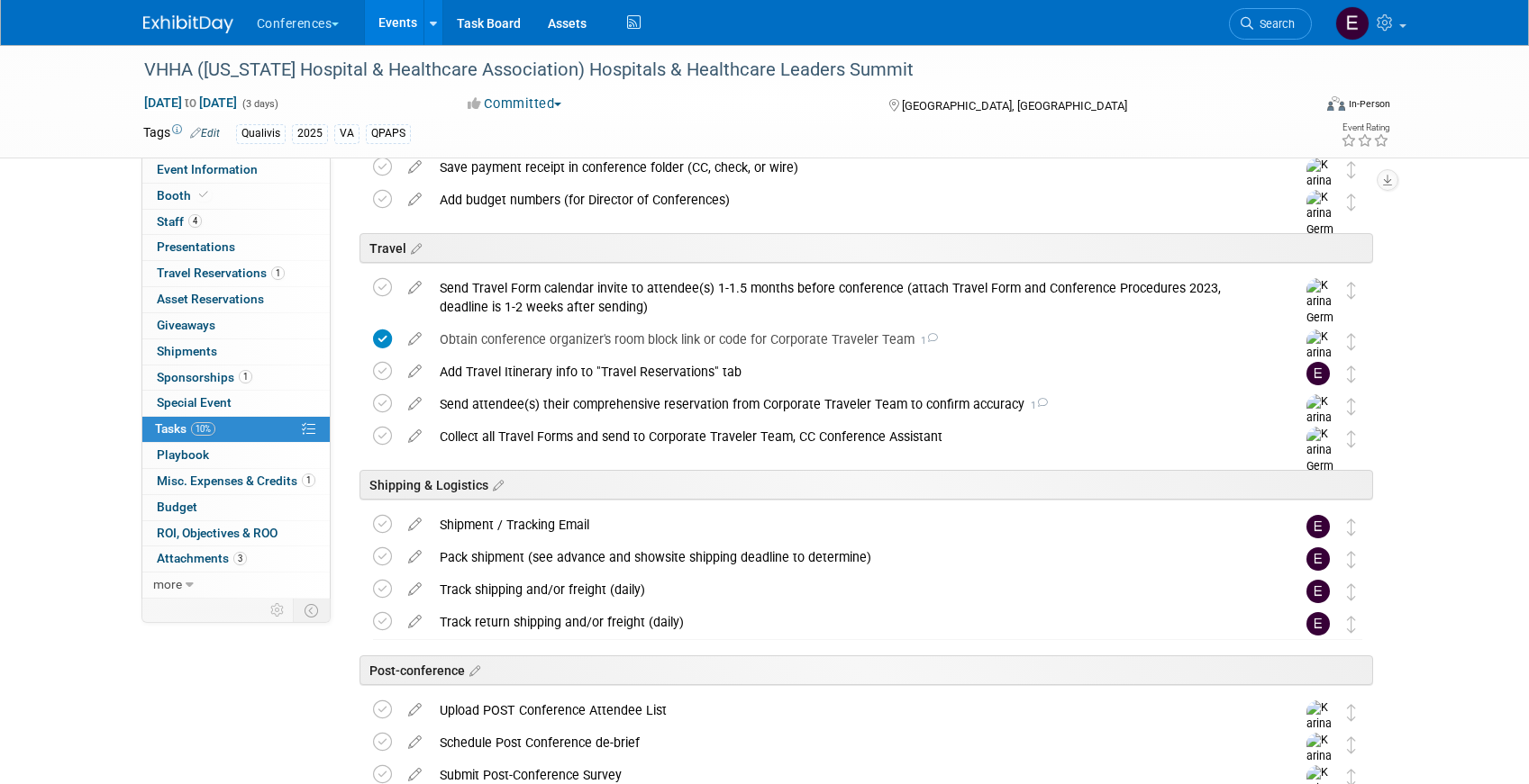
scroll to position [780, 0]
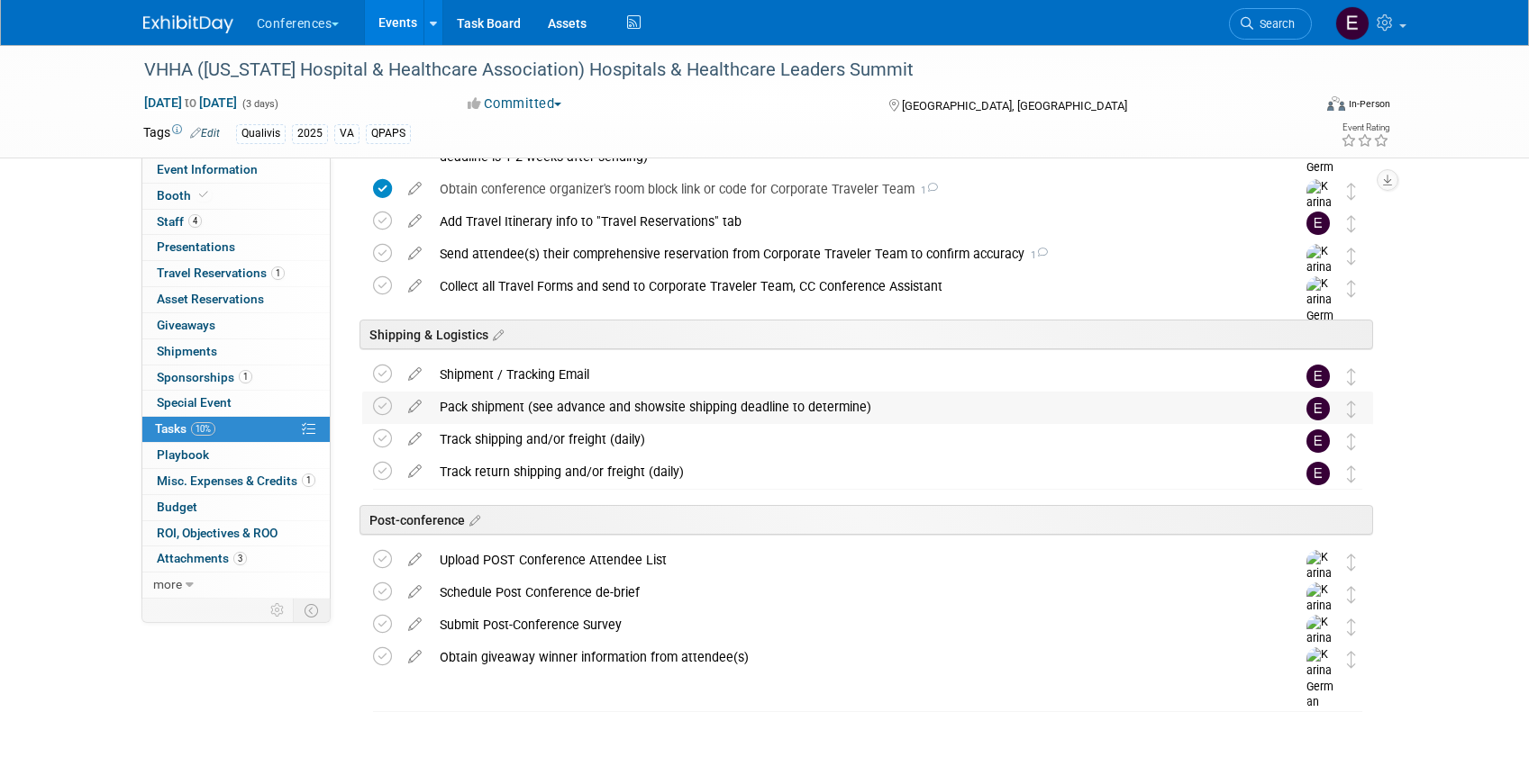
click at [492, 403] on div "Pack shipment (see advance and showsite shipping deadline to determine)" at bounding box center [850, 406] width 839 height 31
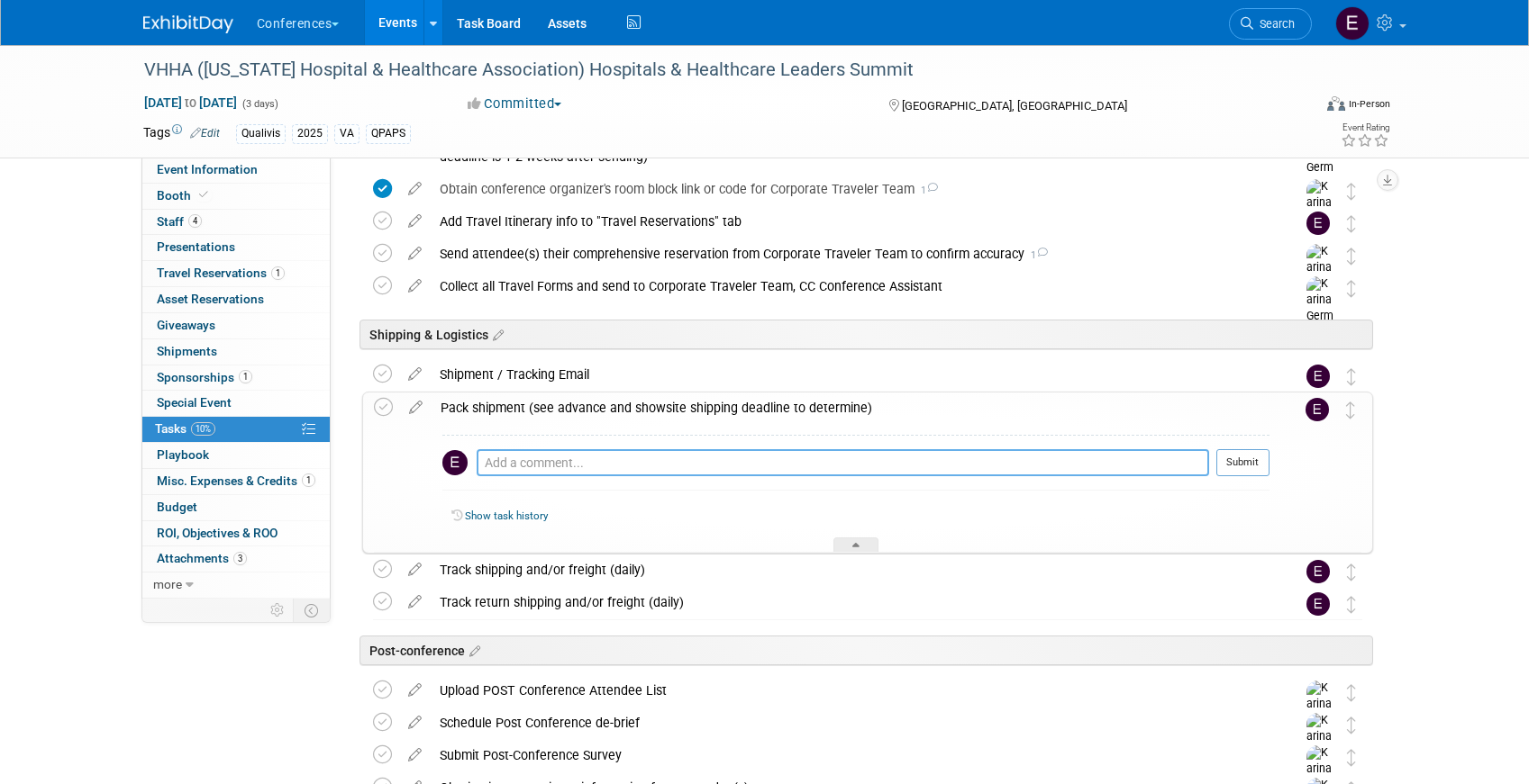
click at [513, 460] on textarea at bounding box center [842, 462] width 732 height 27
click at [184, 18] on img at bounding box center [188, 23] width 90 height 18
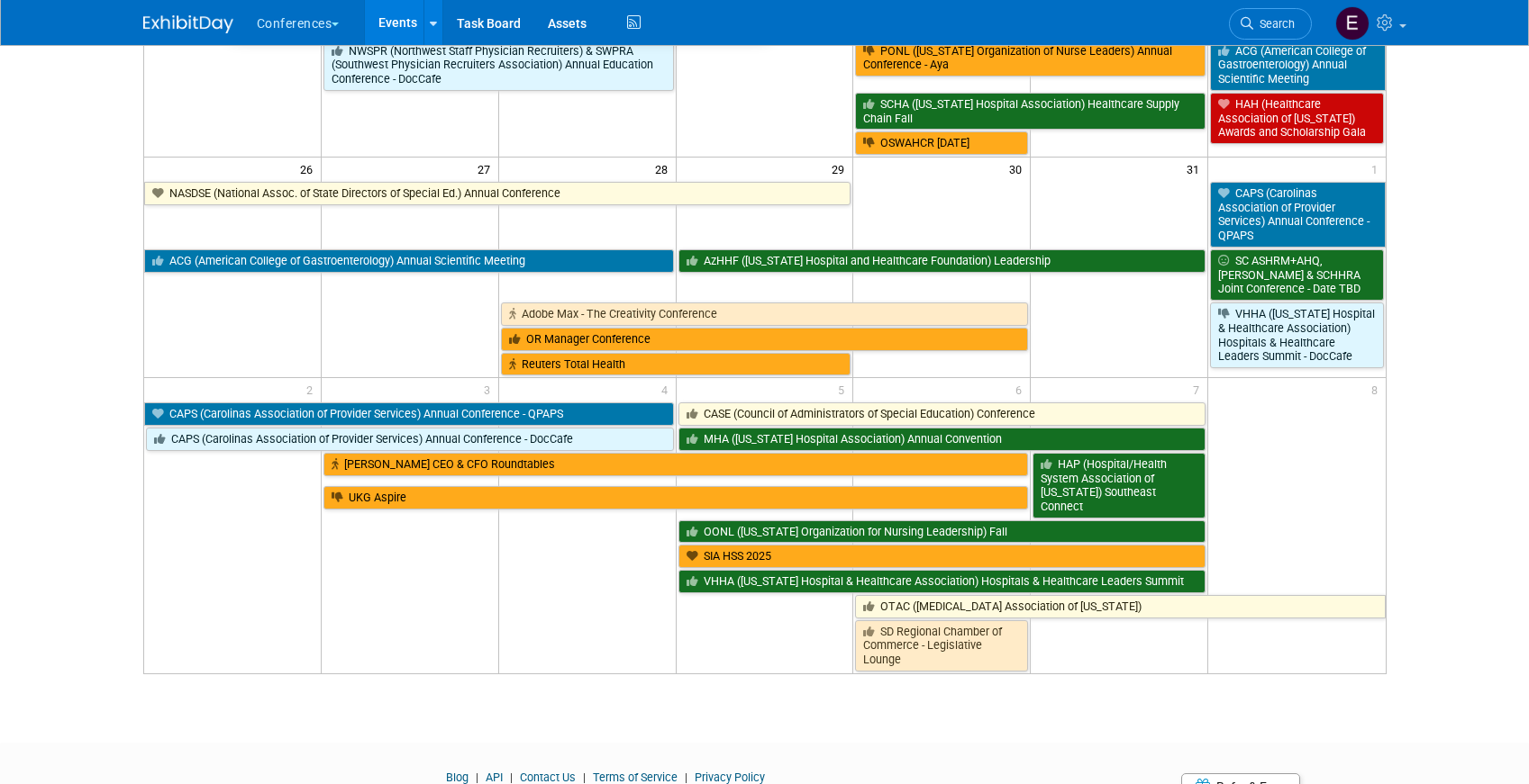
scroll to position [1062, 0]
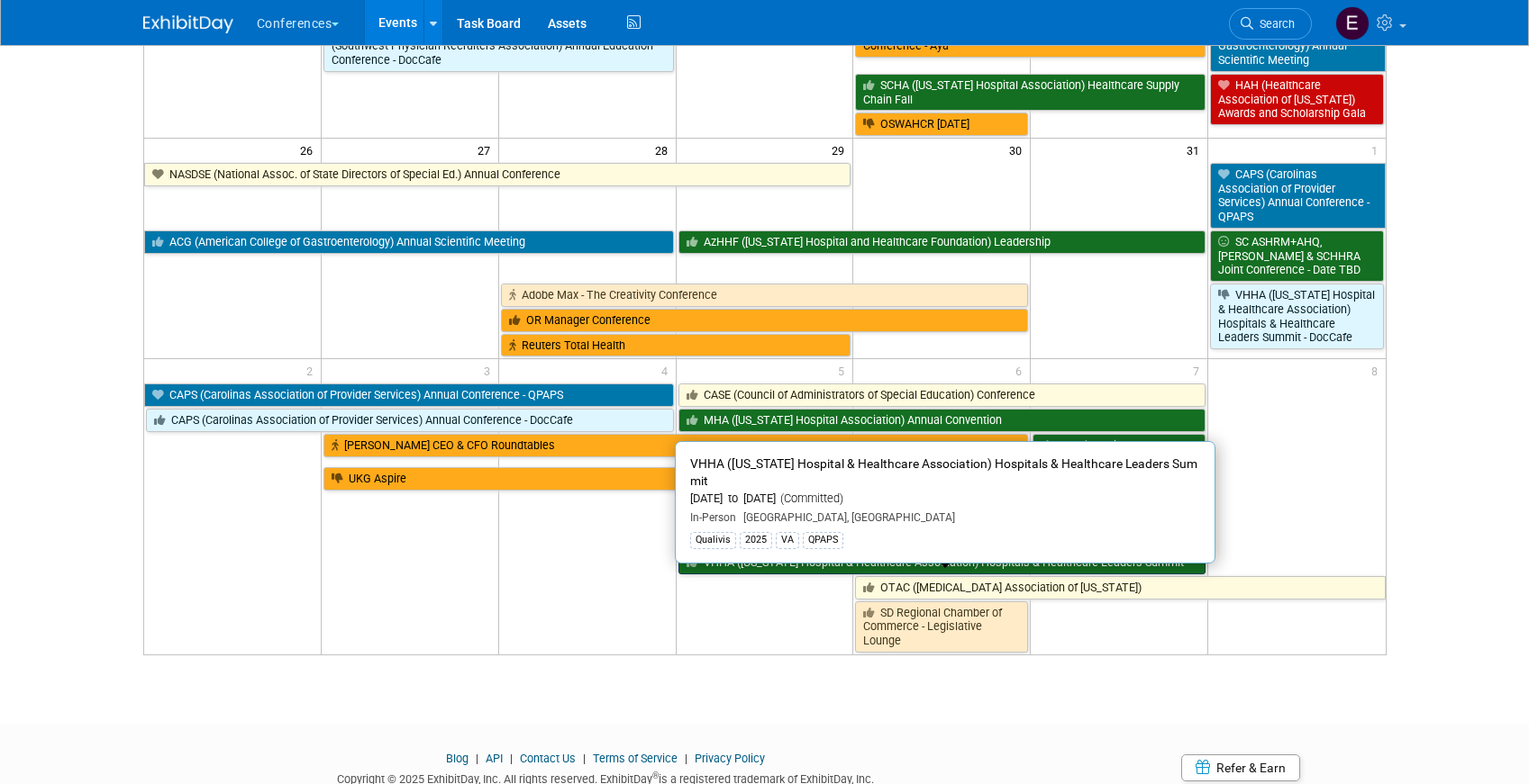
click at [758, 562] on link "VHHA ([US_STATE] Hospital & Healthcare Association) Hospitals & Healthcare Lead…" at bounding box center [942, 562] width 528 height 23
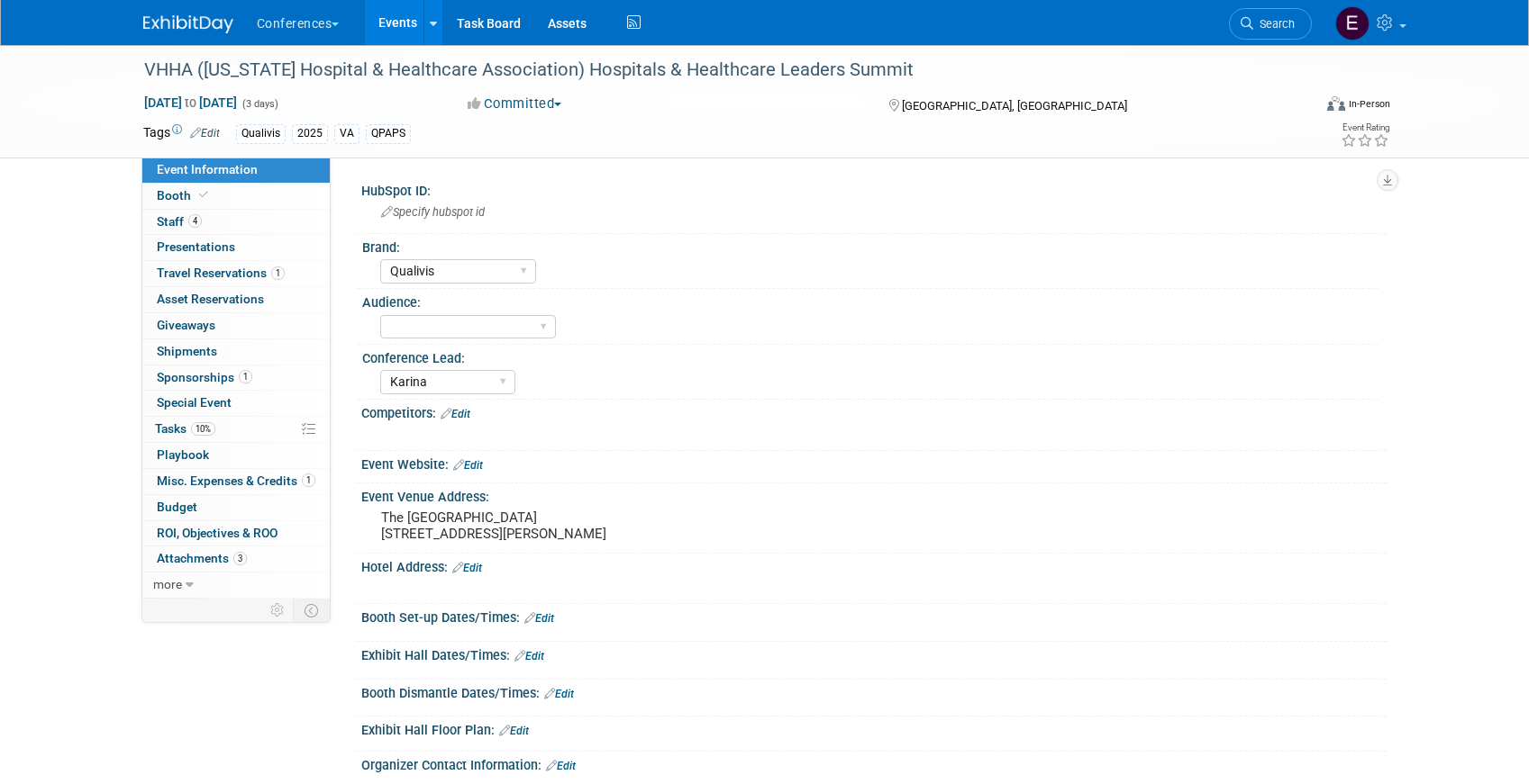
select select "Qualivis"
select select "Karina"
click at [246, 277] on span "Travel Reservations 1" at bounding box center [221, 273] width 128 height 15
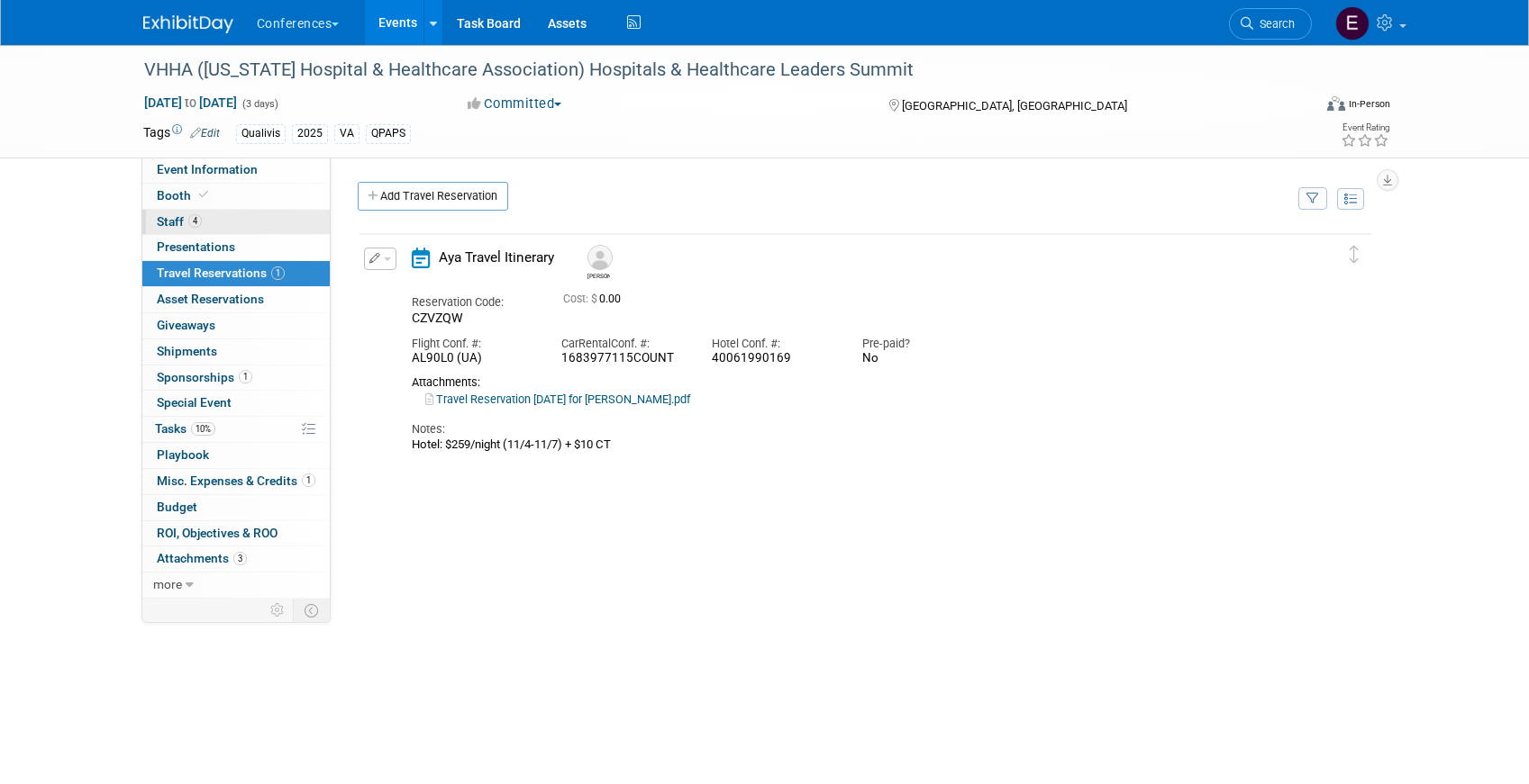
click at [227, 212] on link "4 Staff 4" at bounding box center [236, 222] width 188 height 25
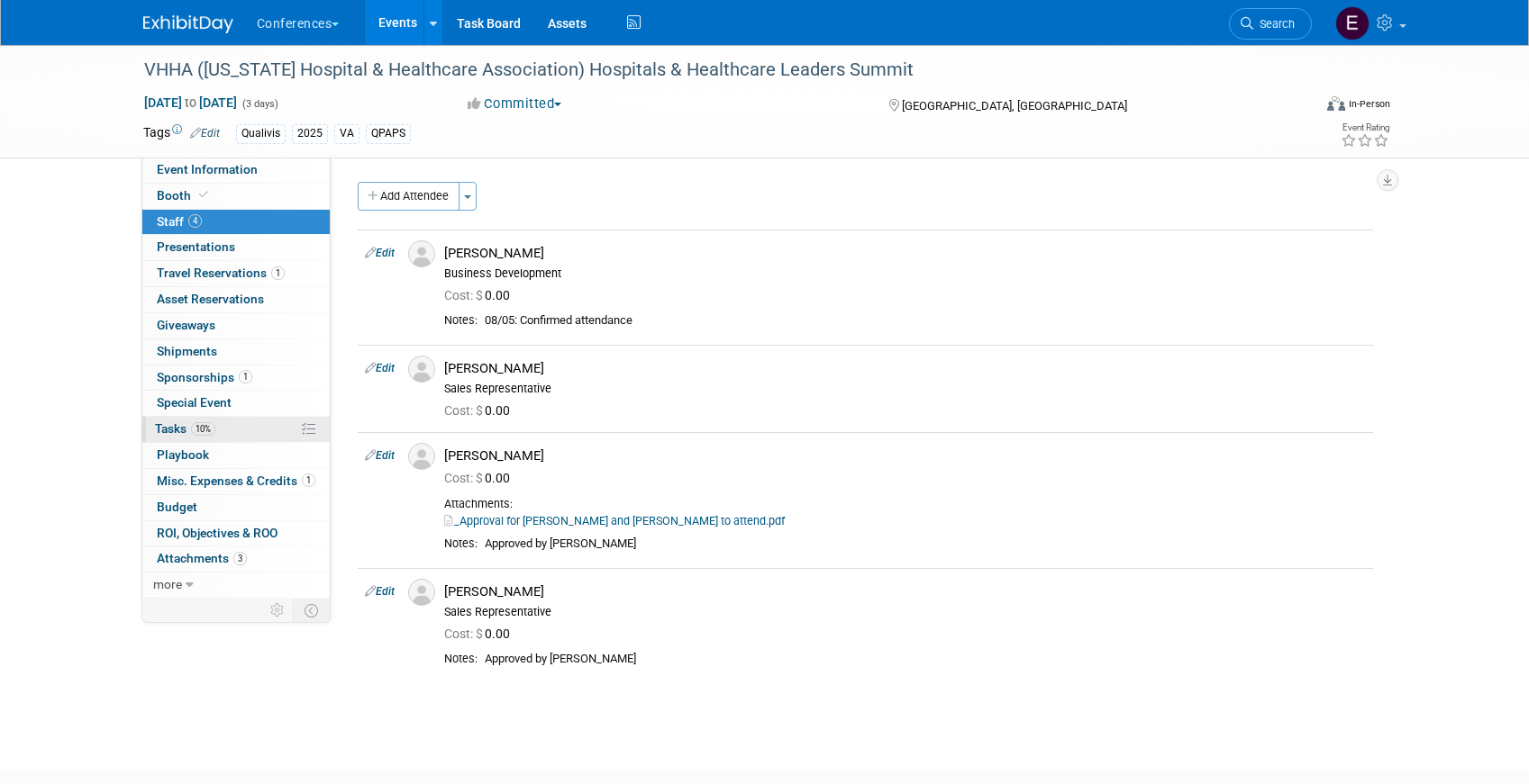
click at [227, 434] on link "10% Tasks 10%" at bounding box center [236, 429] width 188 height 25
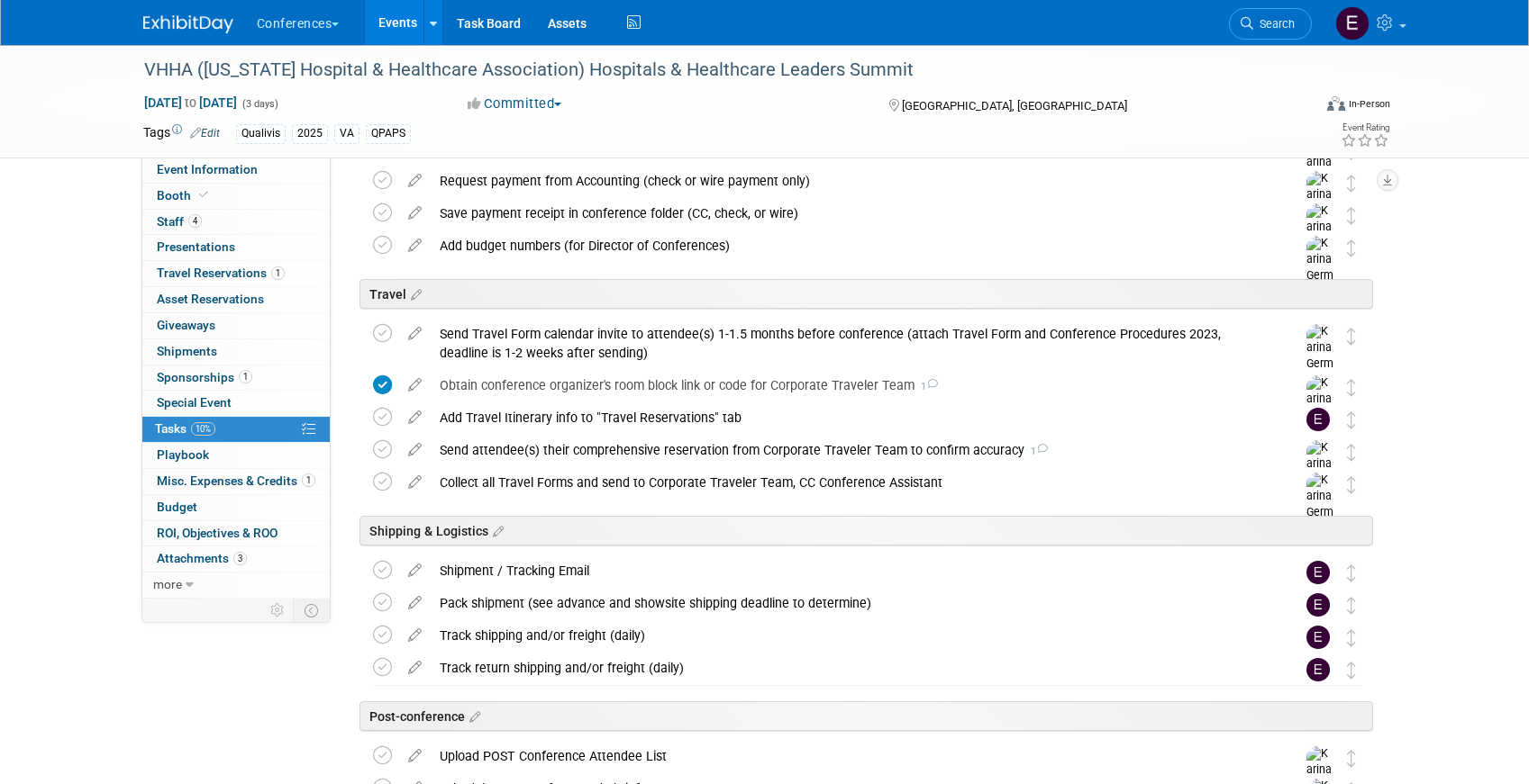
scroll to position [593, 0]
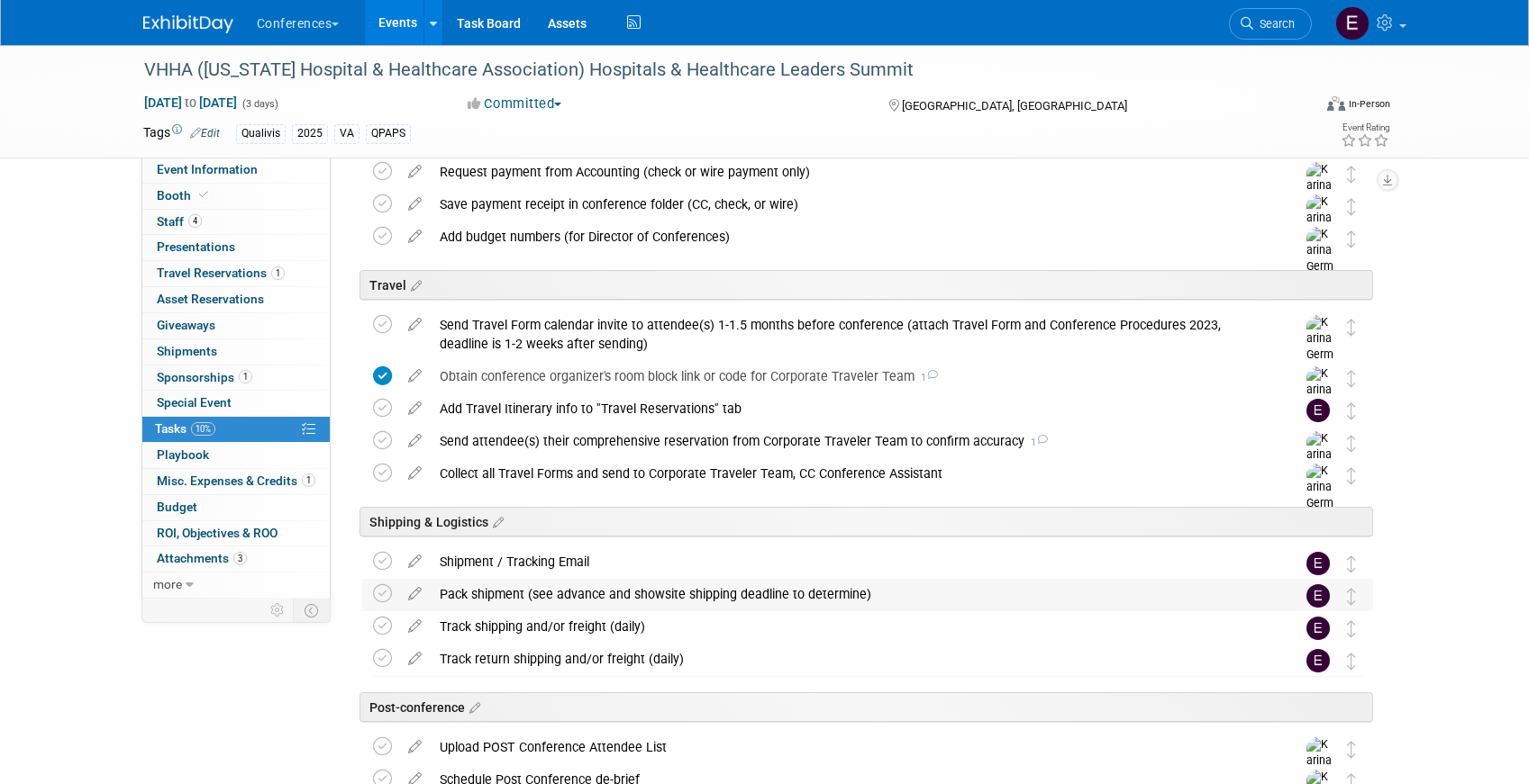
click at [481, 589] on div "Pack shipment (see advance and showsite shipping deadline to determine)" at bounding box center [850, 594] width 839 height 31
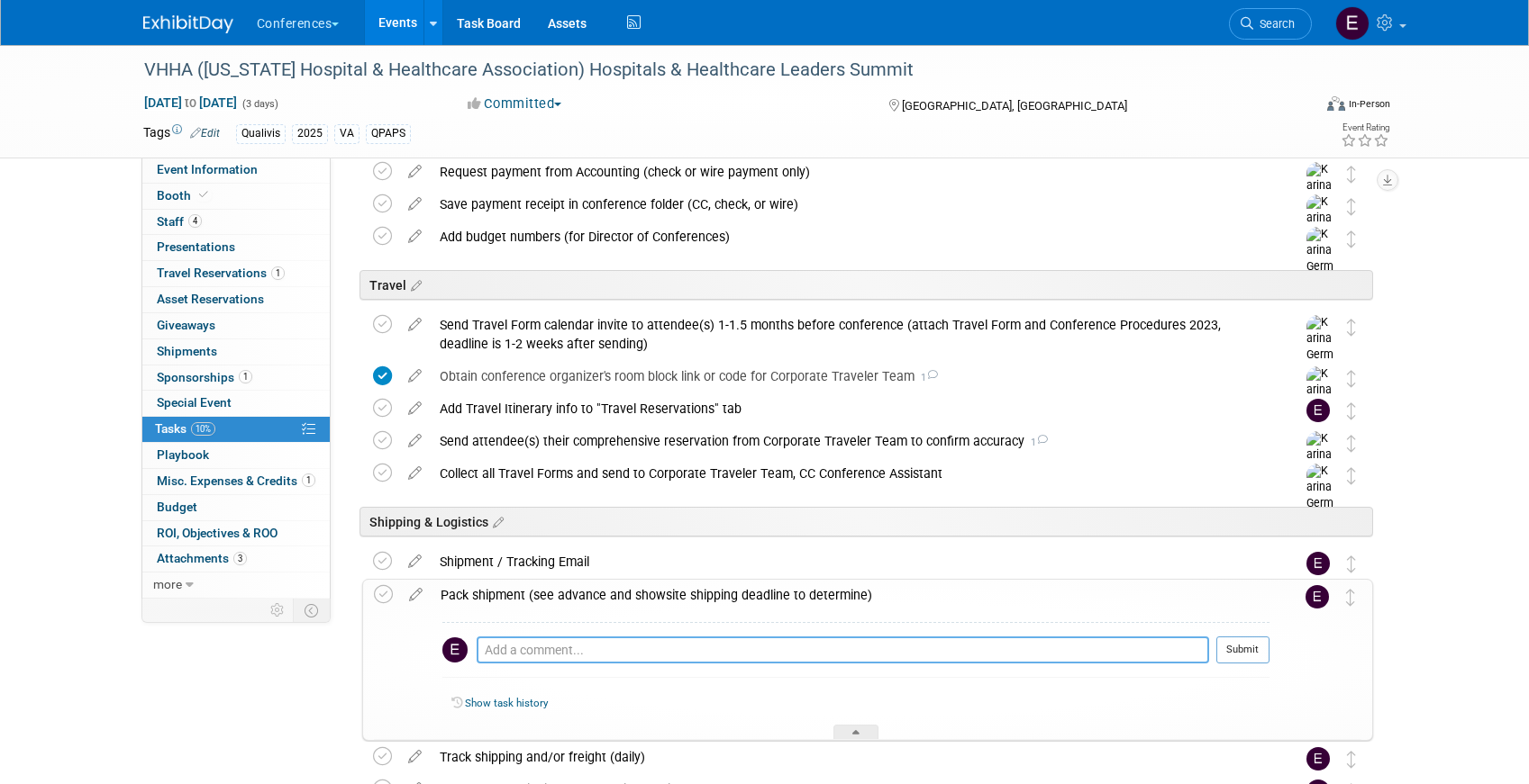
click at [550, 642] on textarea at bounding box center [842, 649] width 732 height 27
paste textarea "pull-up, table linen, mini banner, and black bag"
click at [485, 653] on textarea "pull-up, table linen, mini banner, and black bag" at bounding box center [842, 649] width 732 height 27
drag, startPoint x: 729, startPoint y: 650, endPoint x: 680, endPoint y: 647, distance: 49.1
click at [680, 647] on textarea "Joe bringing pull-up, table linen, mini banner, and black bag" at bounding box center [842, 649] width 732 height 27
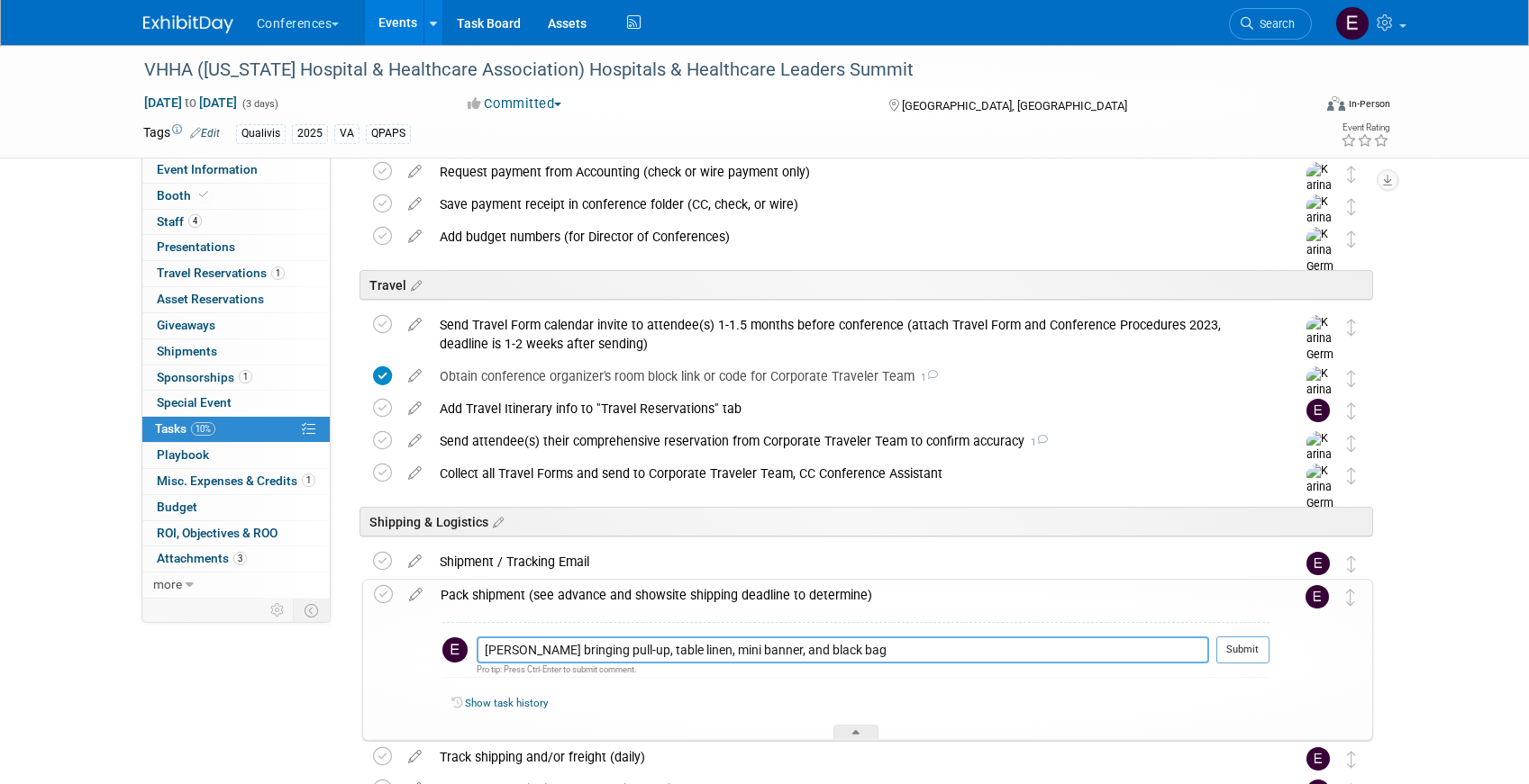
click at [680, 647] on textarea "Joe bringing pull-up, table linen, mini banner, and black bag" at bounding box center [842, 649] width 732 height 27
drag, startPoint x: 731, startPoint y: 652, endPoint x: 703, endPoint y: 651, distance: 28.0
click at [703, 651] on textarea "Joe bringing pull-up, table linen, mini banner, and black bag" at bounding box center [842, 649] width 732 height 27
click at [862, 656] on textarea "Joe bringing pull-up, table linen, mini pull-up, and black bag" at bounding box center [842, 649] width 732 height 27
click at [815, 649] on textarea "Joe bringing pull-up, table linen, mini pull-up, and black bag from VaSHHRA" at bounding box center [842, 649] width 732 height 27
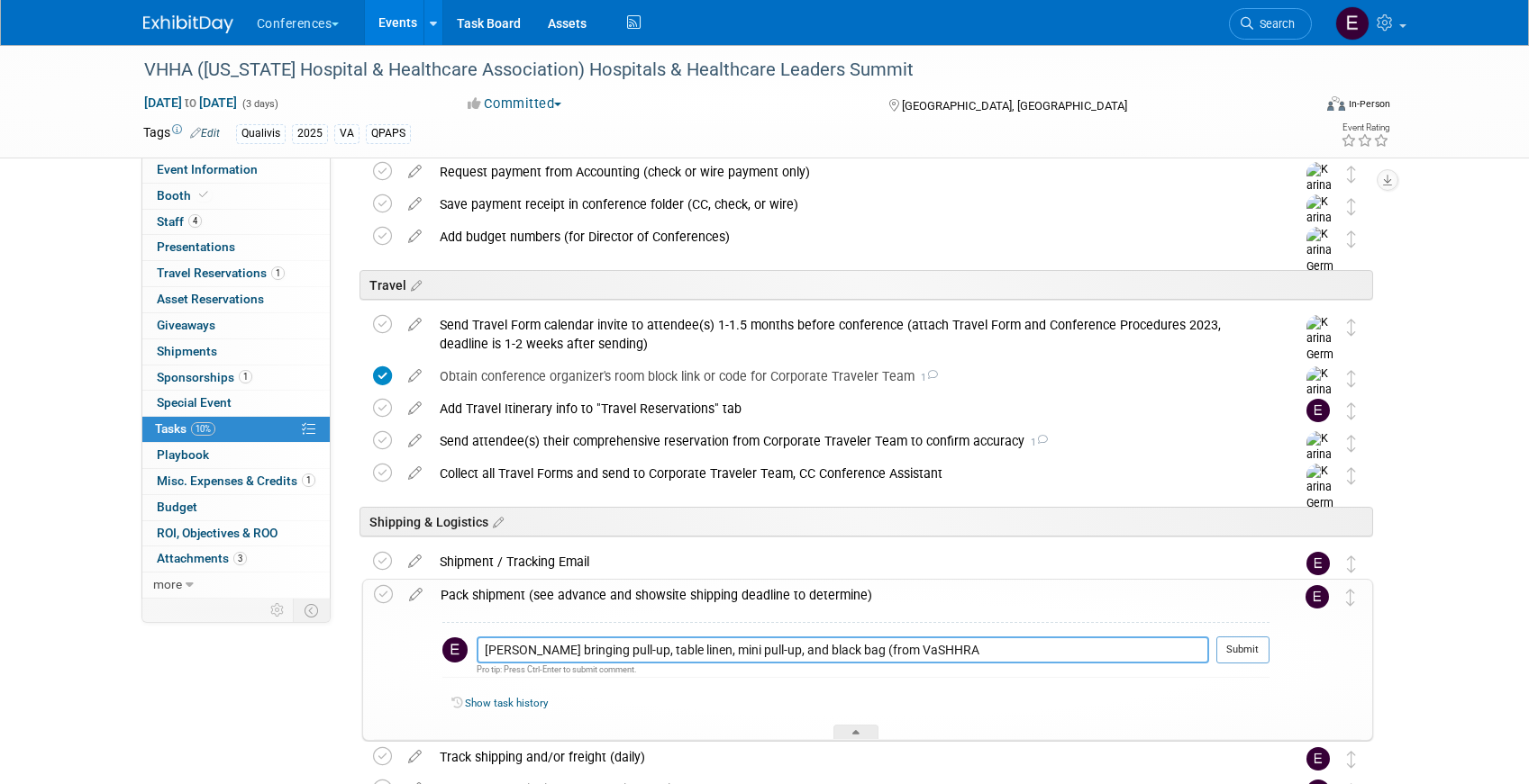
click at [902, 649] on textarea "Joe bringing pull-up, table linen, mini pull-up, and black bag (from VaSHHRA" at bounding box center [842, 649] width 732 height 27
click at [486, 648] on textarea "Joe bringing pull-up, table linen, mini pull-up, and black bag (from VaSHHRA)" at bounding box center [842, 649] width 732 height 27
type textarea "Joe bringing pull-up, table linen, mini pull-up, and black bag (from VaSHHRA)"
click at [1256, 655] on button "Submit" at bounding box center [1242, 649] width 53 height 27
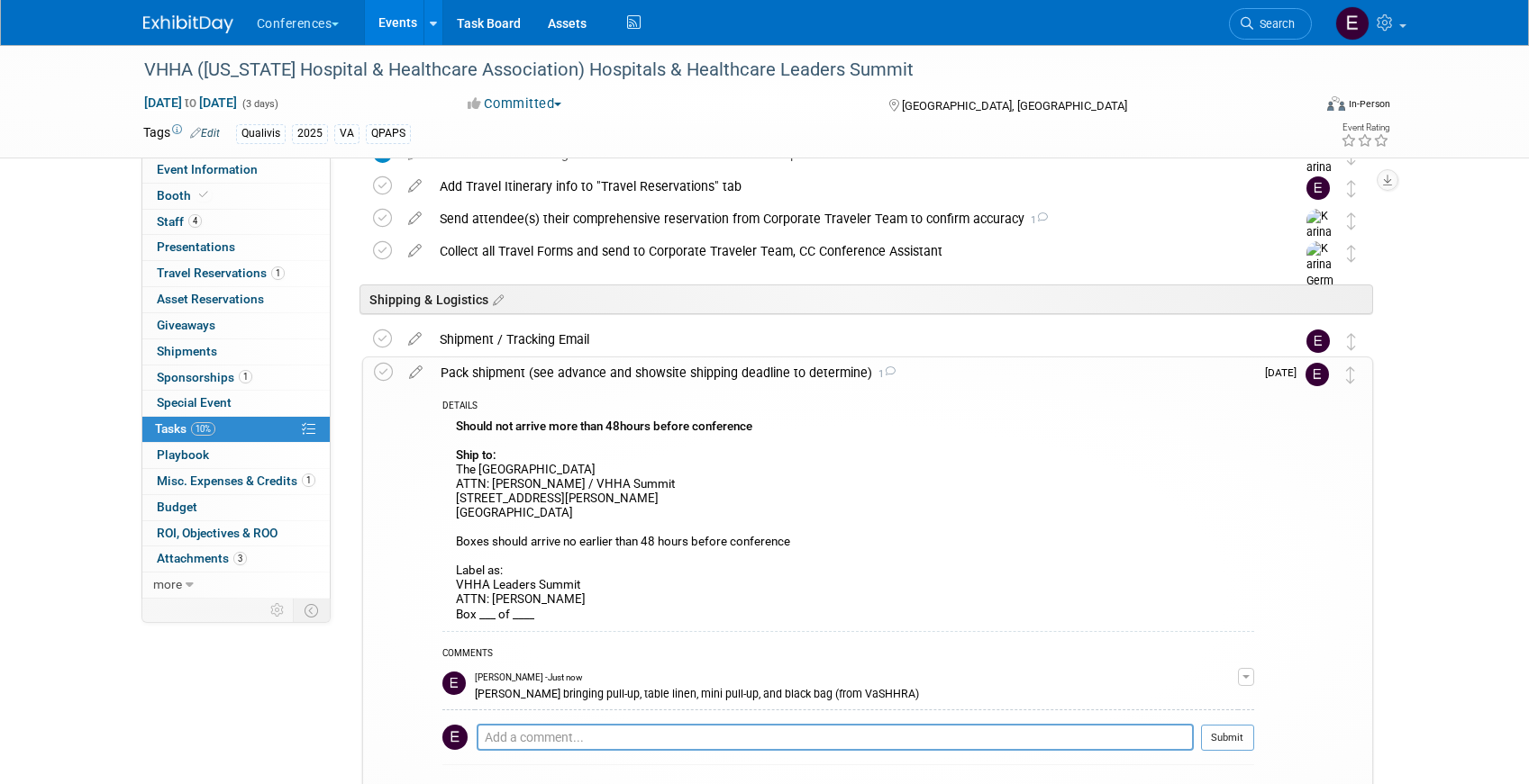
scroll to position [821, 0]
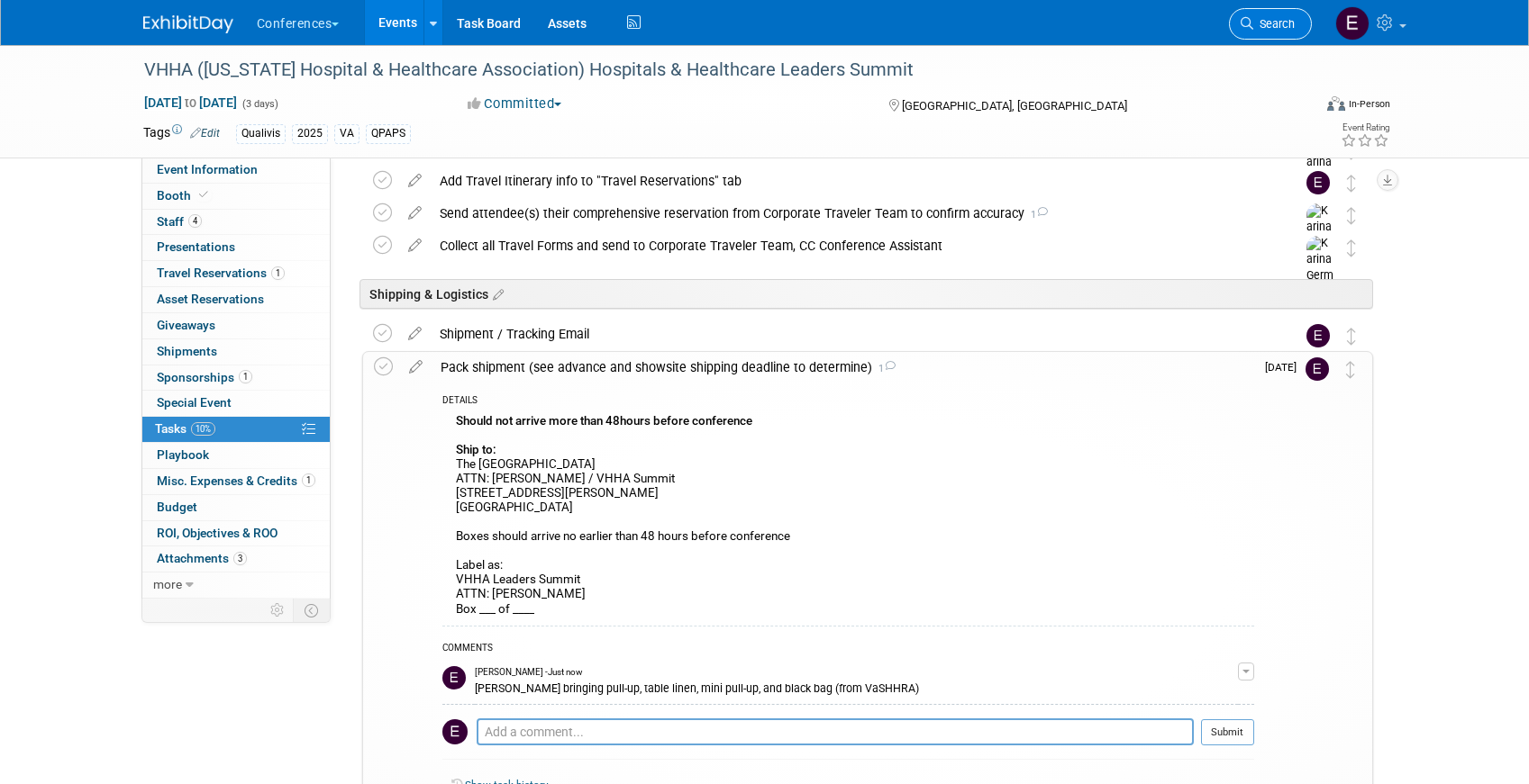
click at [1271, 37] on link "Search" at bounding box center [1270, 24] width 83 height 32
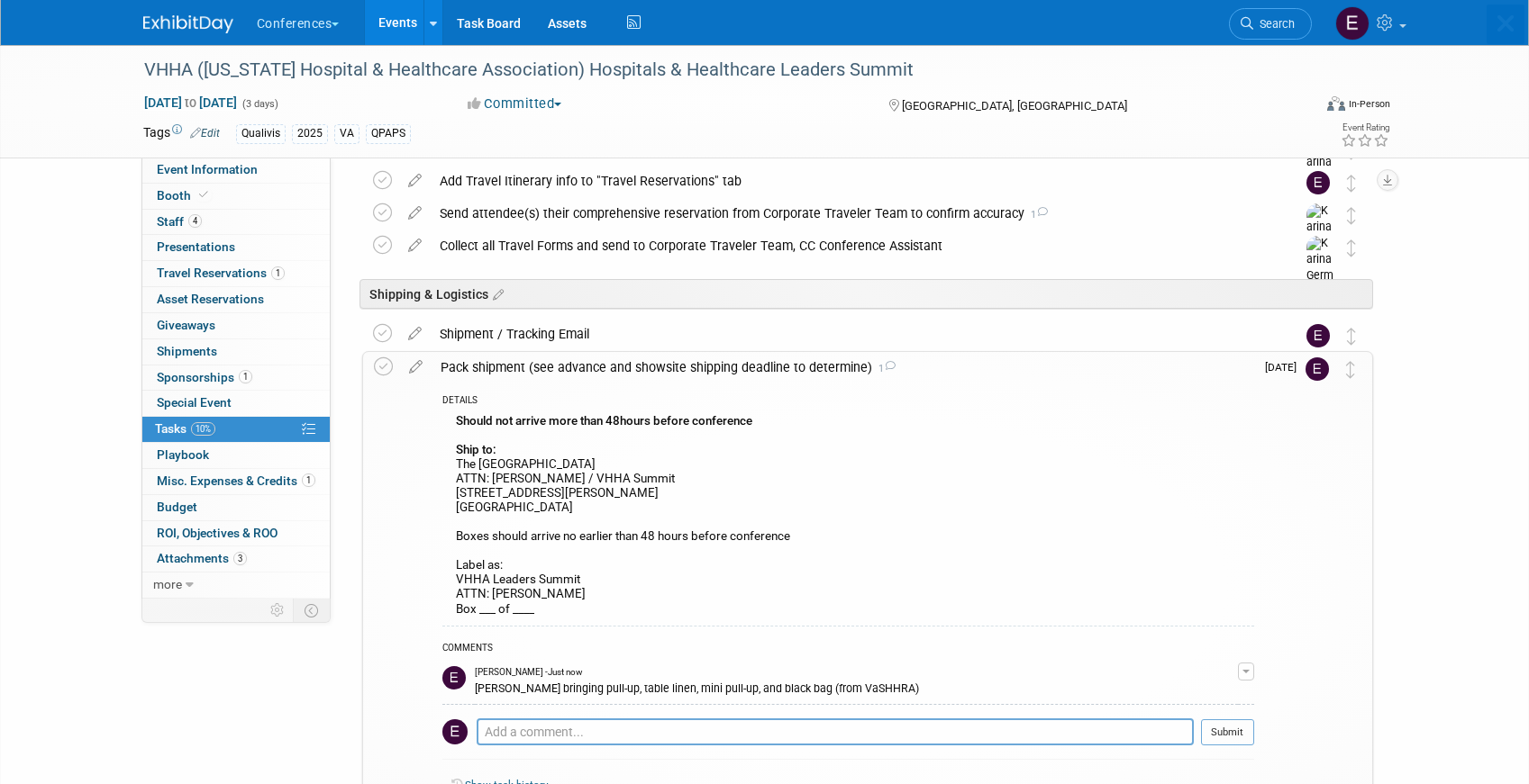
scroll to position [0, 0]
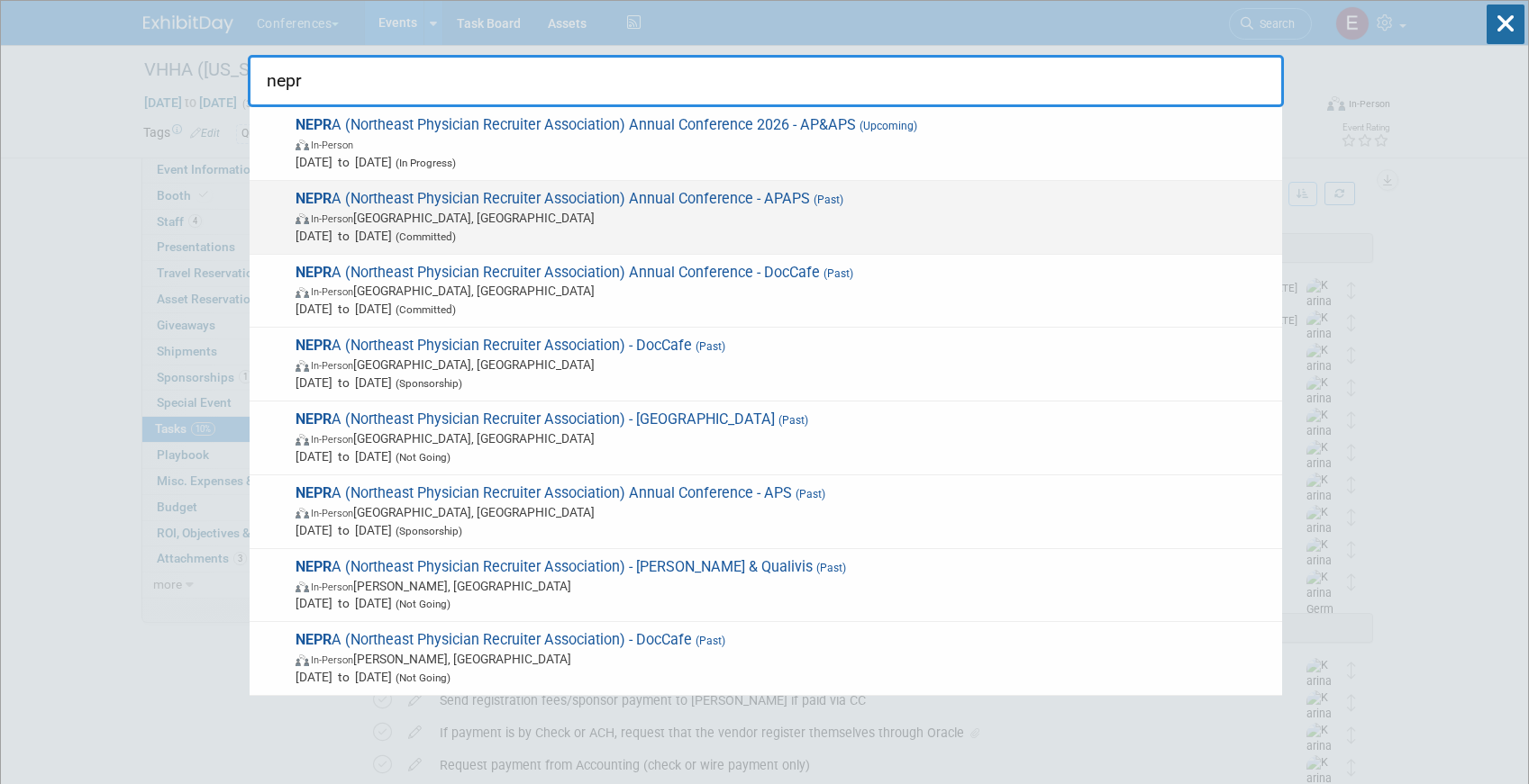
type input "nepr"
click at [861, 209] on span "In-Person Portland, ME" at bounding box center [784, 217] width 978 height 18
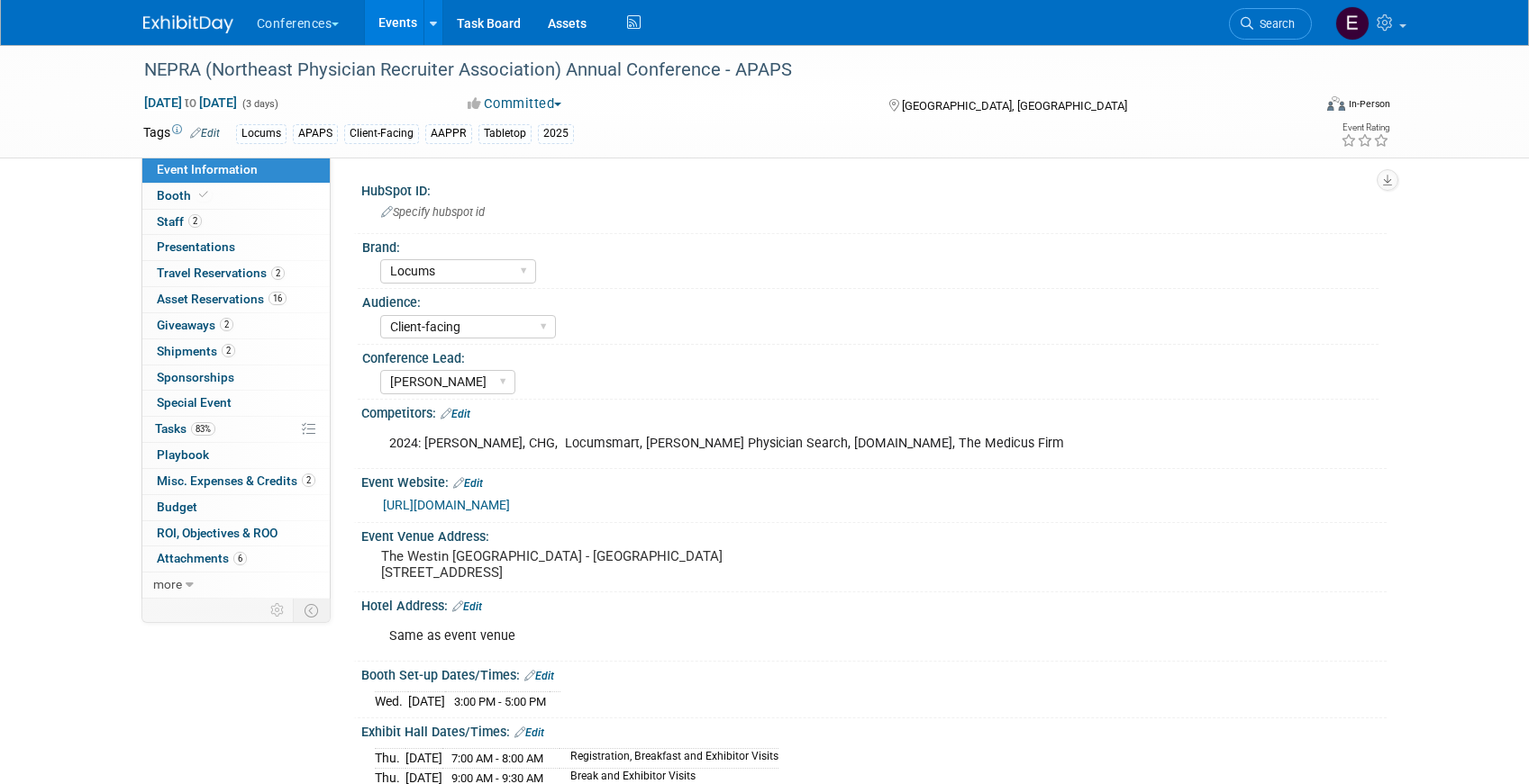
select select "Locums"
select select "Client-facing"
select select "[PERSON_NAME]"
click at [234, 423] on link "83% Tasks 83%" at bounding box center [236, 429] width 188 height 25
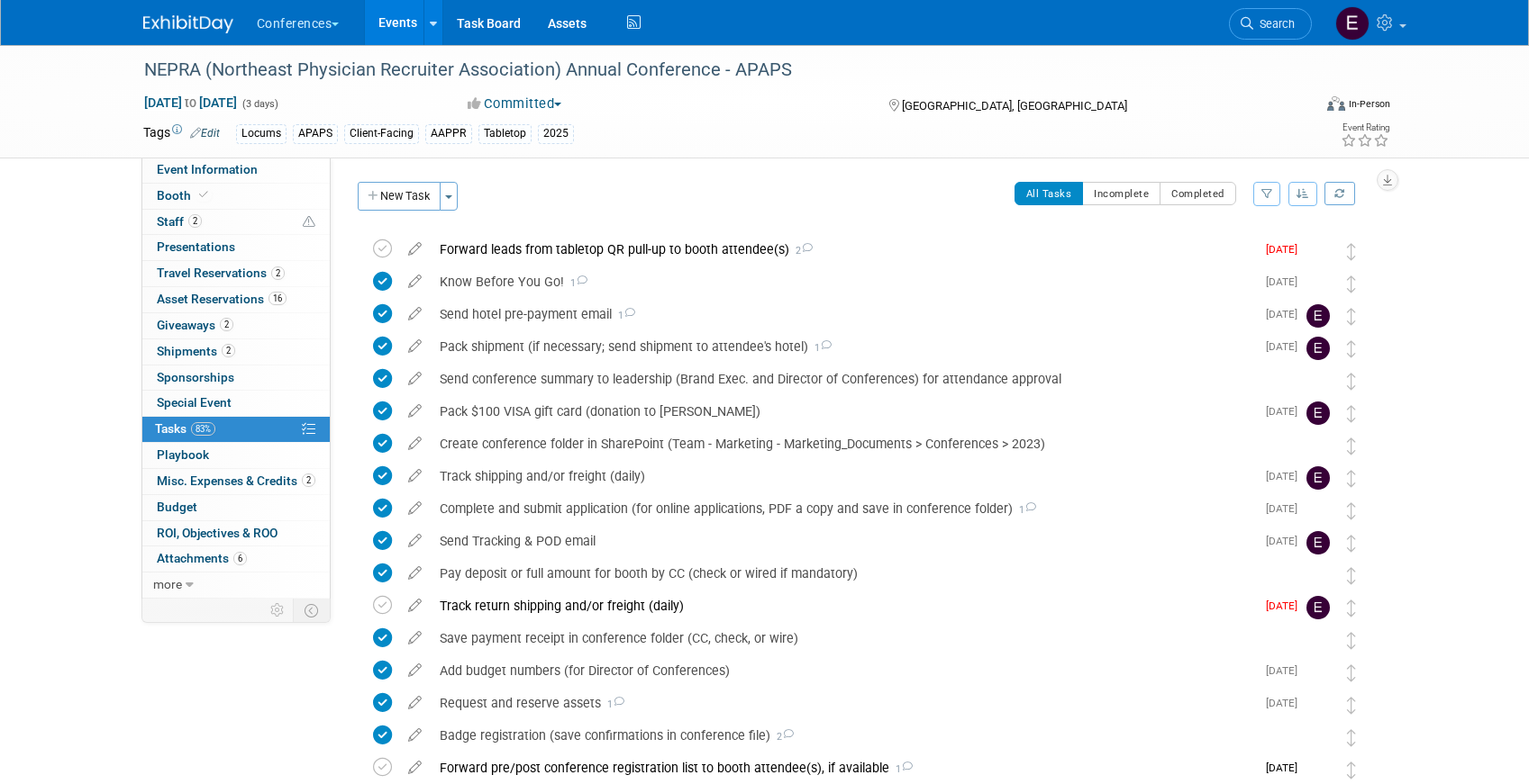
scroll to position [356, 0]
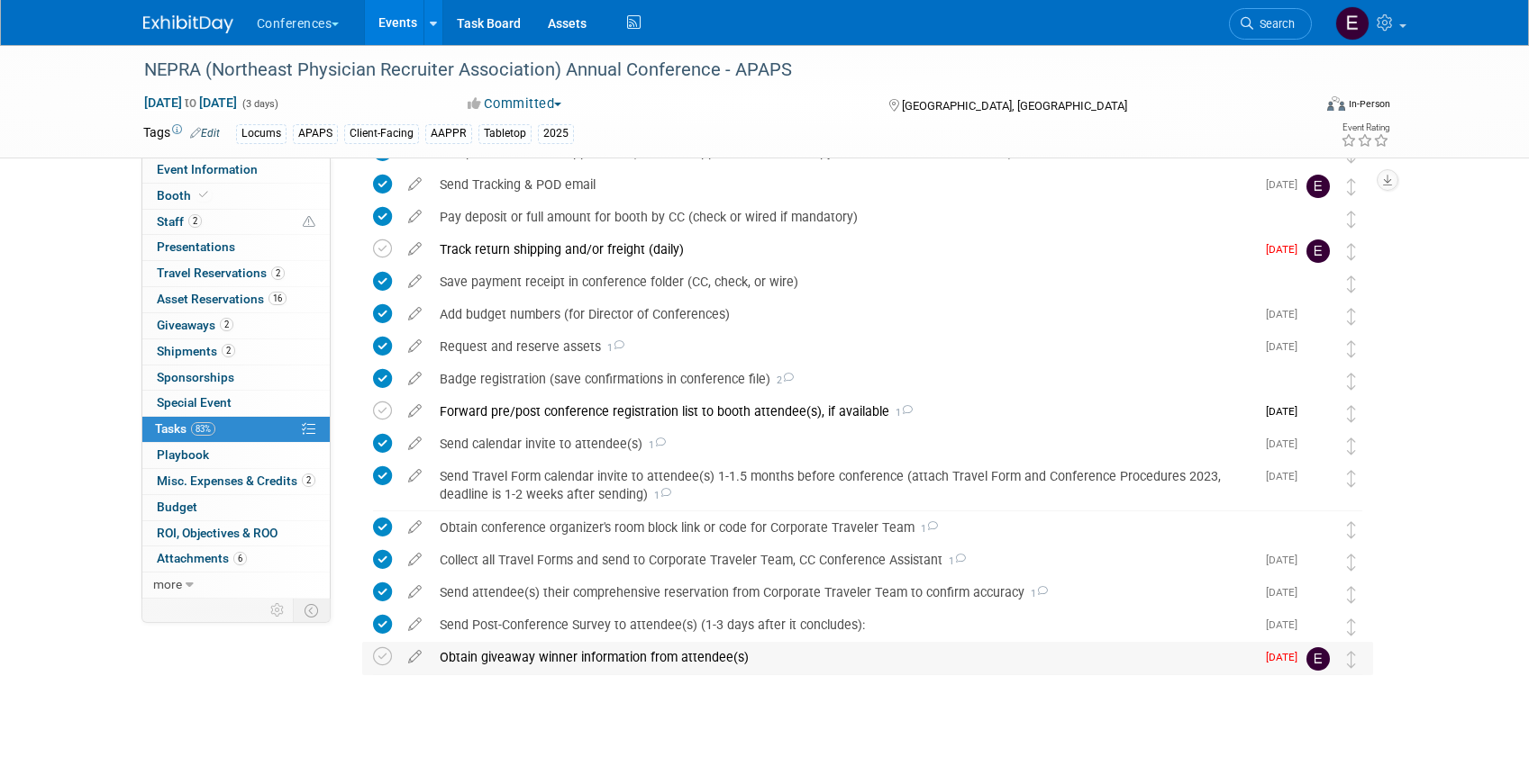
click at [521, 655] on div "Obtain giveaway winner information from attendee(s)" at bounding box center [843, 657] width 824 height 31
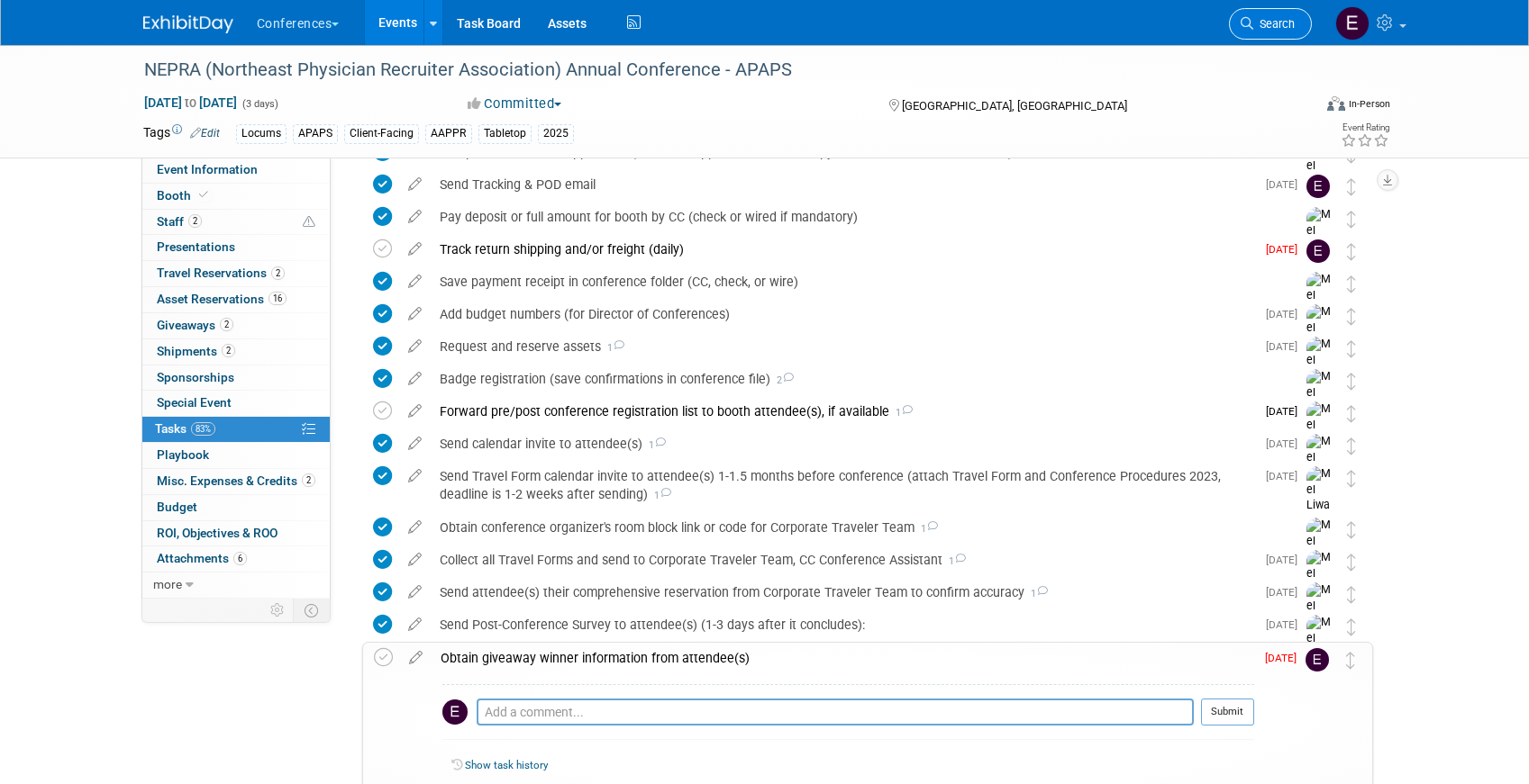
click at [1271, 24] on span "Search" at bounding box center [1274, 23] width 42 height 14
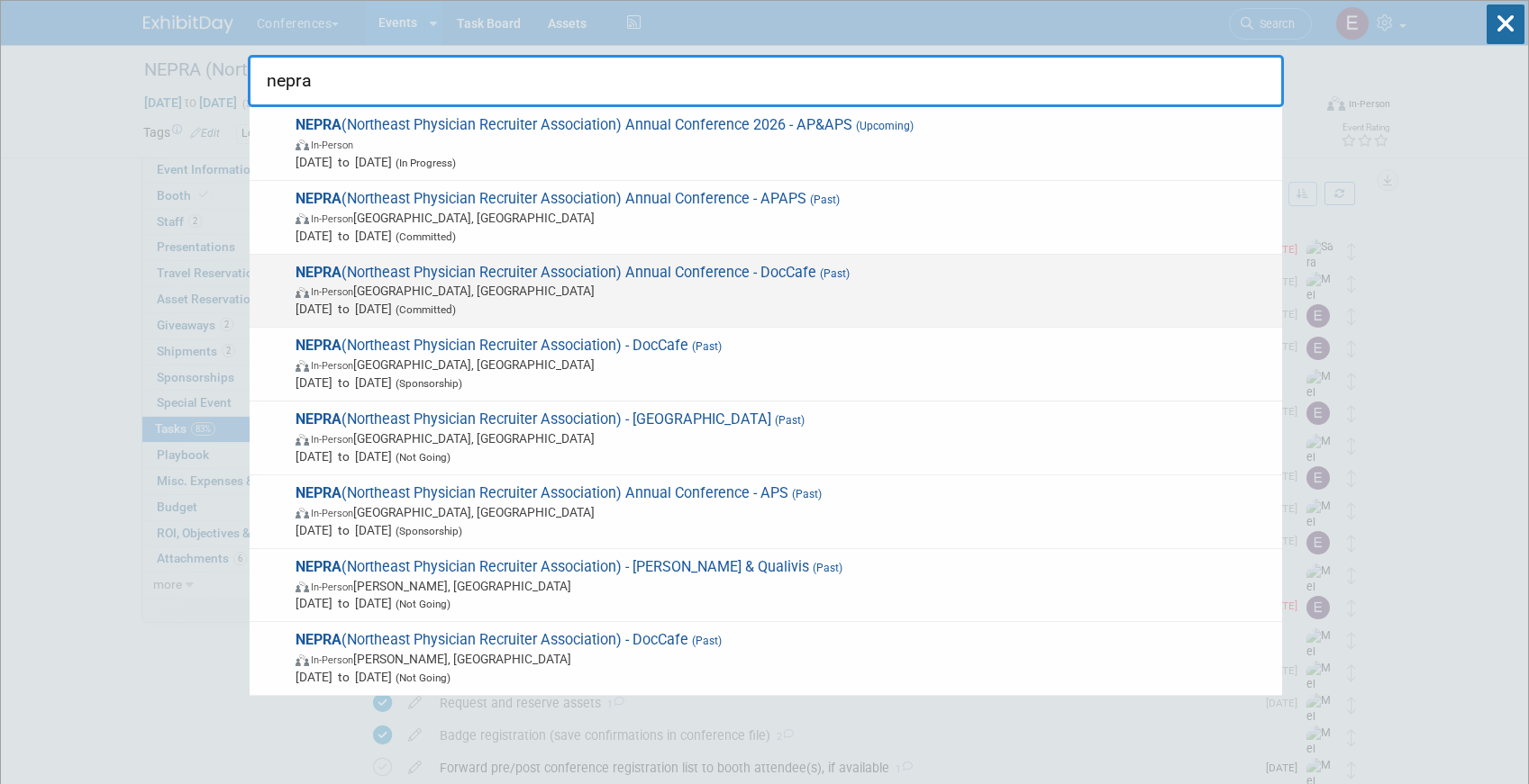
type input "nepra"
click at [857, 273] on span "NEPRA (Northeast Physician Recruiter Association) Annual Conference - DocCafe (…" at bounding box center [781, 290] width 983 height 55
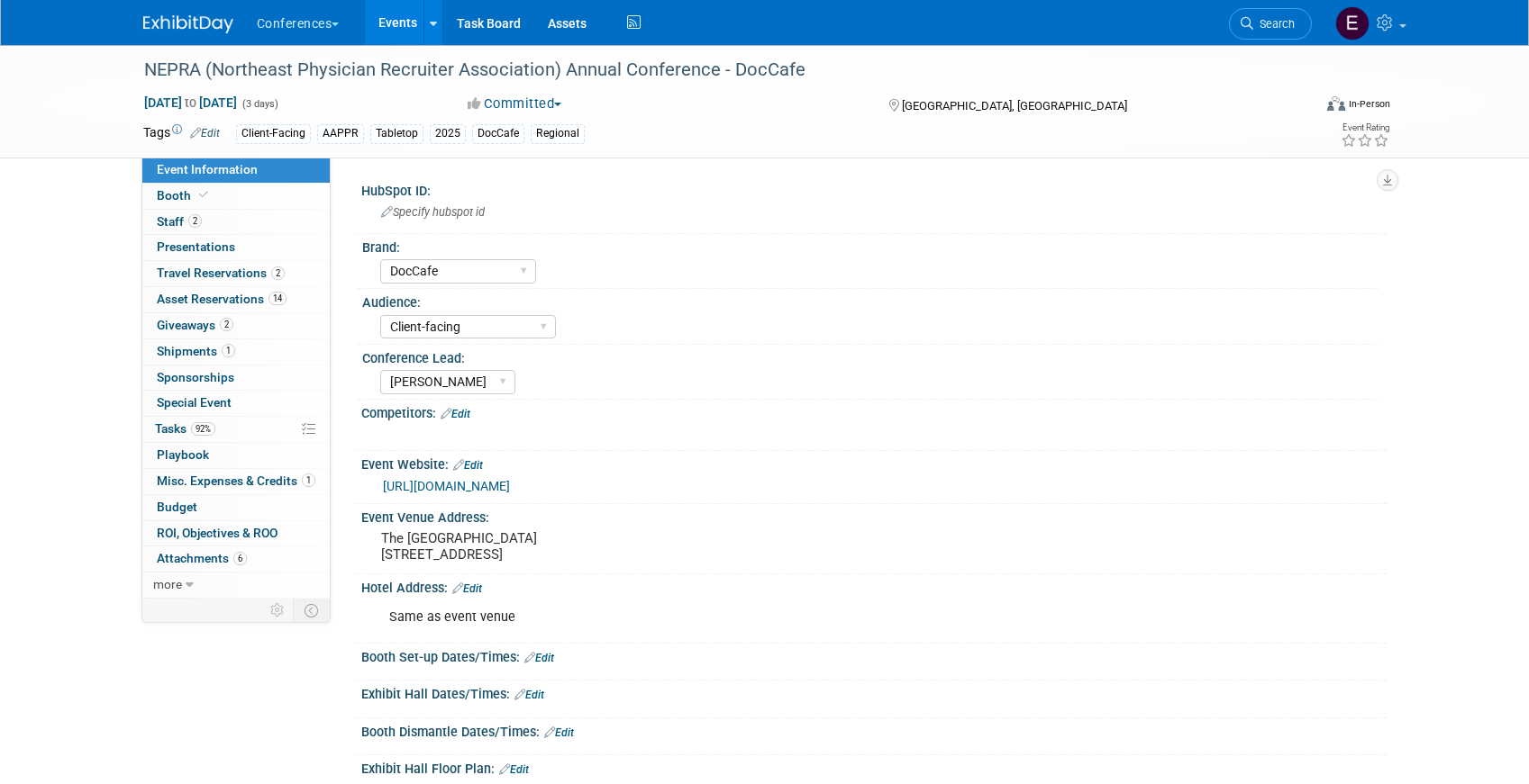
select select "DocCafe"
select select "Client-facing"
select select "[PERSON_NAME]"
click at [247, 432] on link "92% Tasks 92%" at bounding box center [236, 429] width 188 height 25
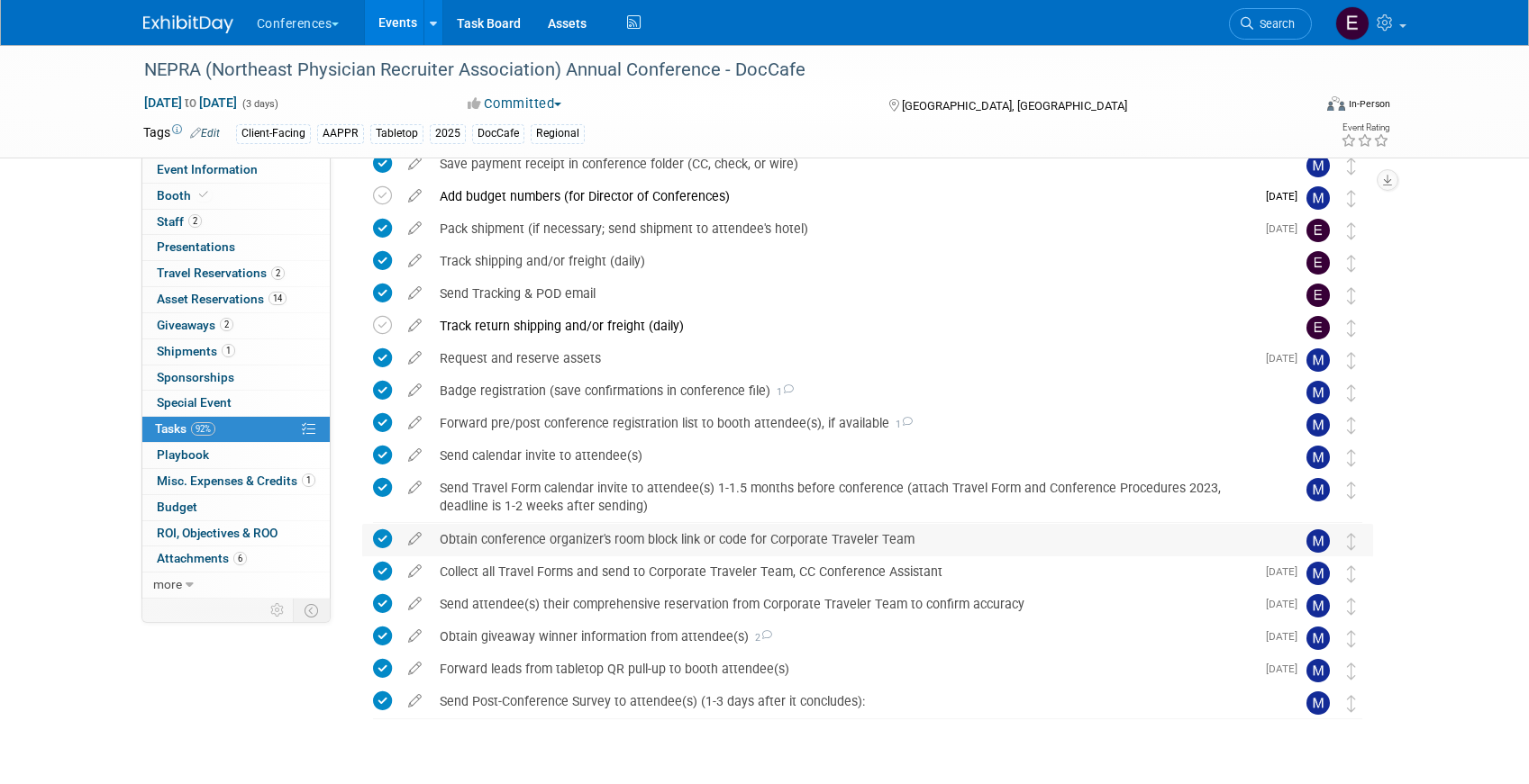
scroll to position [339, 0]
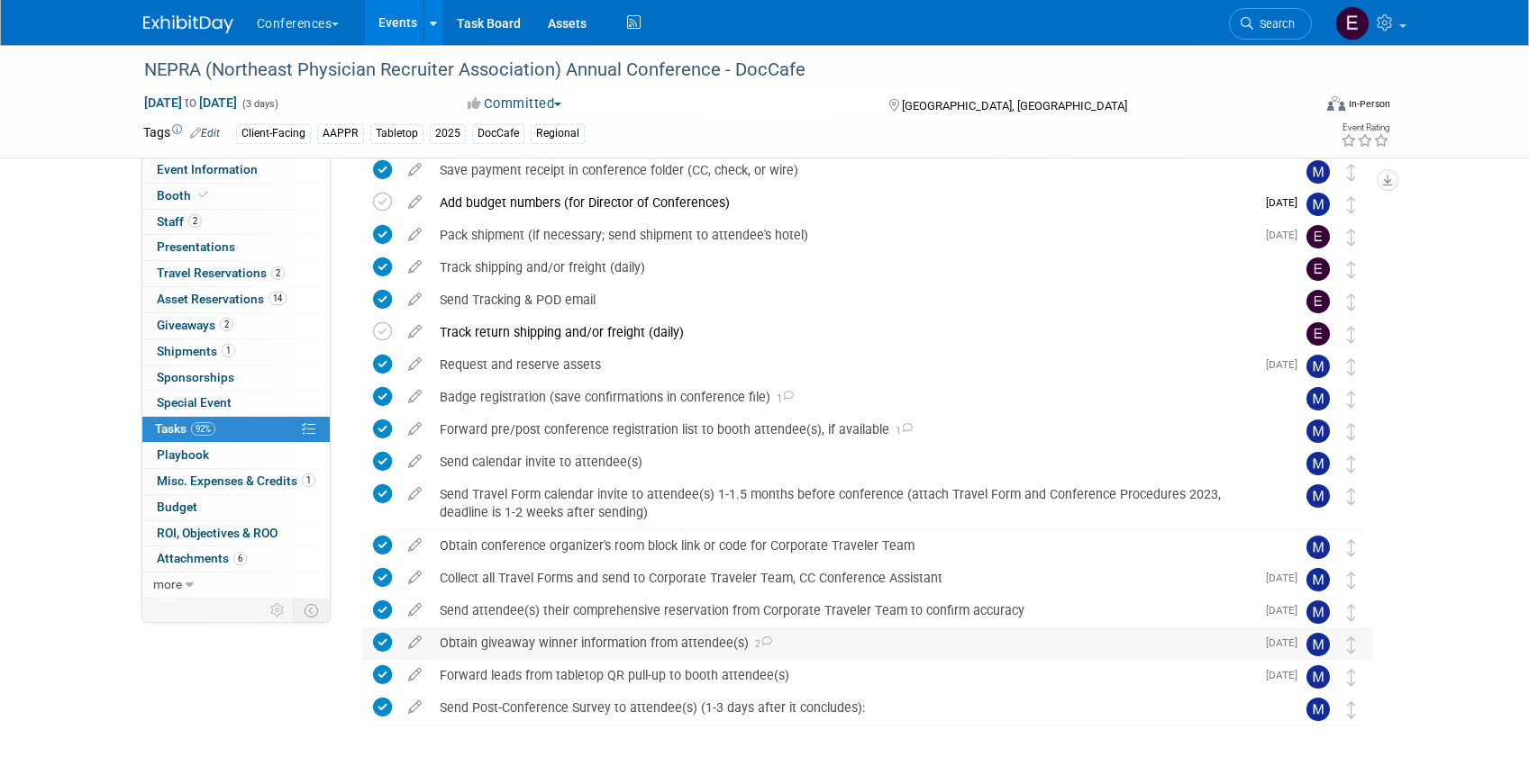
click at [538, 645] on div "Obtain giveaway winner information from attendee(s) 2" at bounding box center [843, 642] width 824 height 31
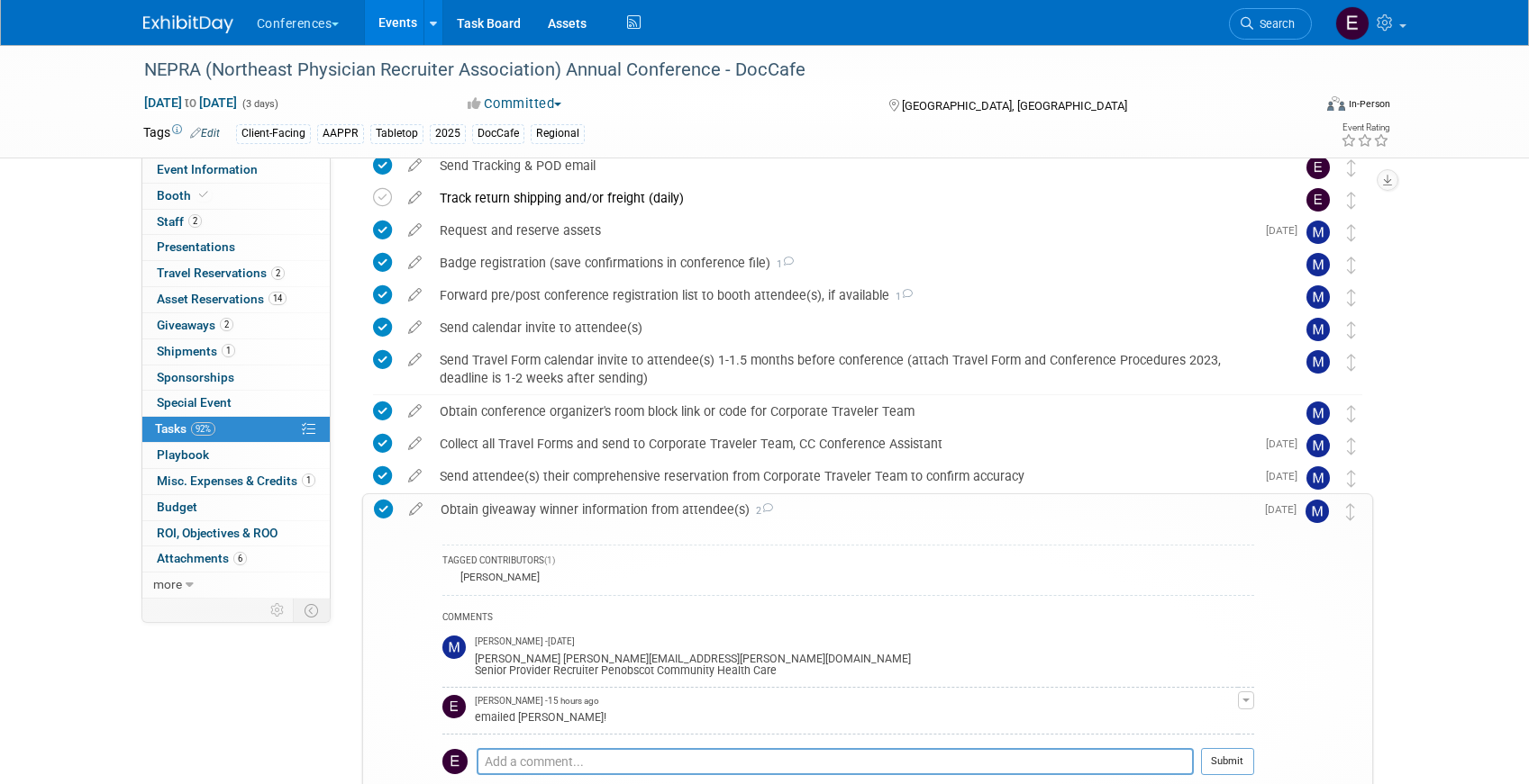
scroll to position [717, 0]
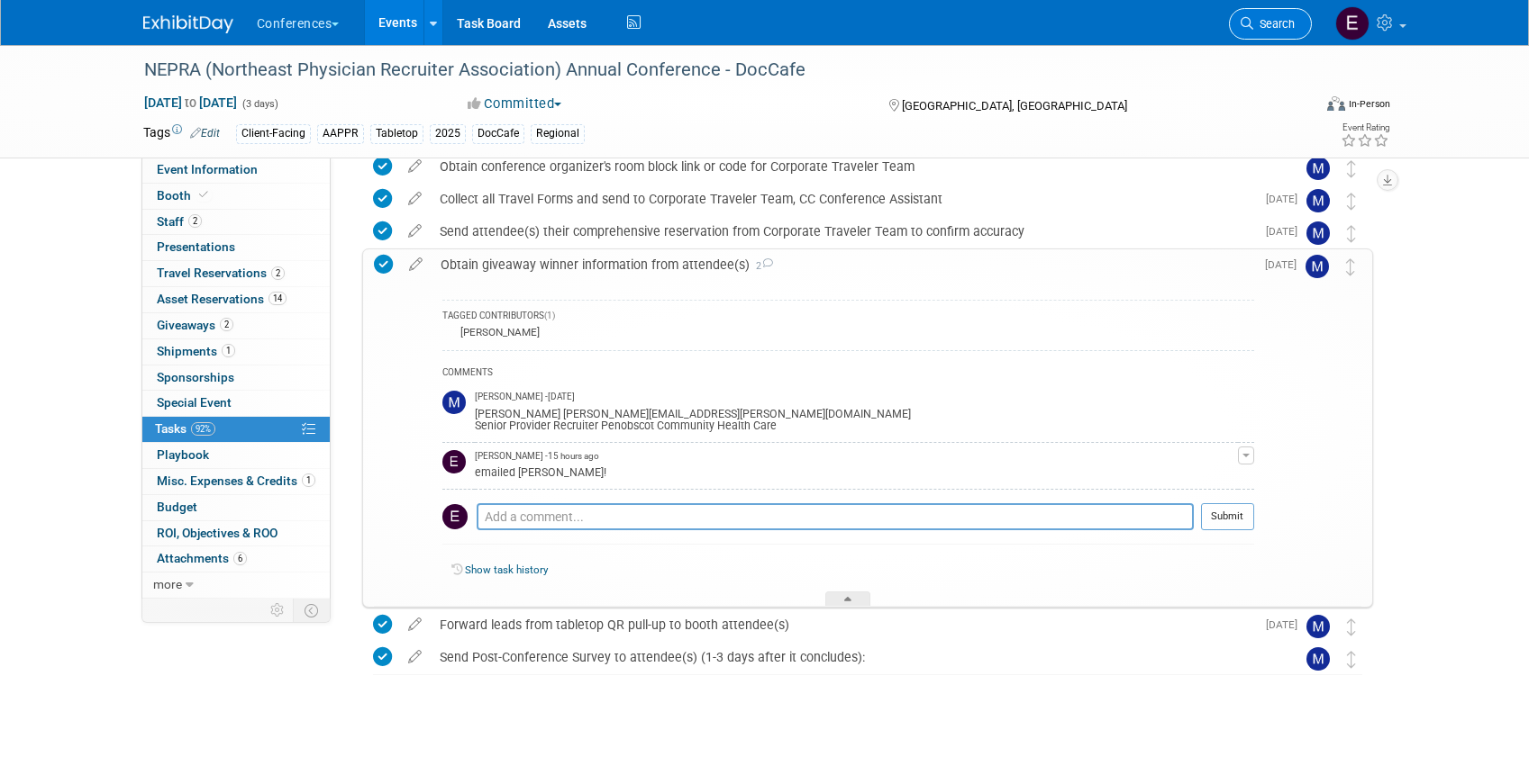
click at [1287, 9] on link "Search" at bounding box center [1270, 24] width 83 height 32
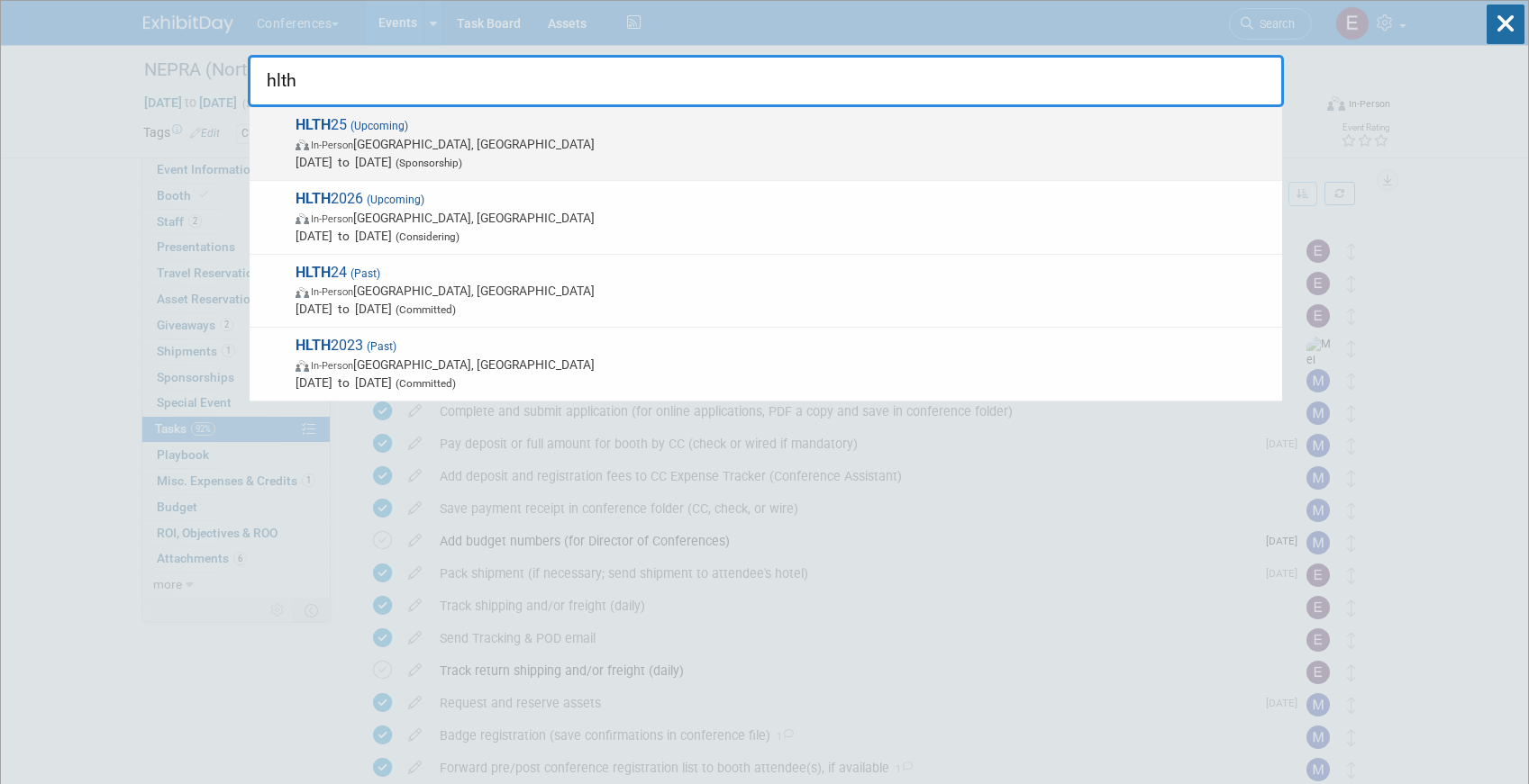
type input "hlth"
click at [758, 138] on span "In-Person Las Vegas, NV" at bounding box center [784, 144] width 978 height 18
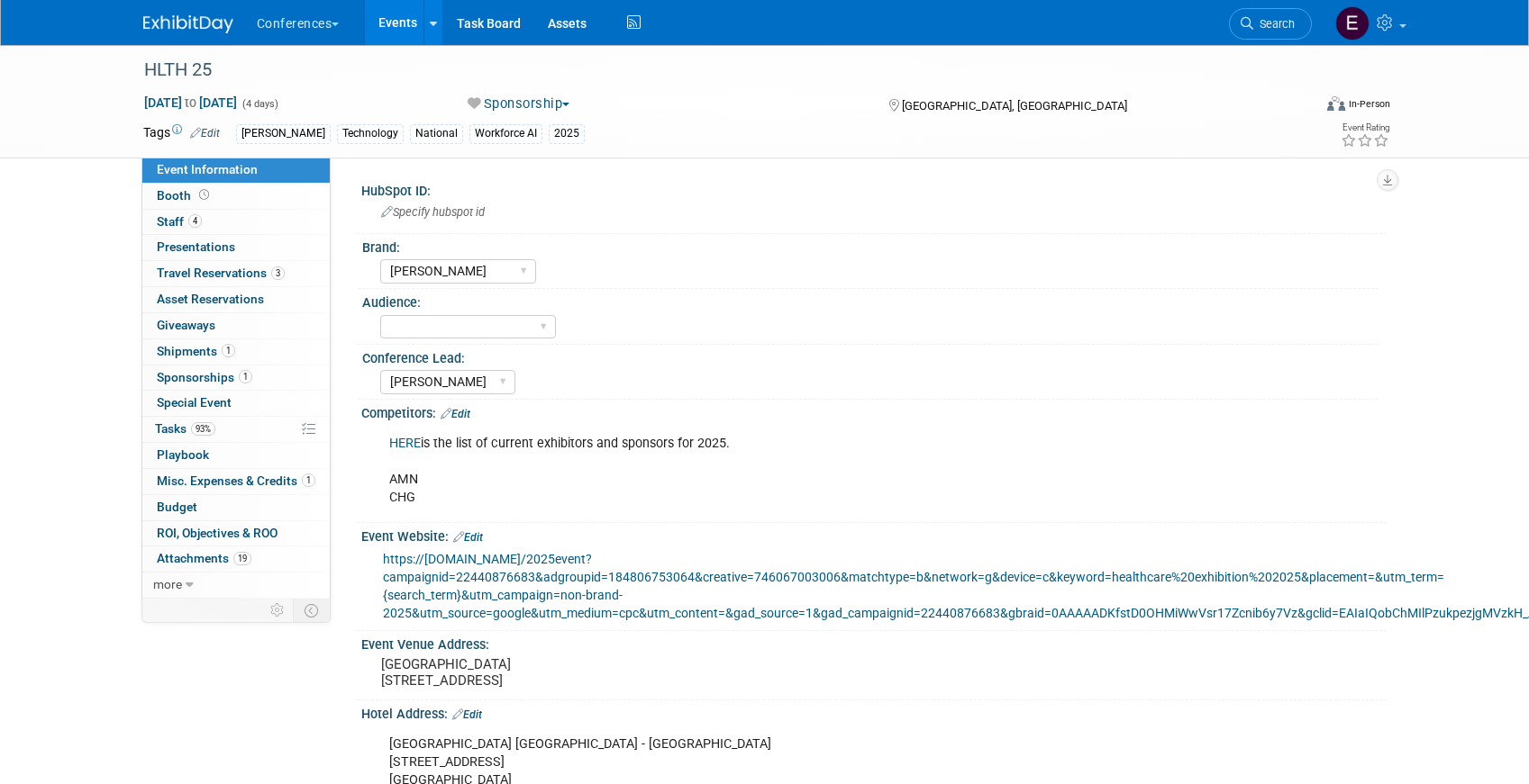
select select "[PERSON_NAME]"
click at [252, 348] on link "1 Shipments 1" at bounding box center [236, 352] width 188 height 25
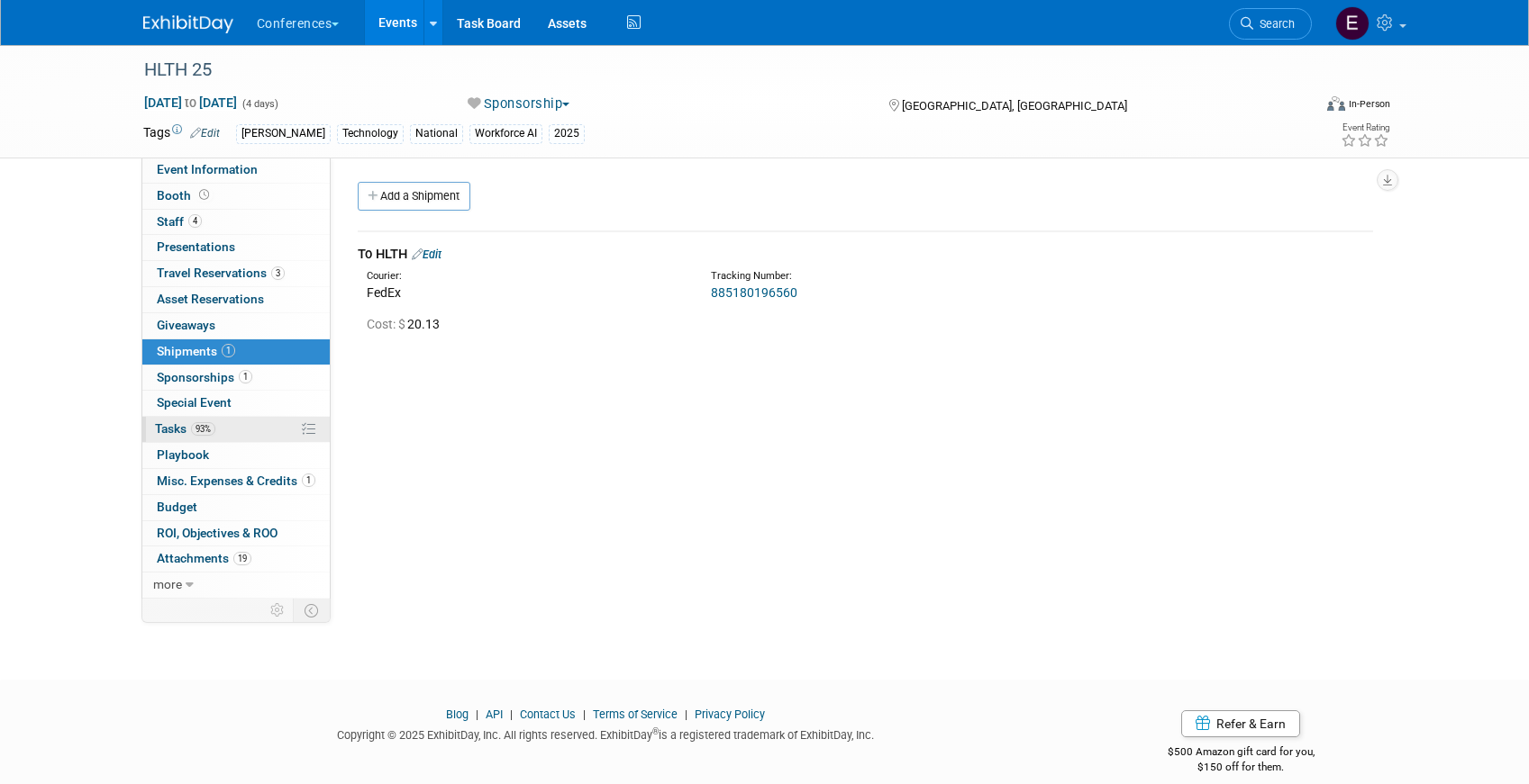
click at [238, 431] on link "93% Tasks 93%" at bounding box center [236, 429] width 188 height 25
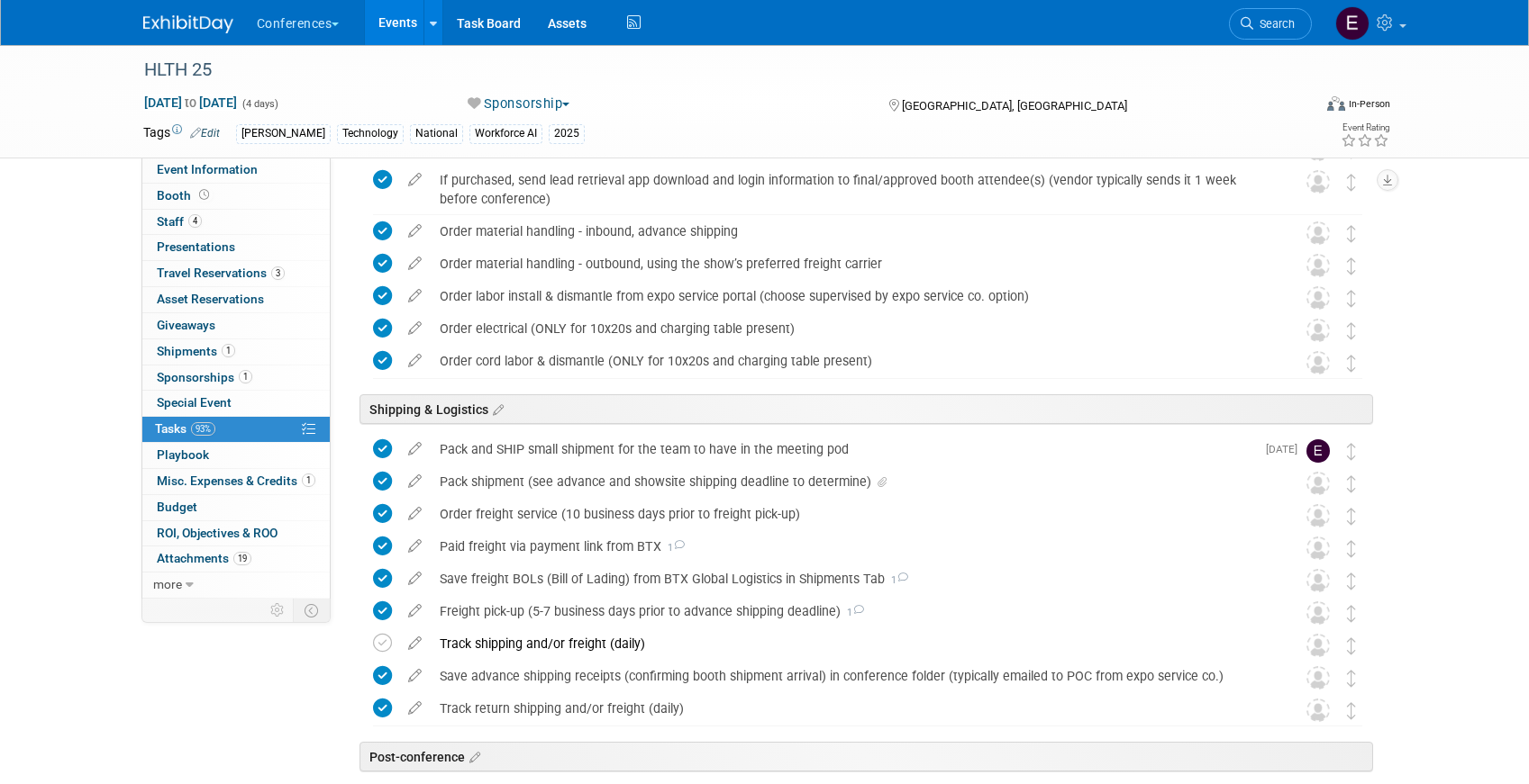
scroll to position [1022, 0]
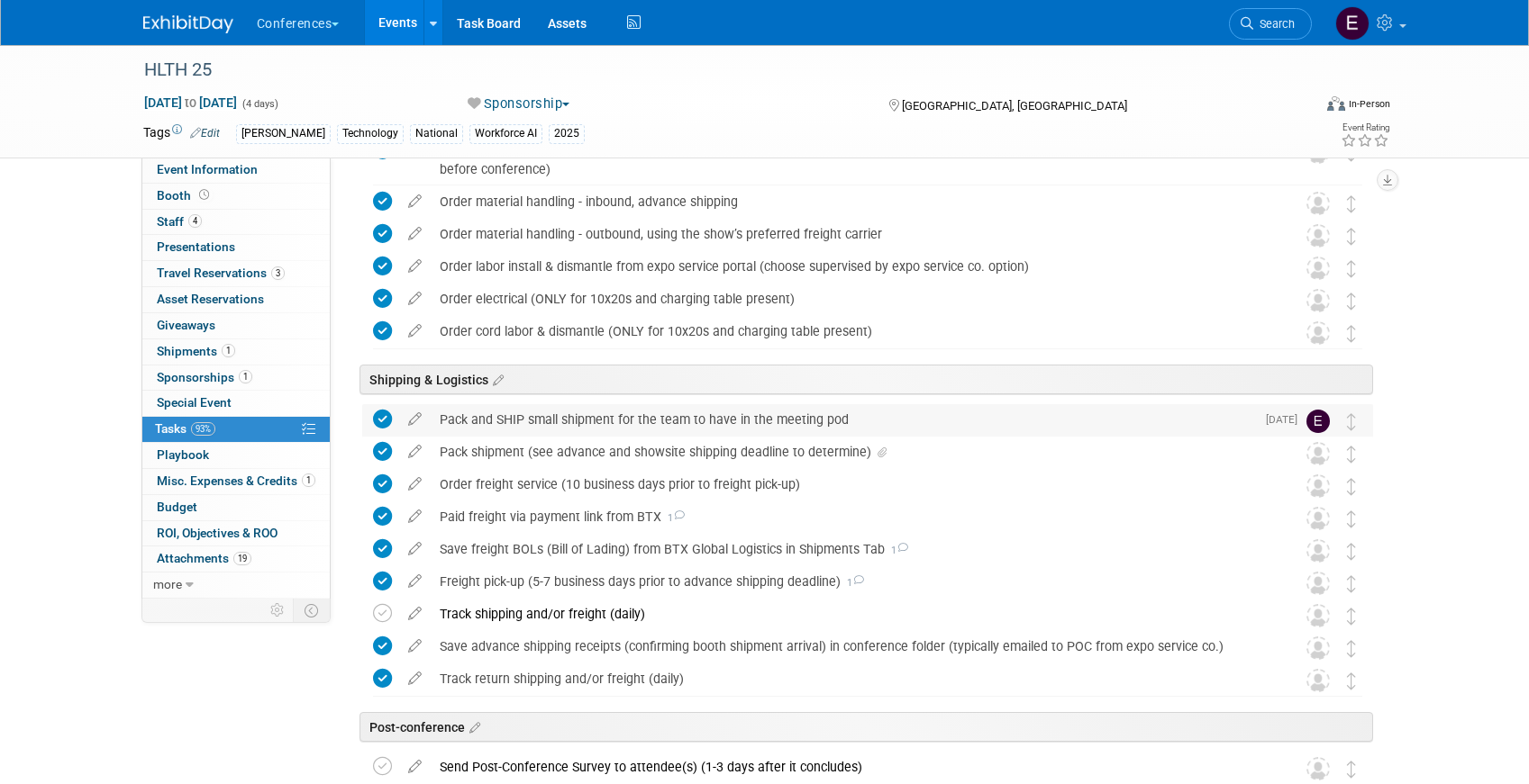
click at [555, 416] on div "Pack and SHIP small shipment for the team to have in the meeting pod" at bounding box center [843, 419] width 824 height 31
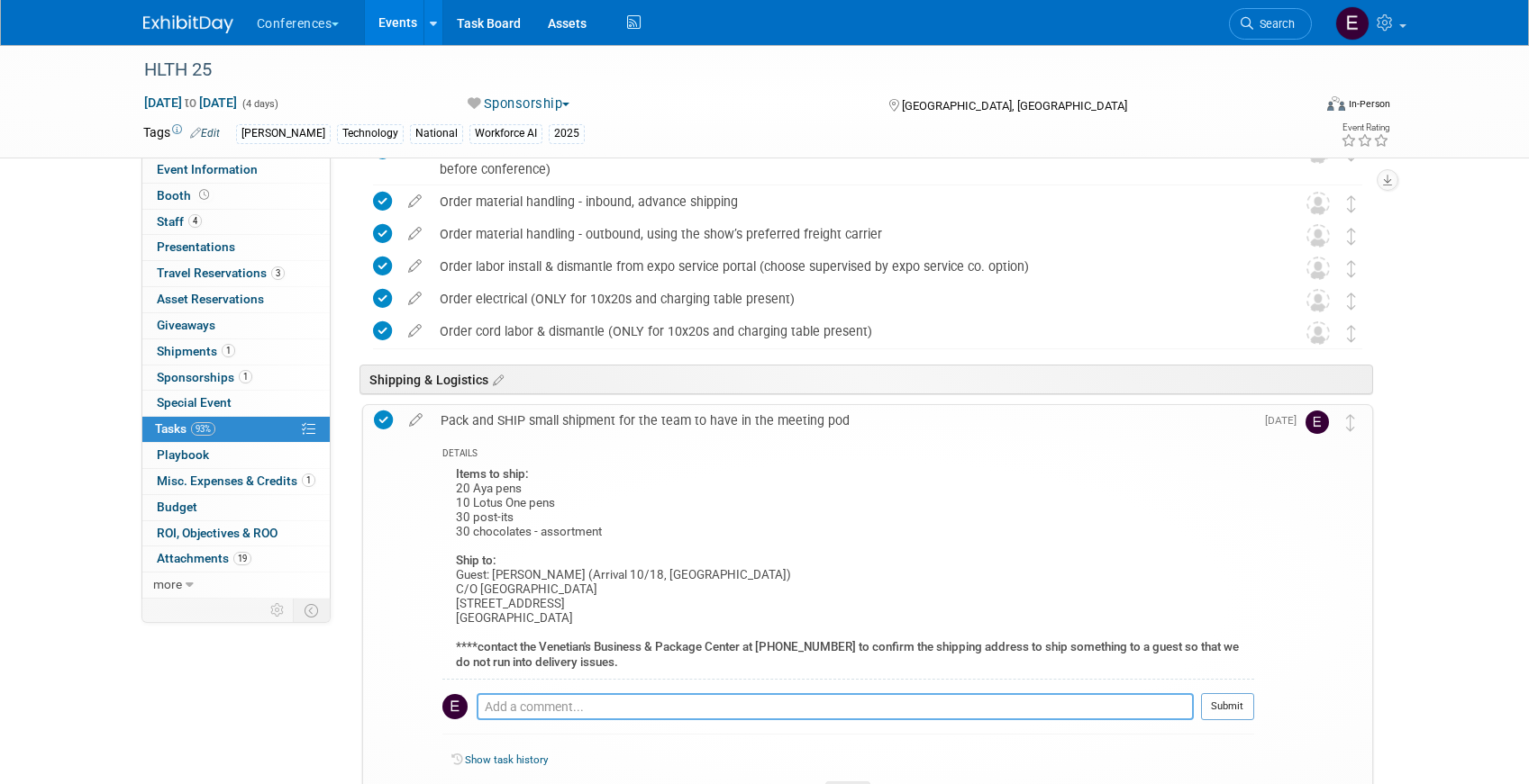
click at [560, 696] on textarea at bounding box center [835, 706] width 717 height 27
type textarea "sent info to [PERSON_NAME] and confirmed delivery address with Venetian!"
click at [1236, 712] on button "Submit" at bounding box center [1227, 706] width 53 height 27
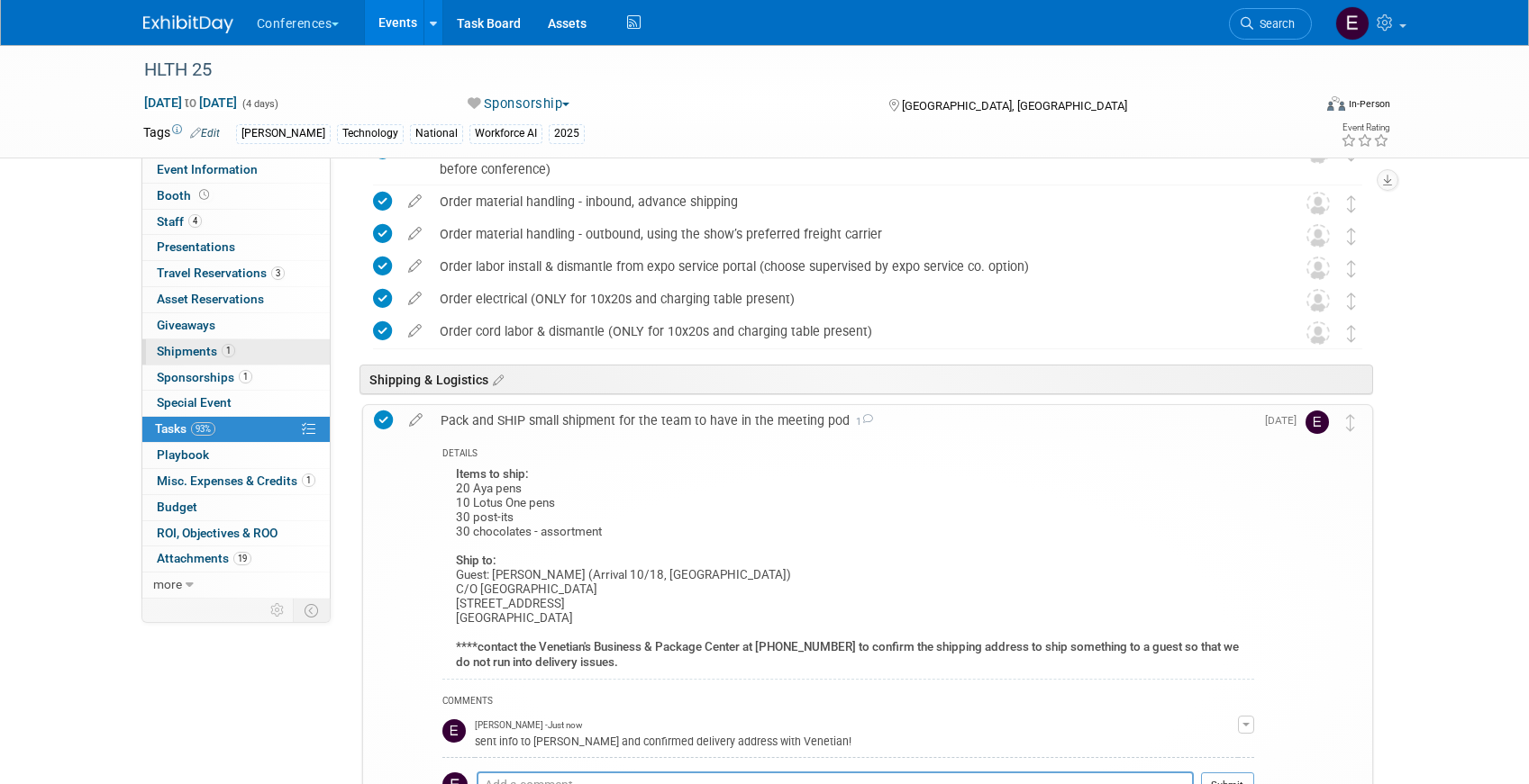
click at [188, 345] on span "Shipments 1" at bounding box center [196, 352] width 78 height 15
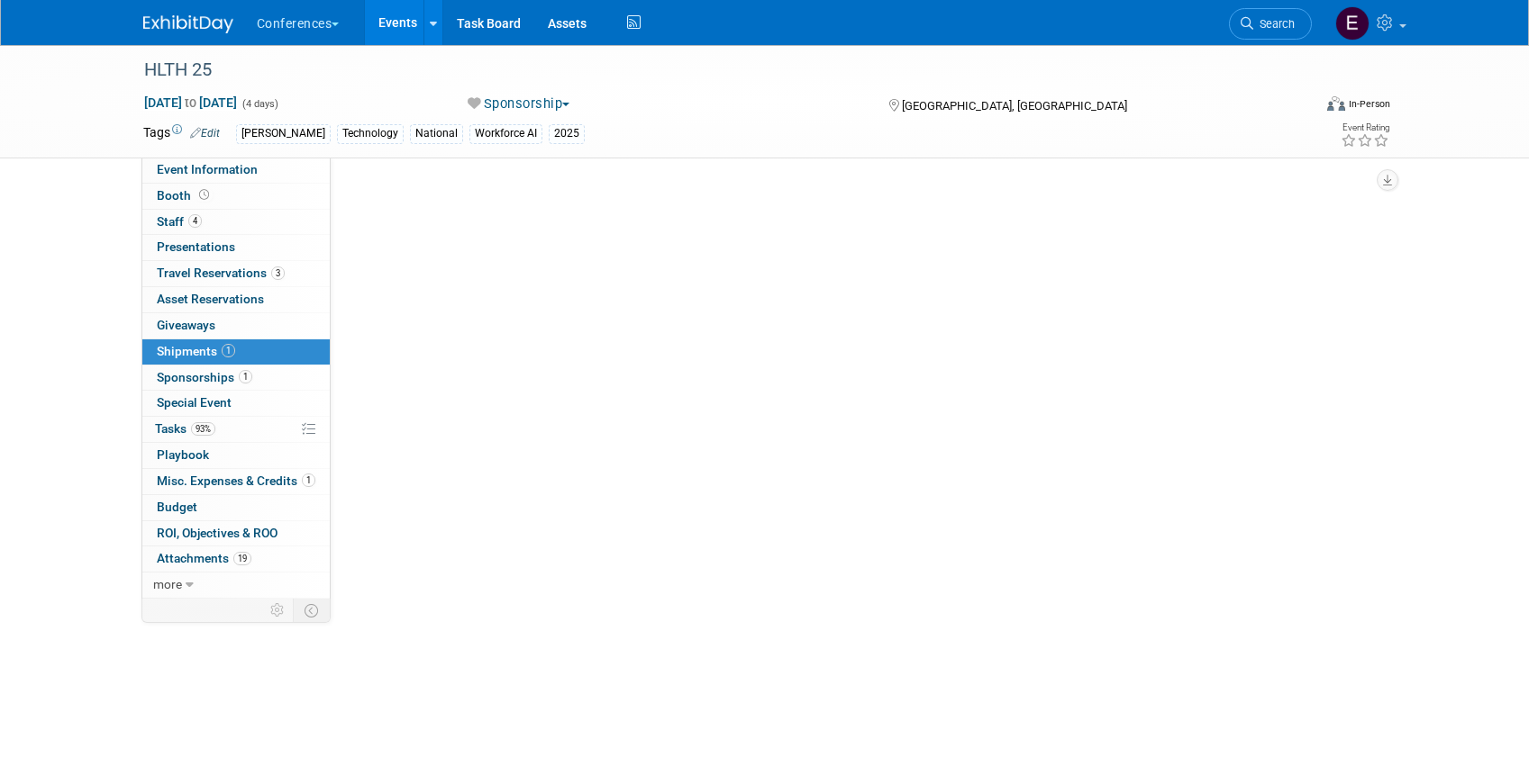
scroll to position [0, 0]
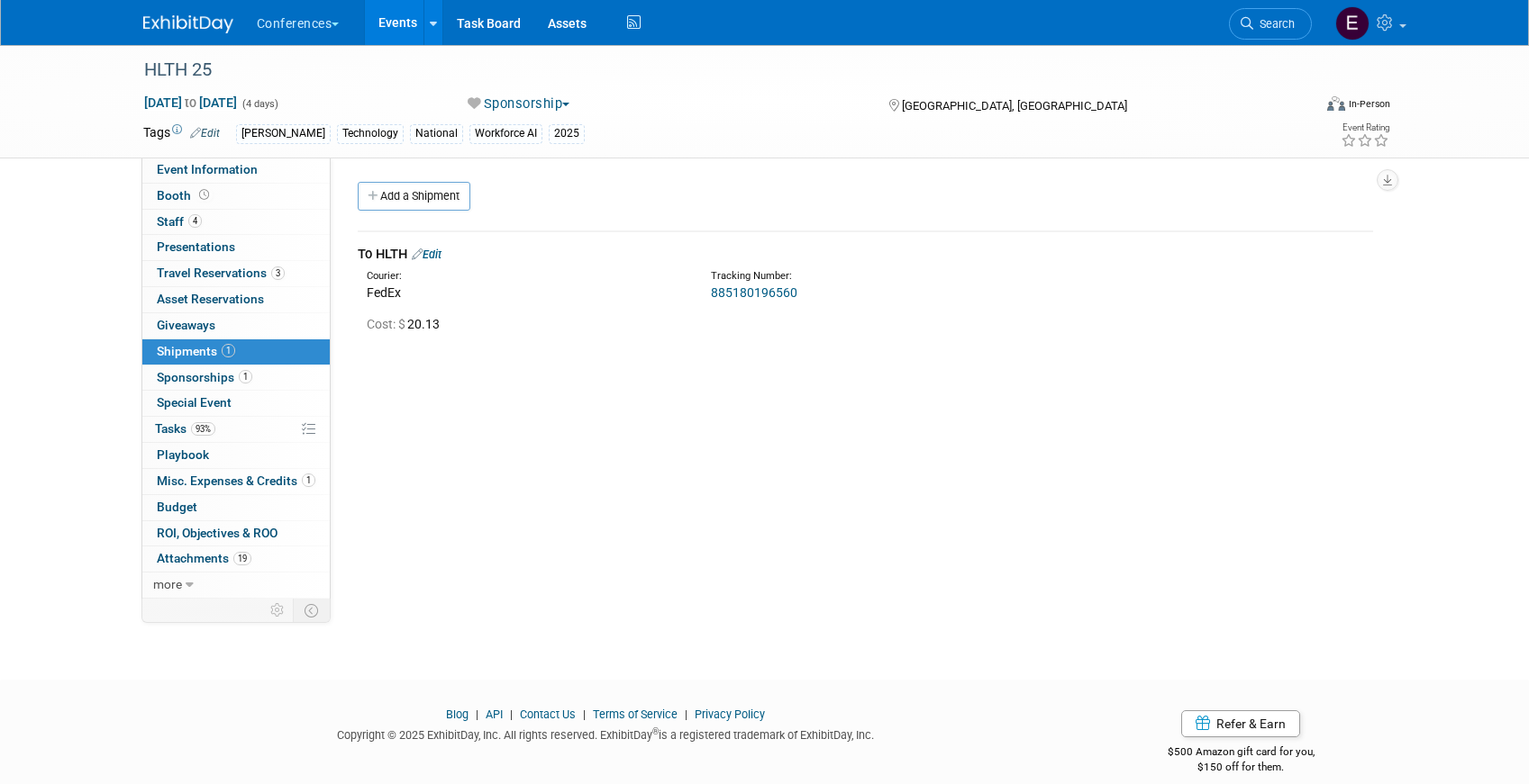
click at [775, 291] on link "885180196560" at bounding box center [754, 293] width 86 height 15
click at [1268, 16] on link "Search" at bounding box center [1270, 24] width 83 height 32
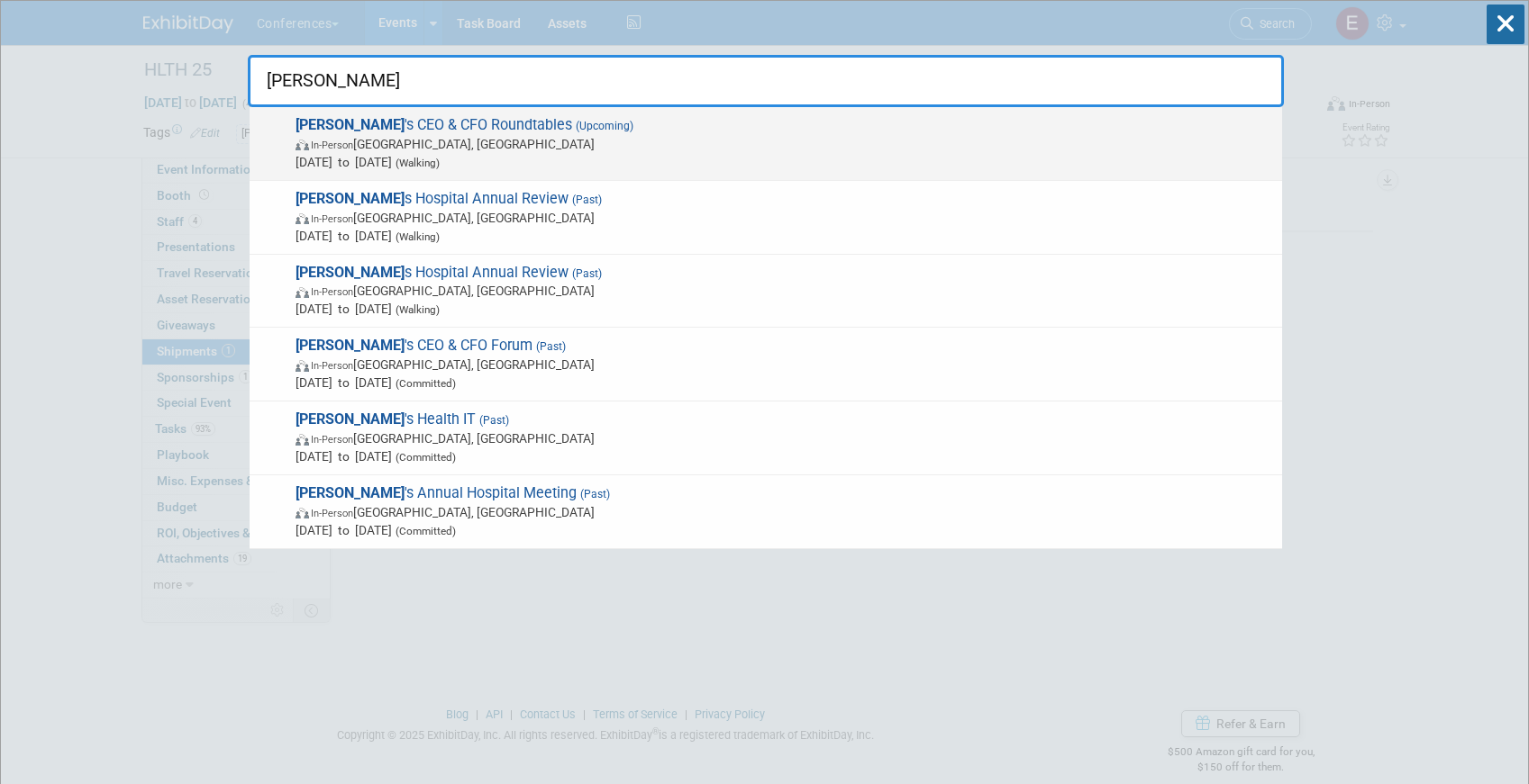
type input "[PERSON_NAME]"
click at [590, 161] on span "[DATE] to [DATE] (Walking)" at bounding box center [784, 161] width 978 height 18
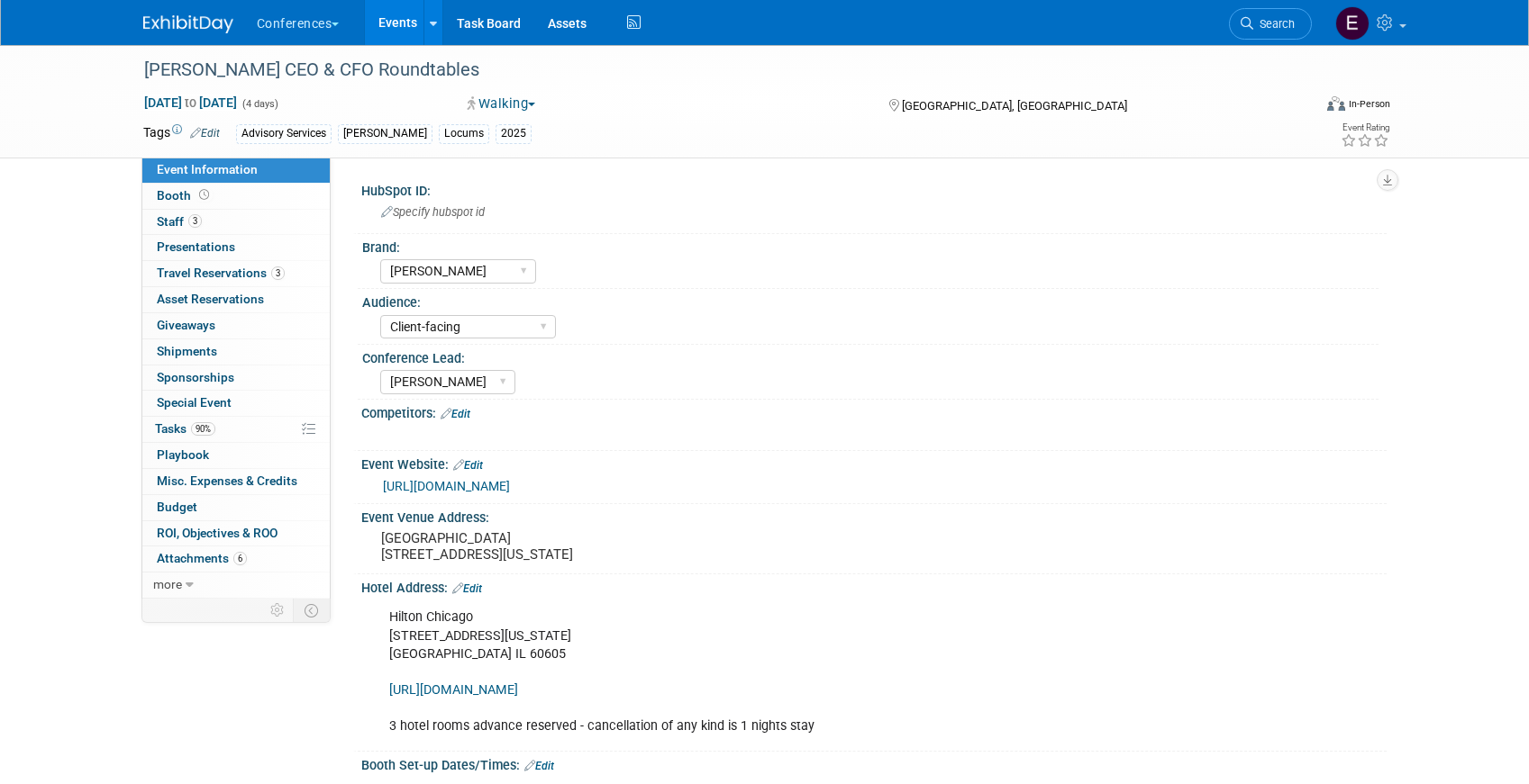
select select "[PERSON_NAME]"
select select "Client-facing"
select select "[PERSON_NAME]"
click at [259, 429] on link "90% Tasks 90%" at bounding box center [236, 429] width 188 height 25
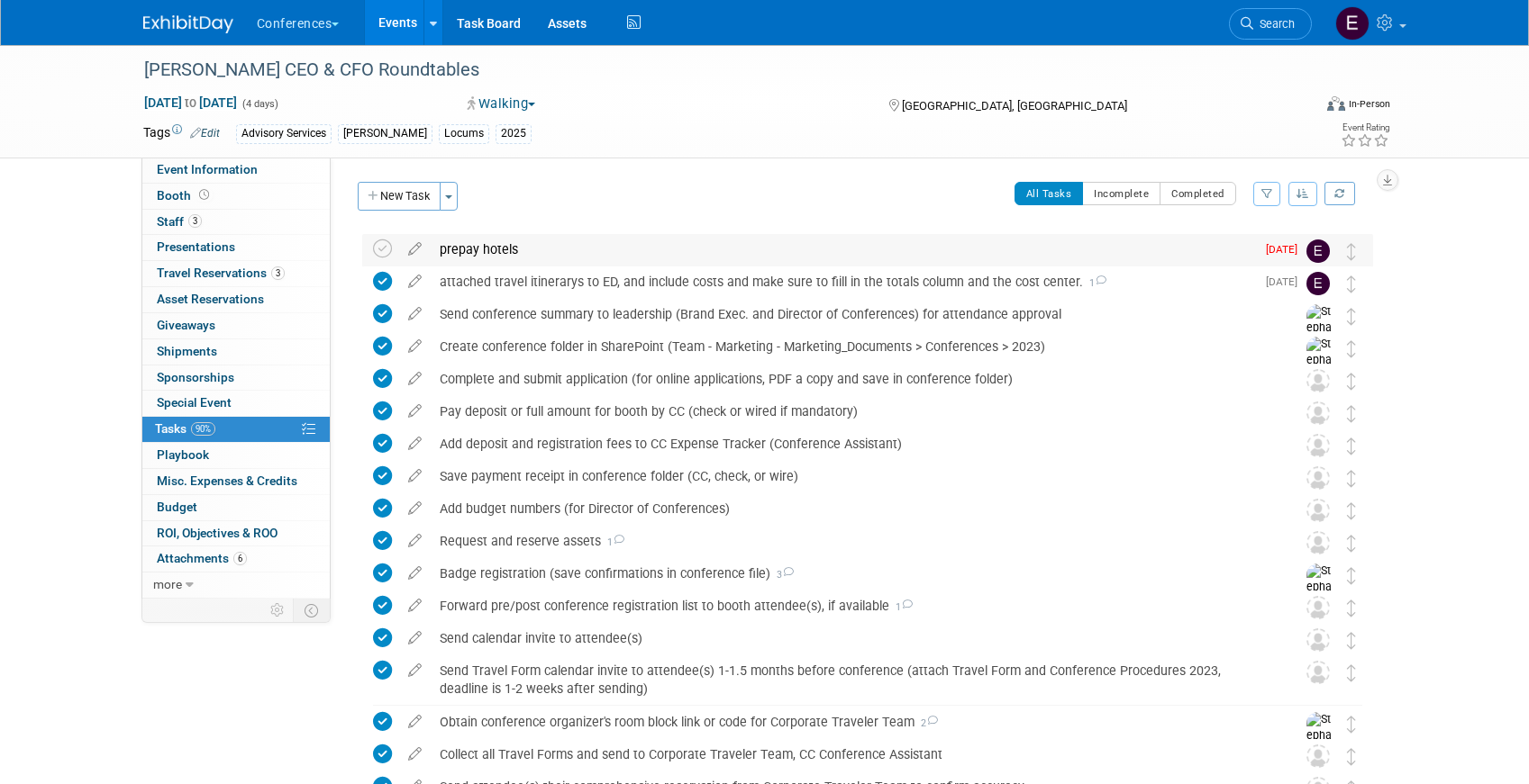
click at [538, 257] on div "prepay hotels" at bounding box center [843, 249] width 824 height 31
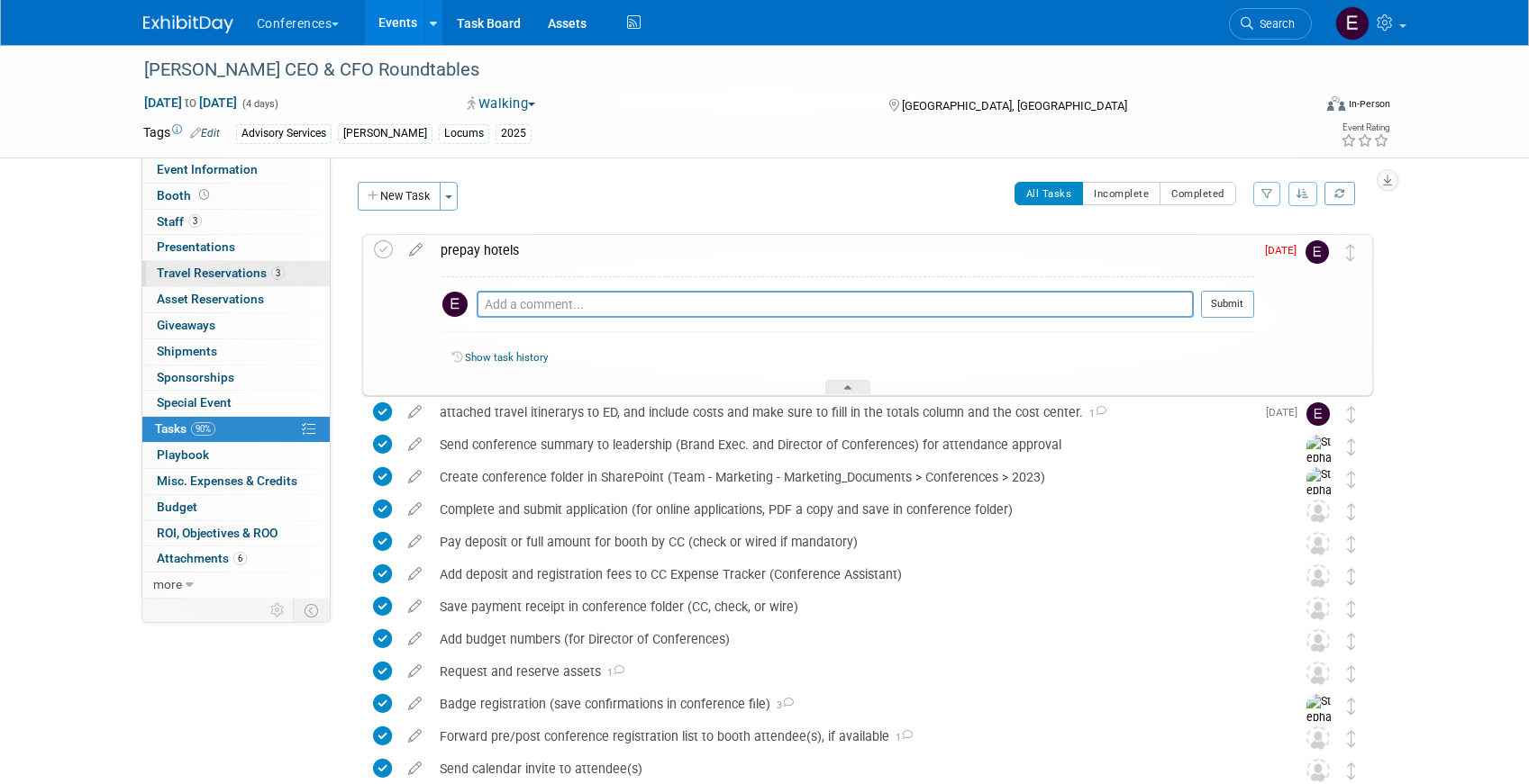
click at [212, 266] on span "Travel Reservations 3" at bounding box center [221, 273] width 128 height 15
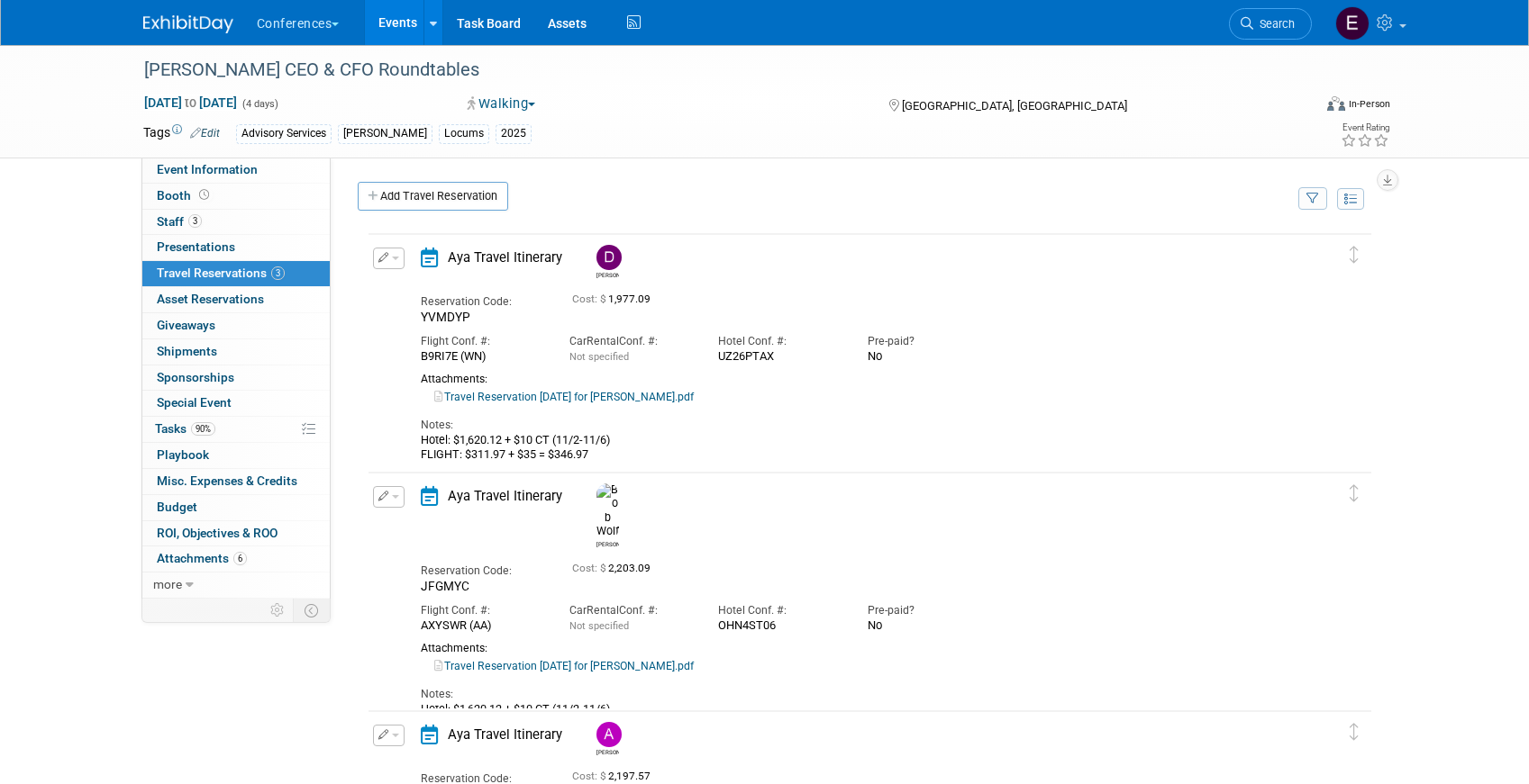
click at [139, 366] on div "Event Information Event Info Booth Booth 3 Staff 3 Staff 0 Presentations 0 Pres…" at bounding box center [765, 505] width 1270 height 919
click at [214, 433] on span "Tasks 90%" at bounding box center [185, 429] width 60 height 15
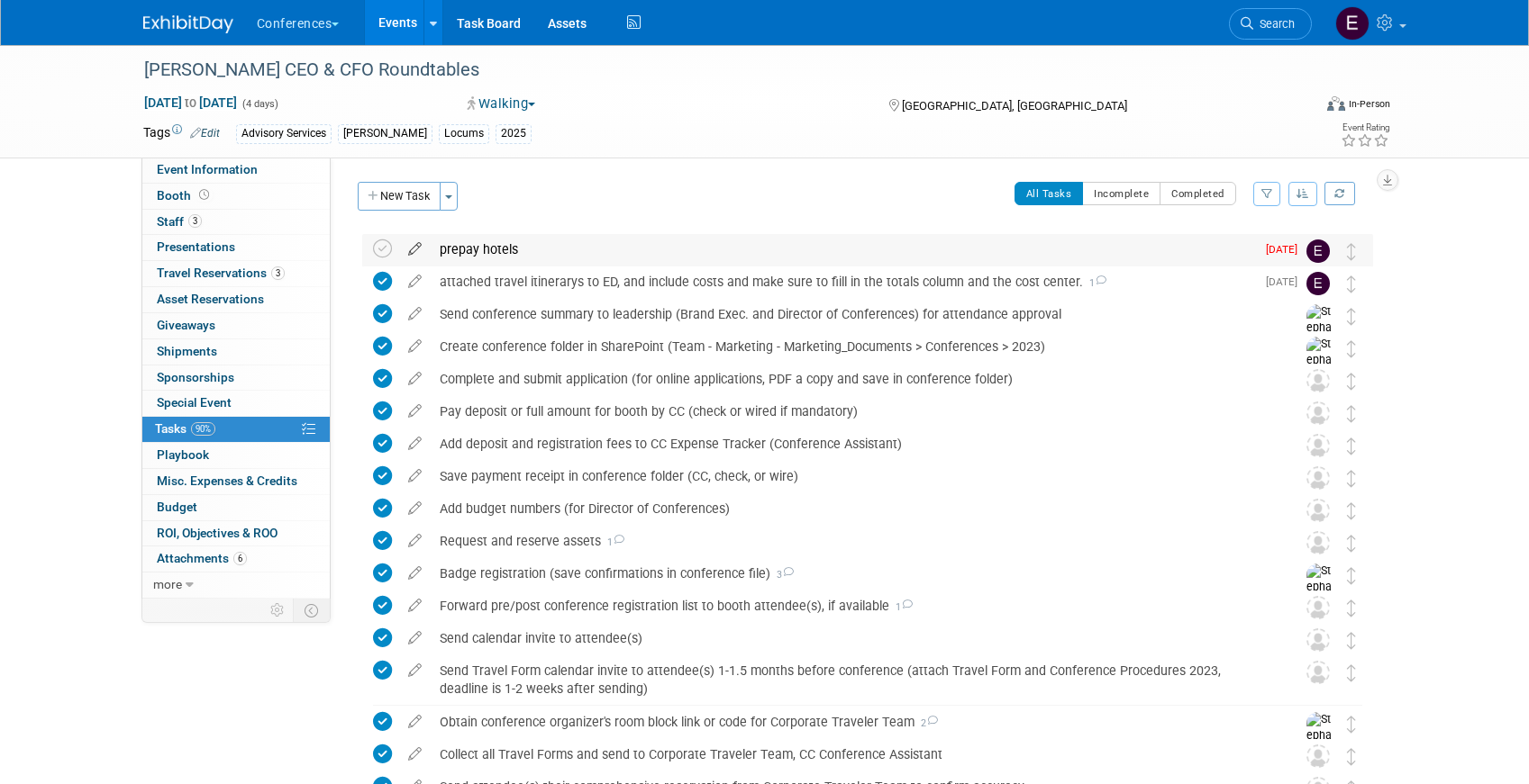
click at [411, 252] on icon at bounding box center [415, 245] width 32 height 22
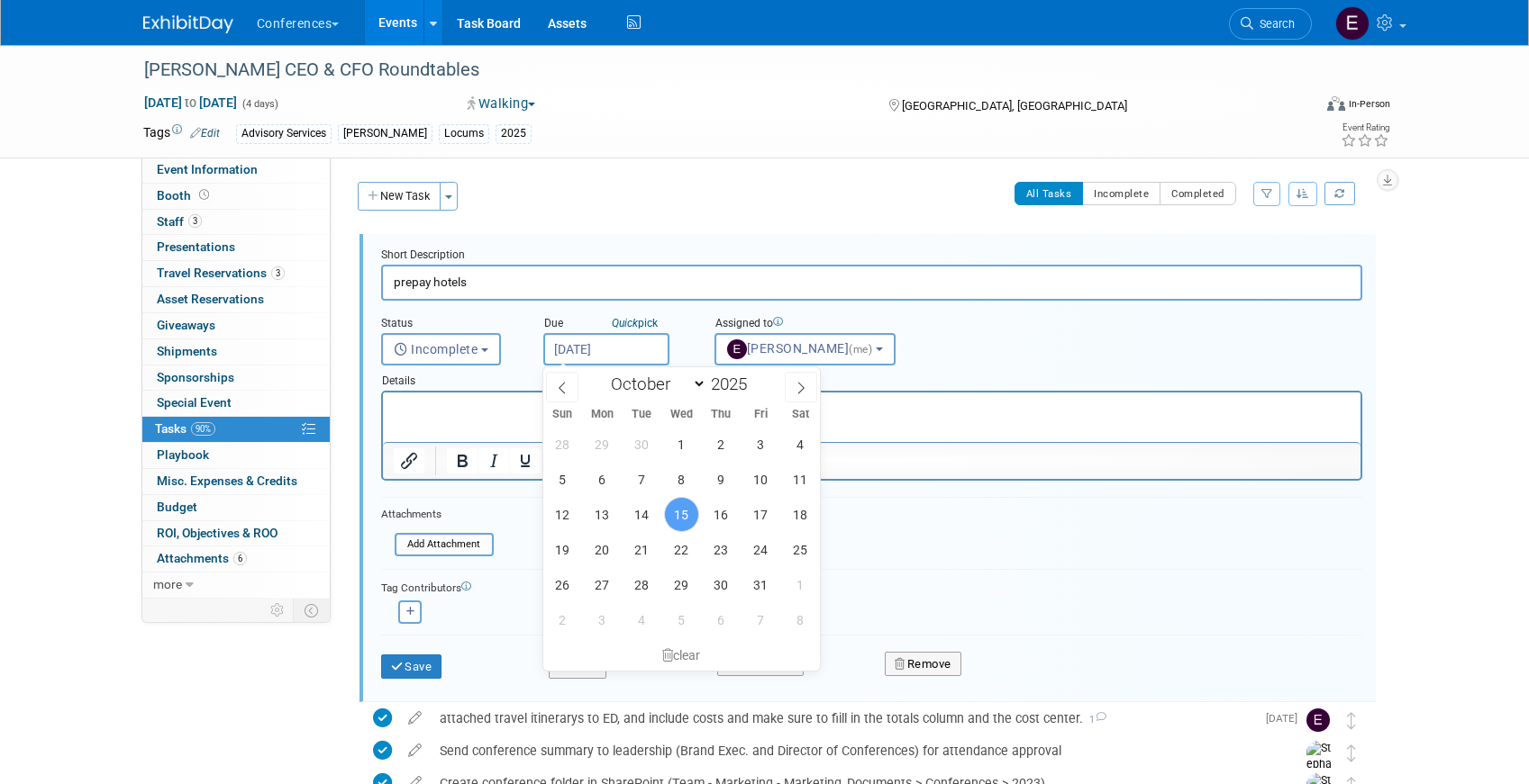
click at [576, 348] on input "Oct 15, 2025" at bounding box center [606, 349] width 126 height 32
click at [755, 554] on span "24" at bounding box center [761, 549] width 35 height 35
type input "[DATE]"
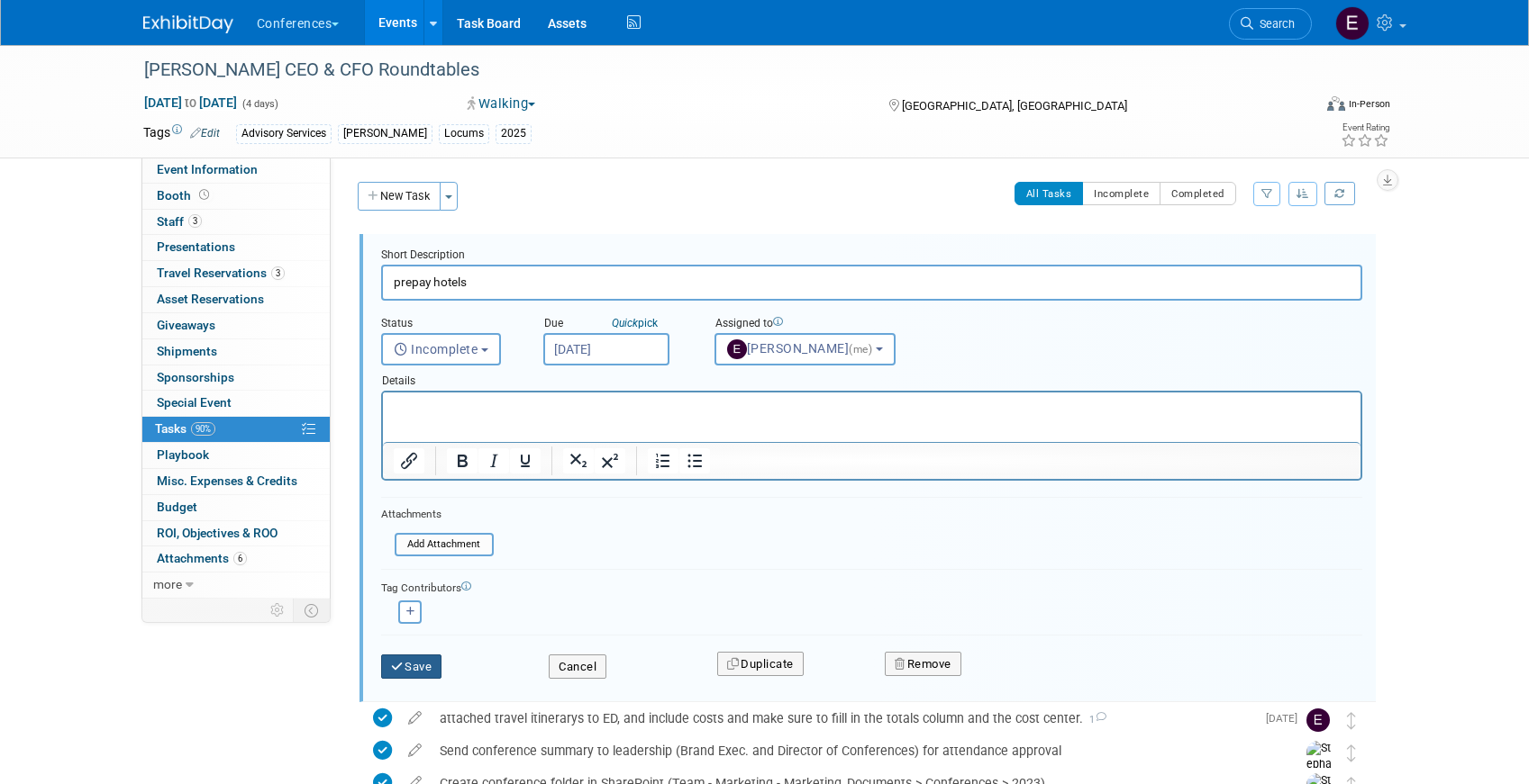
click at [403, 671] on icon "submit" at bounding box center [398, 666] width 15 height 12
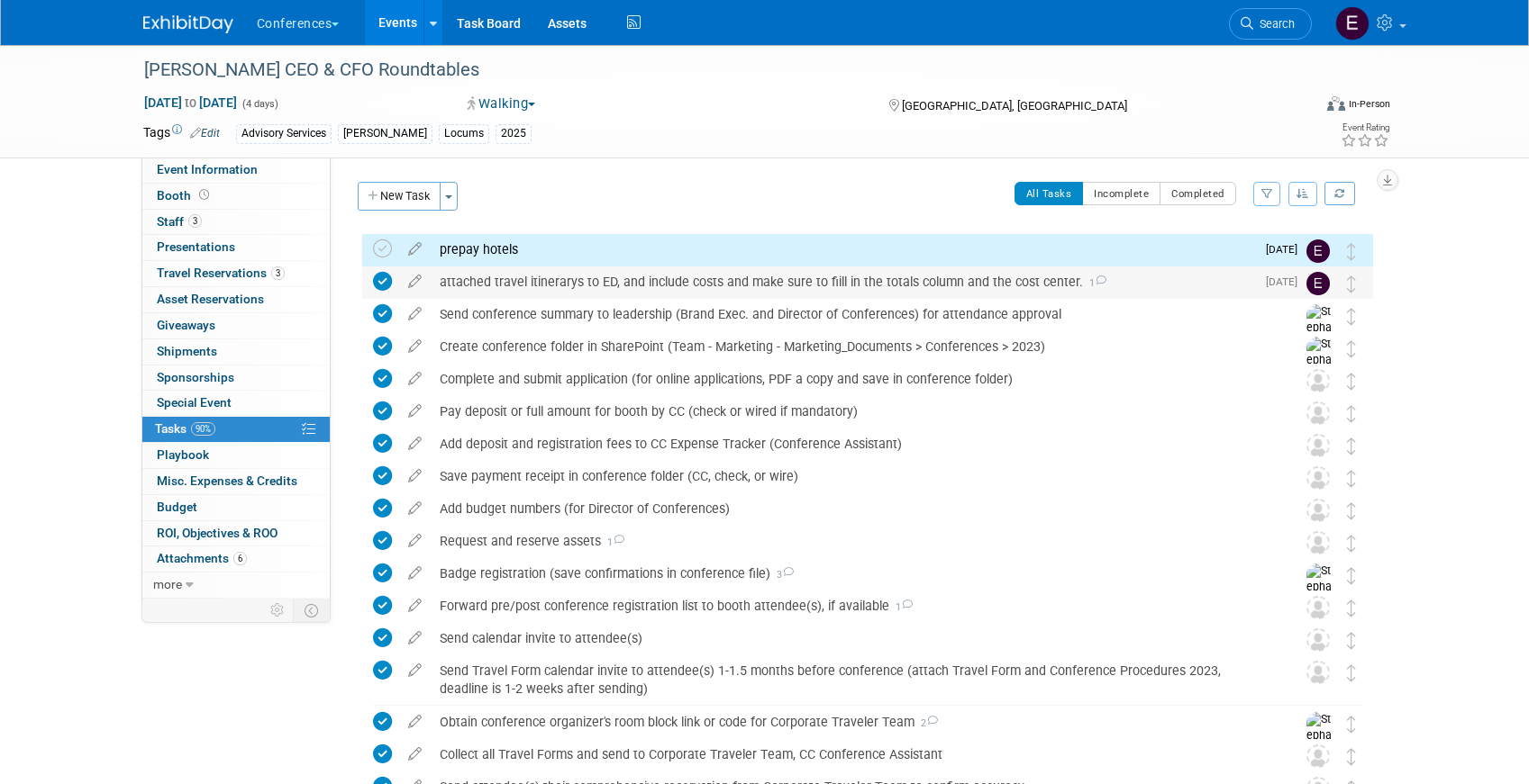
scroll to position [259, 0]
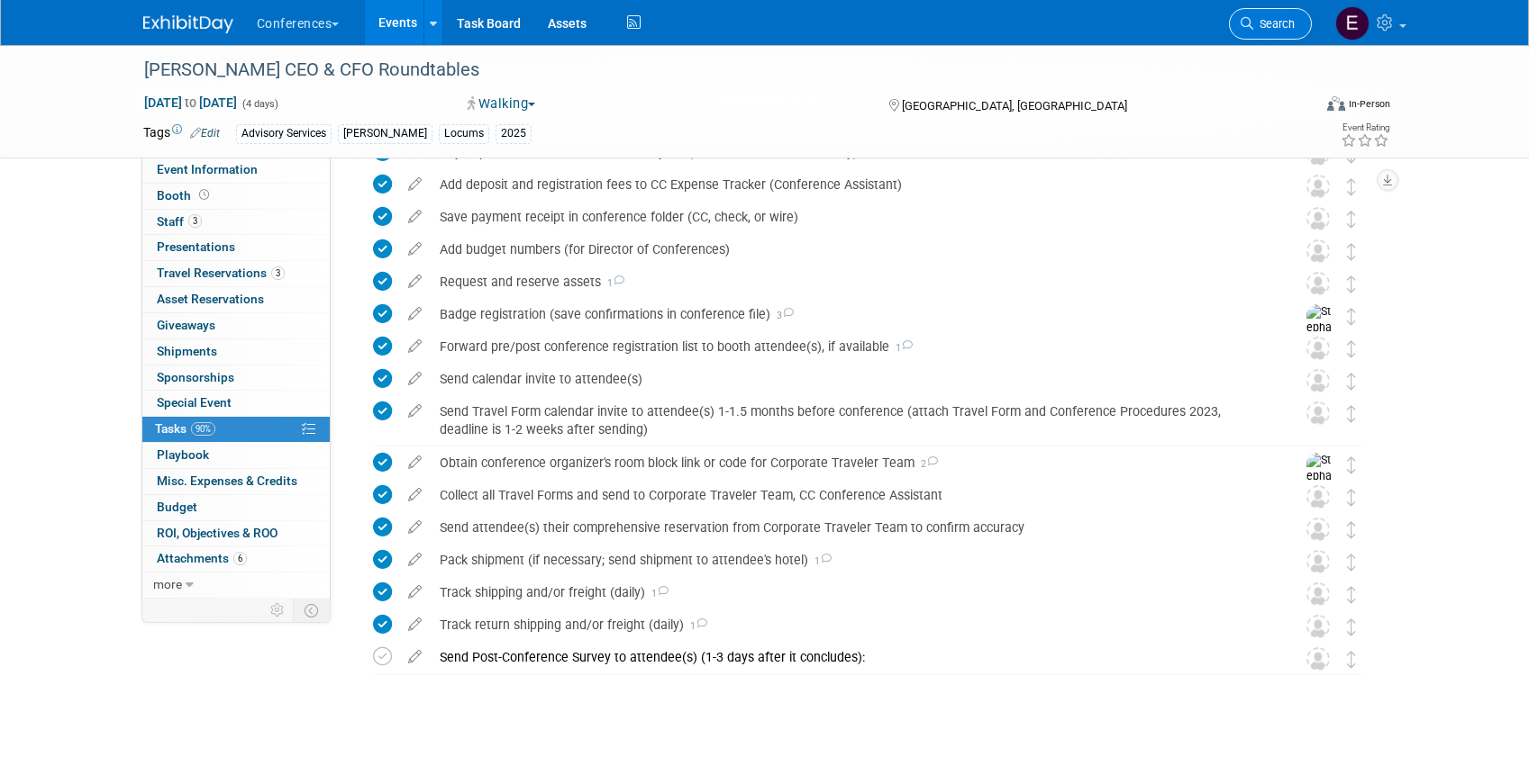
click at [1261, 19] on span "Search" at bounding box center [1274, 23] width 42 height 14
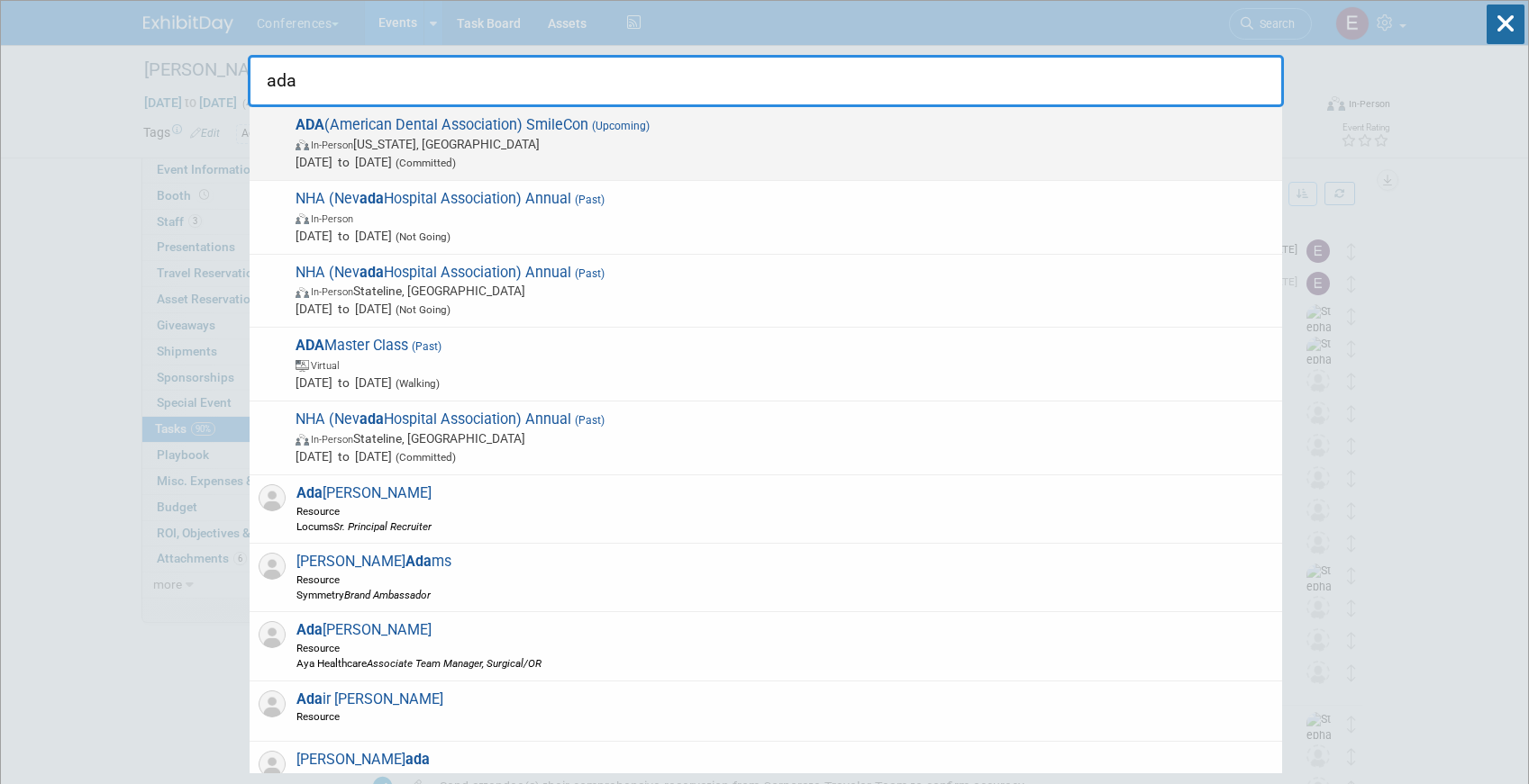
type input "ada"
click at [565, 142] on span "In-Person Washington, DC" at bounding box center [784, 144] width 978 height 18
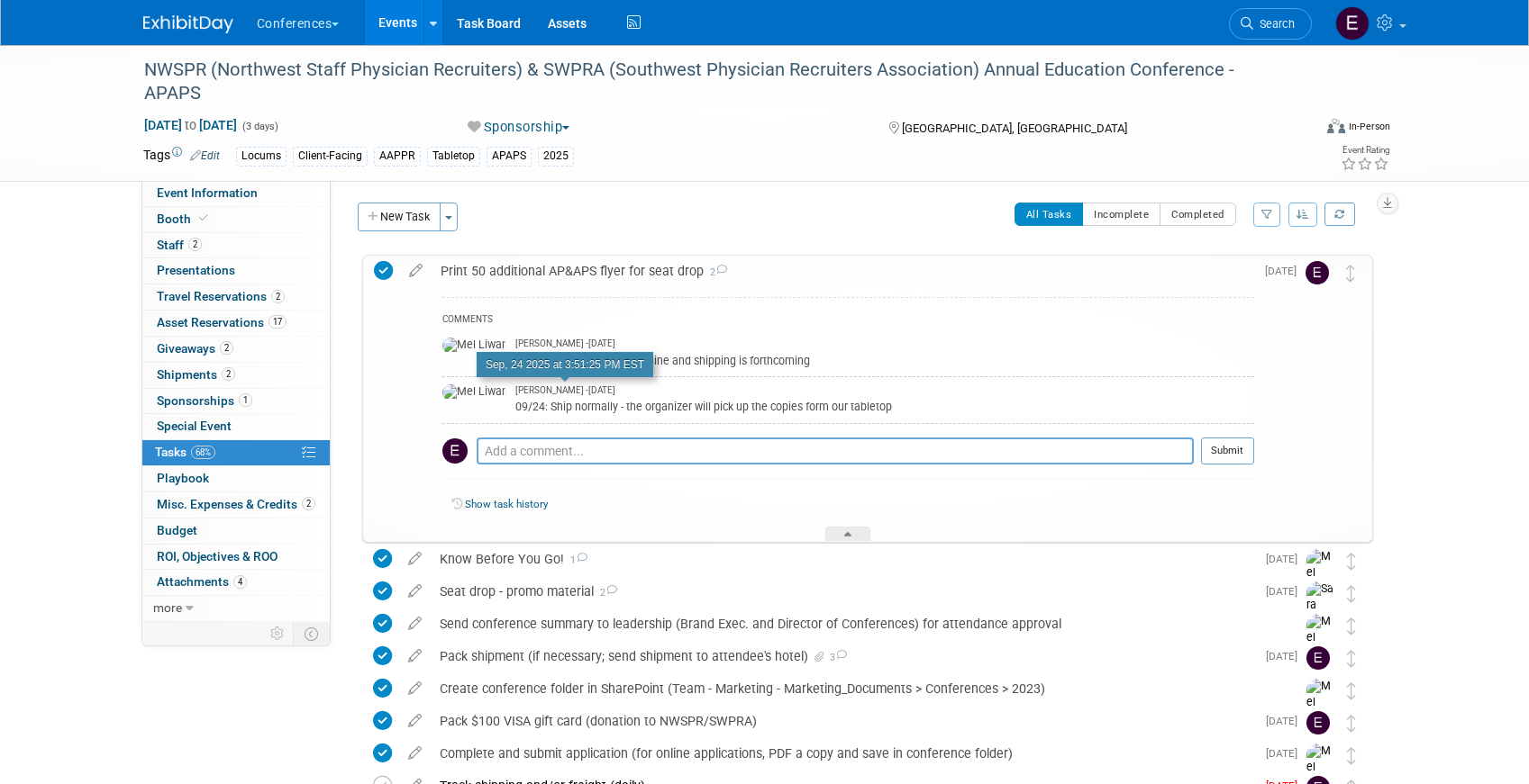
scroll to position [16, 0]
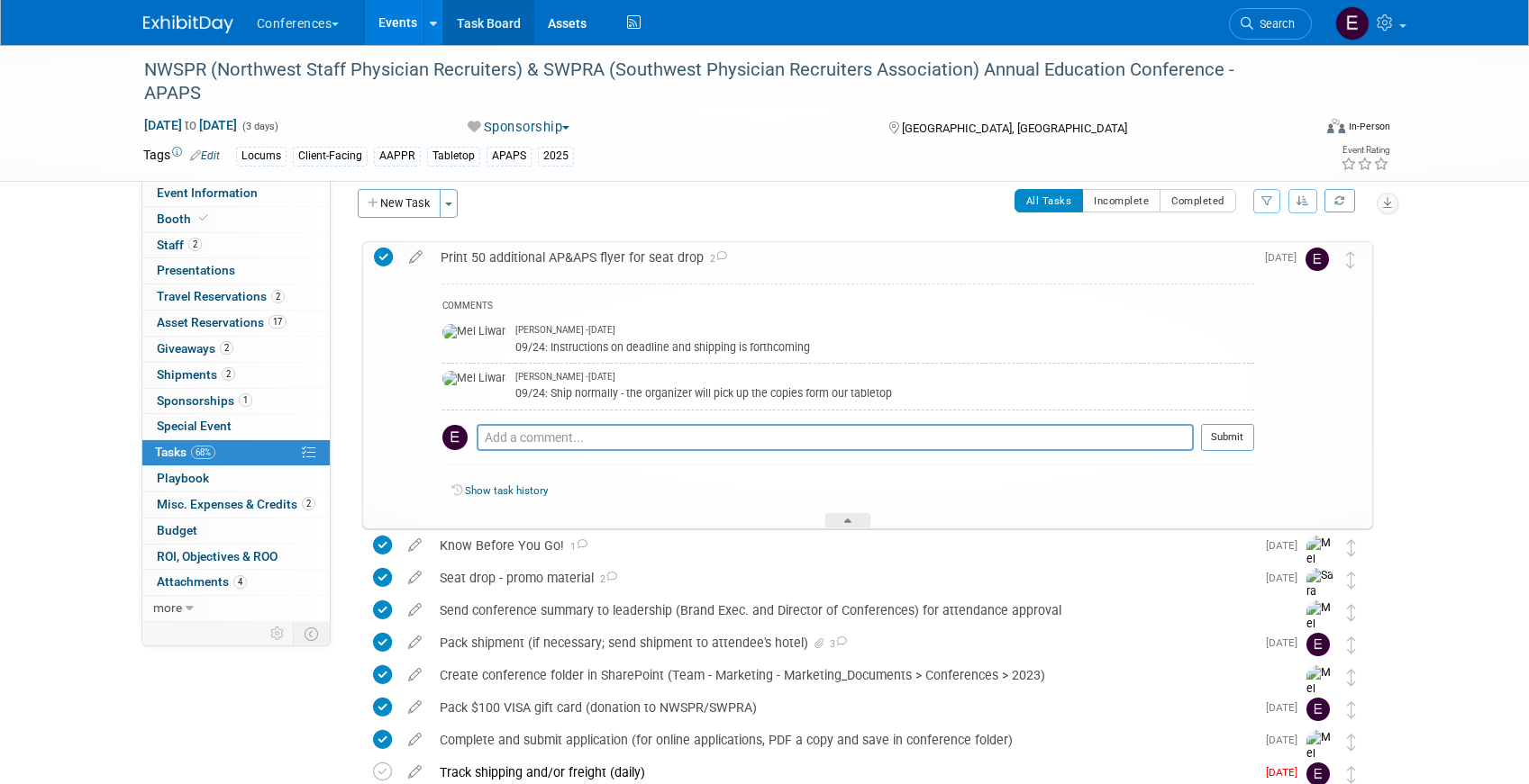
click at [488, 19] on link "Task Board" at bounding box center [488, 22] width 91 height 45
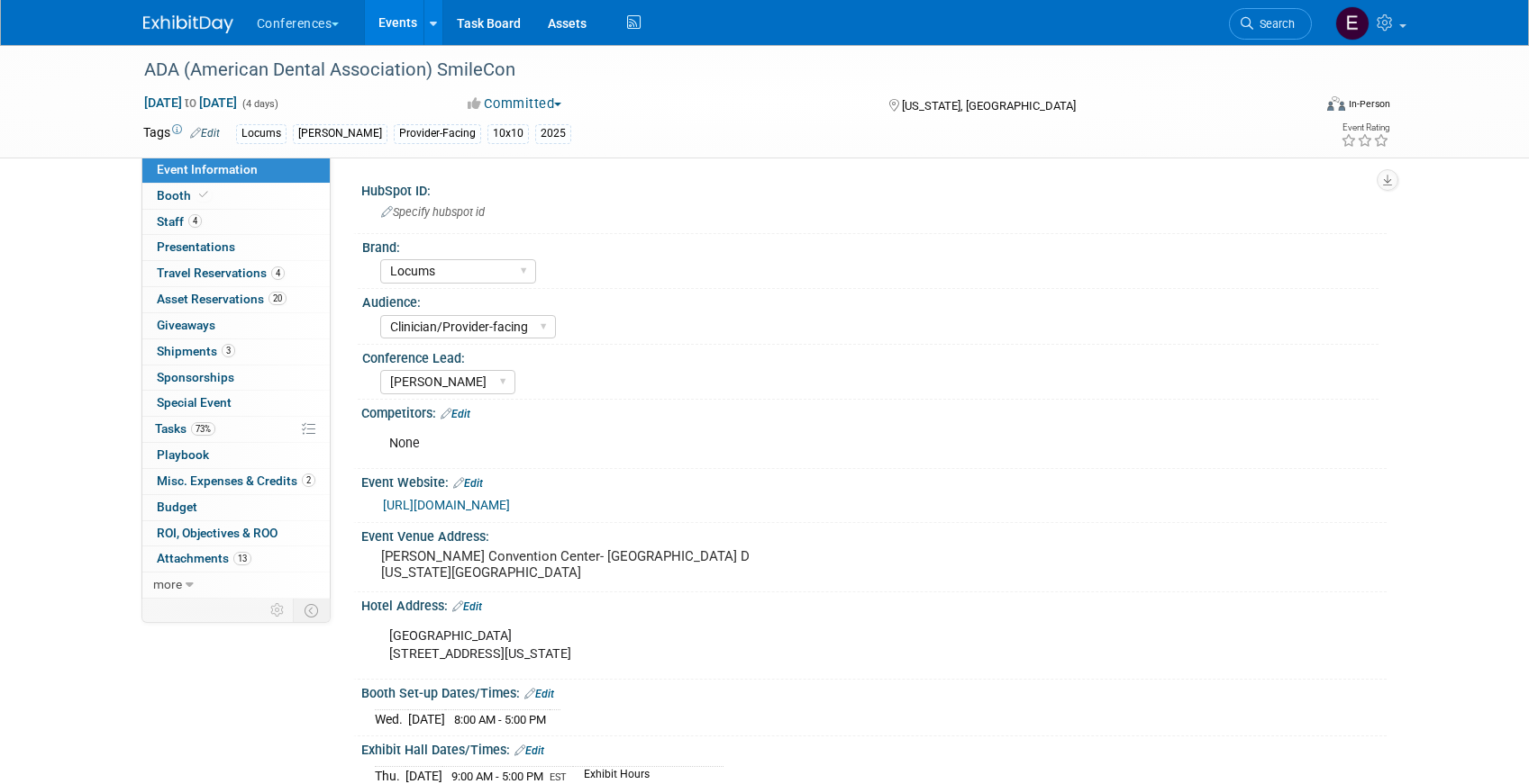
select select "Locums"
select select "Clinician/Provider-facing"
select select "[PERSON_NAME]"
click at [498, 502] on link "[URL][DOMAIN_NAME]" at bounding box center [446, 506] width 127 height 15
click at [191, 274] on span "Travel Reservations 4" at bounding box center [221, 273] width 128 height 15
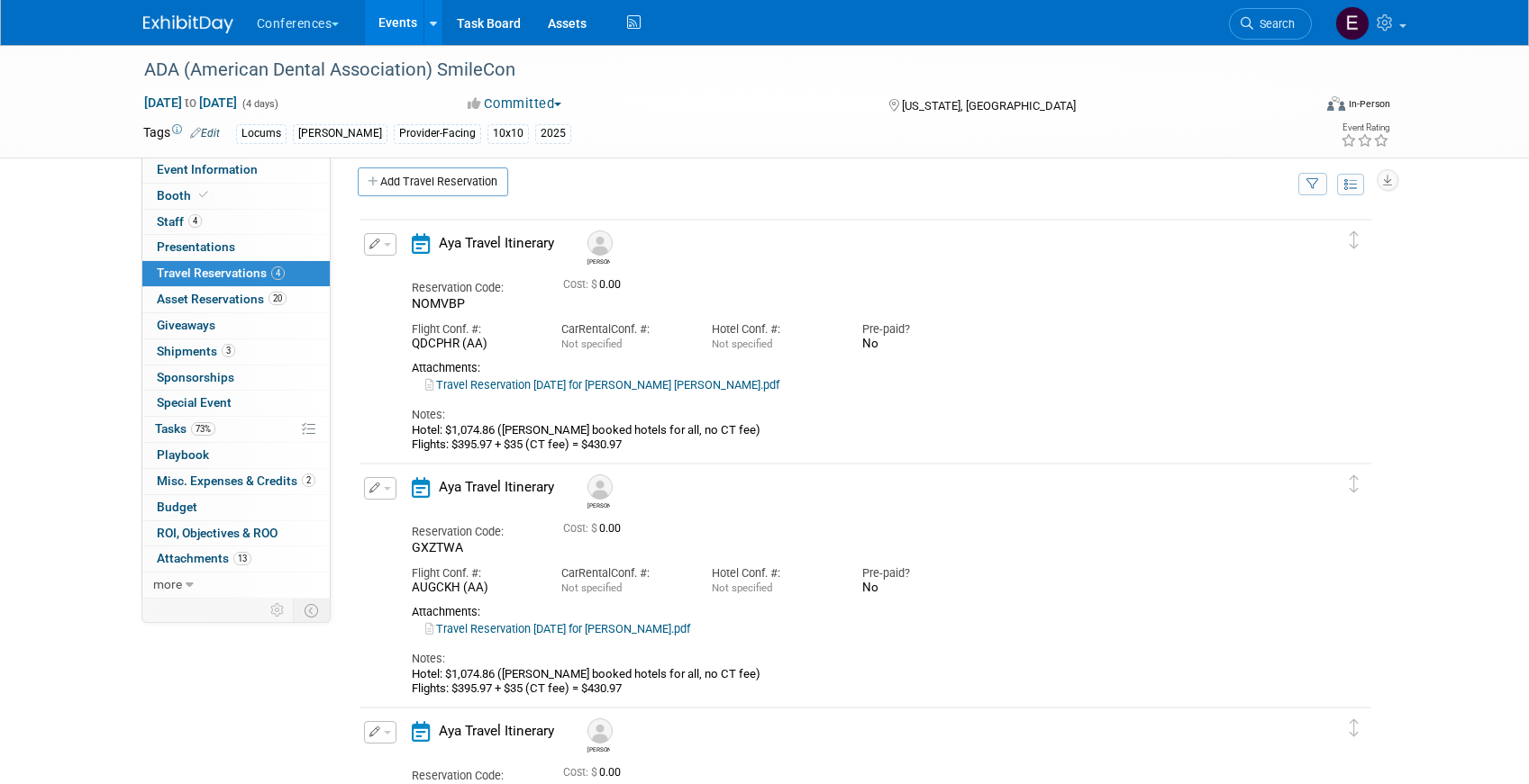
scroll to position [18, 0]
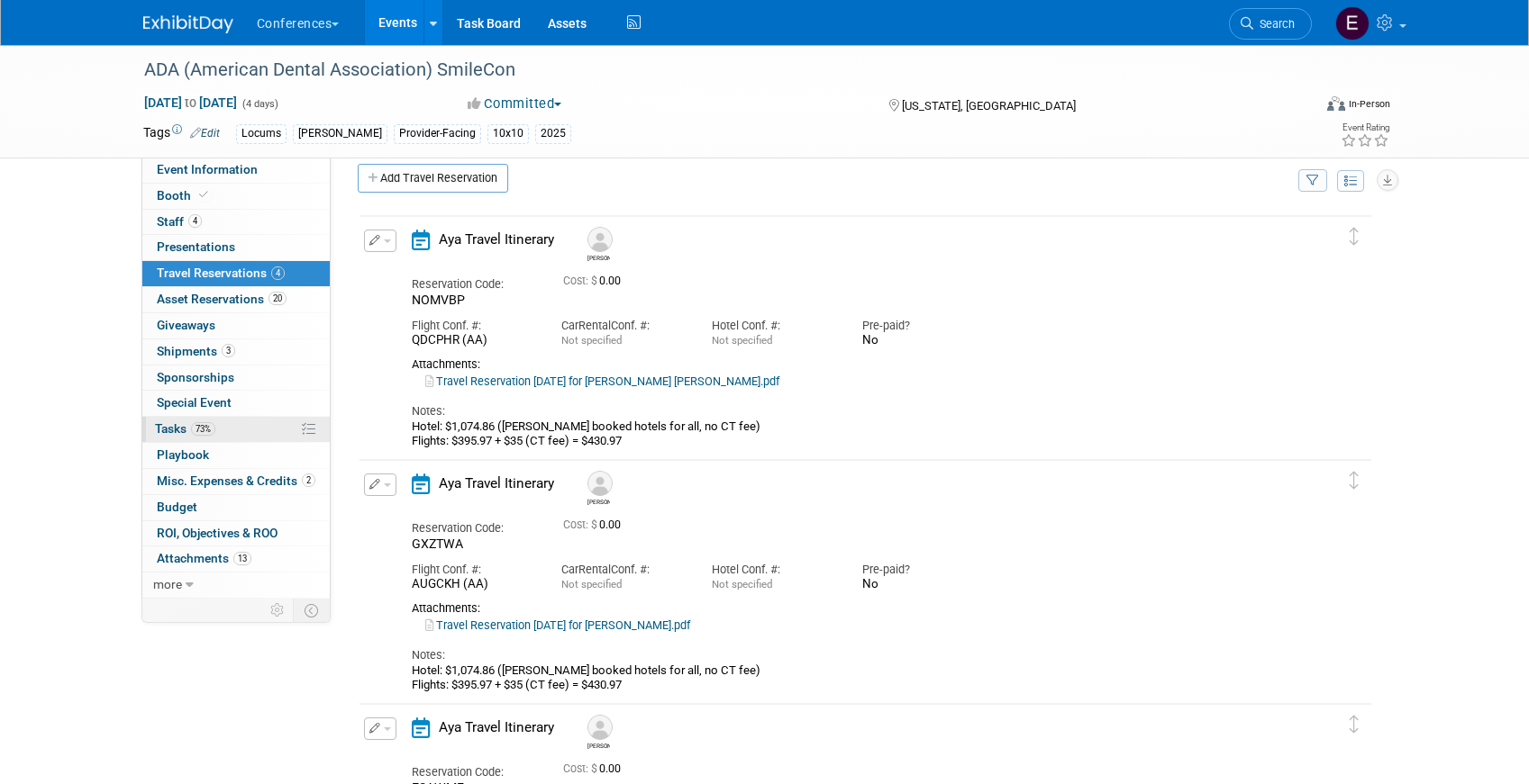
click at [239, 434] on link "73% Tasks 73%" at bounding box center [236, 429] width 188 height 25
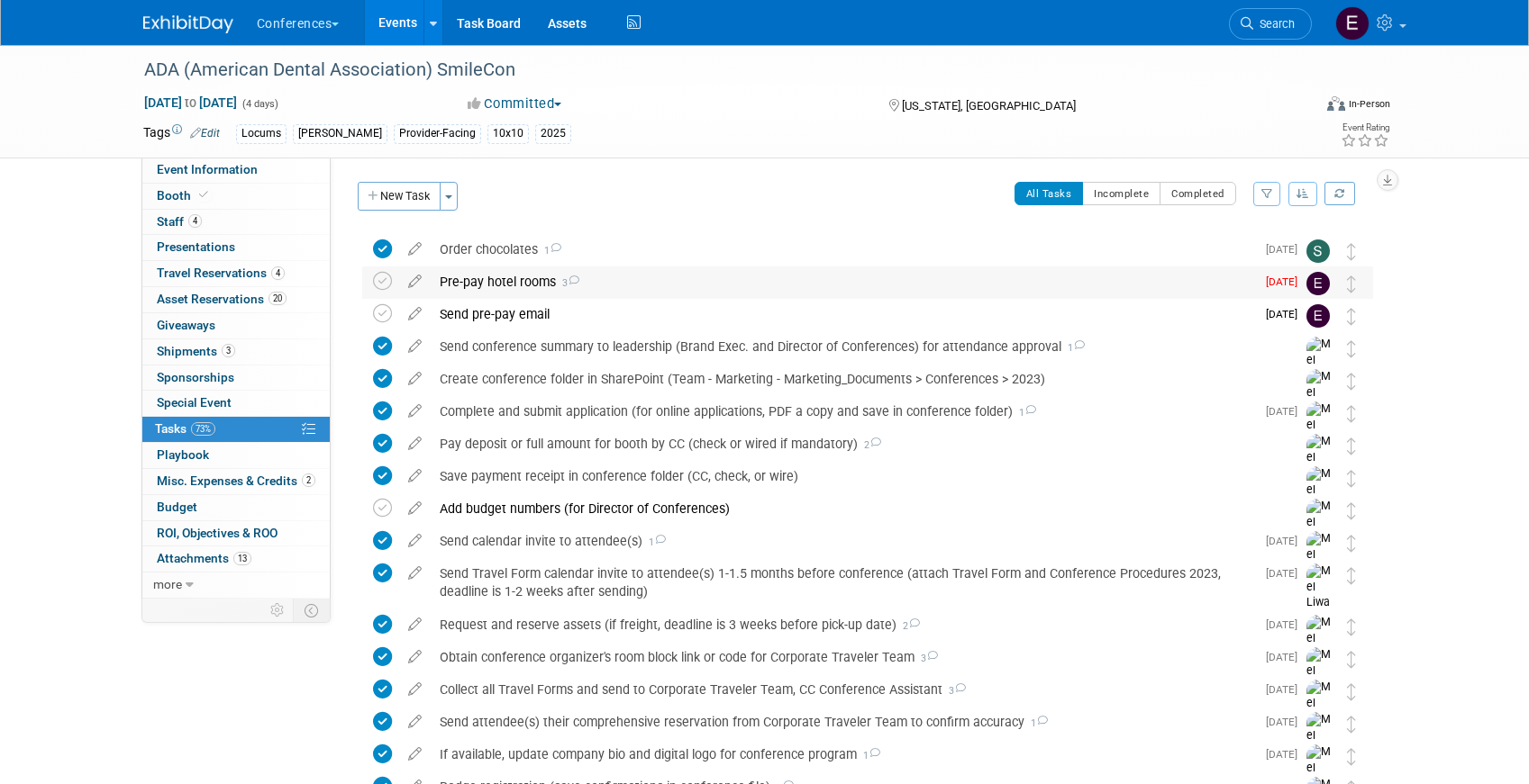
click at [656, 292] on div "Pre-pay hotel rooms 3" at bounding box center [843, 281] width 824 height 31
